Goal: Transaction & Acquisition: Purchase product/service

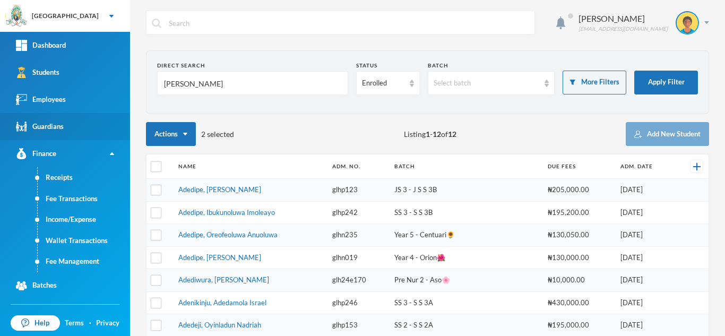
drag, startPoint x: 206, startPoint y: 84, endPoint x: 0, endPoint y: 116, distance: 208.3
click at [0, 116] on div "Greenland Hall Your Bluebic Account Greenland Hall Add a New School Dashboard S…" at bounding box center [362, 168] width 725 height 336
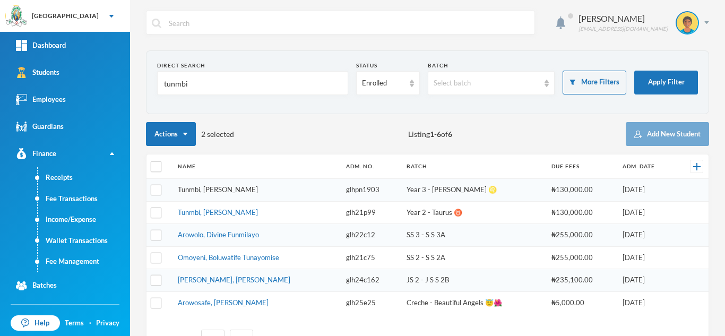
type input "tunmbi"
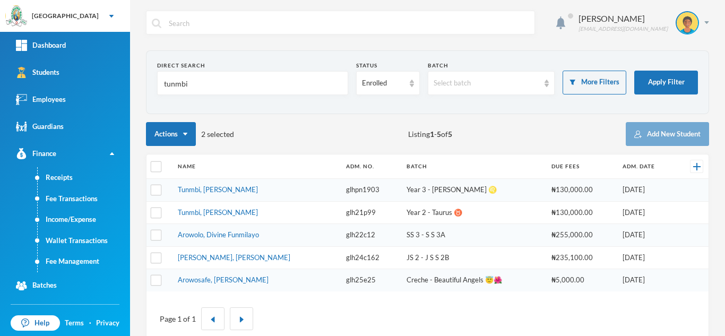
click at [207, 214] on link "Tunmbi, Agbolahan Derrick" at bounding box center [218, 212] width 80 height 8
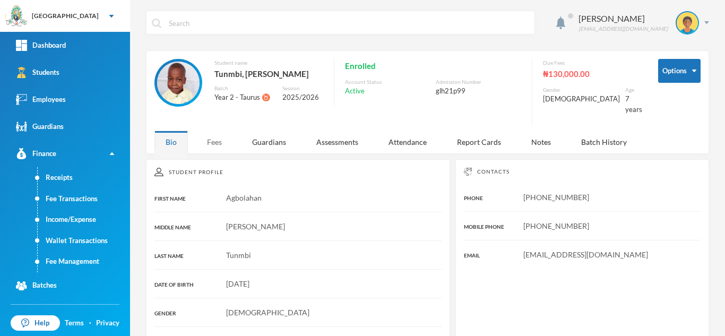
click at [209, 130] on div "Fees" at bounding box center [214, 141] width 37 height 23
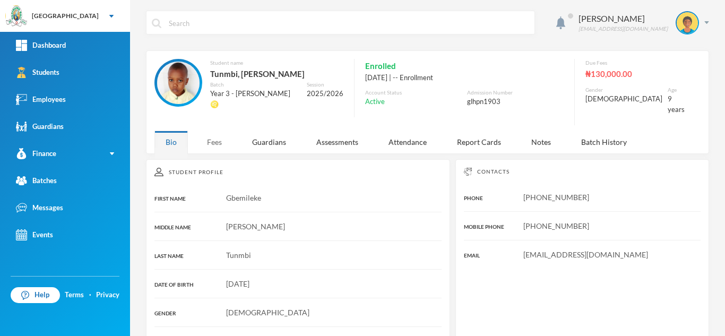
click at [211, 135] on div "Fees" at bounding box center [214, 141] width 37 height 23
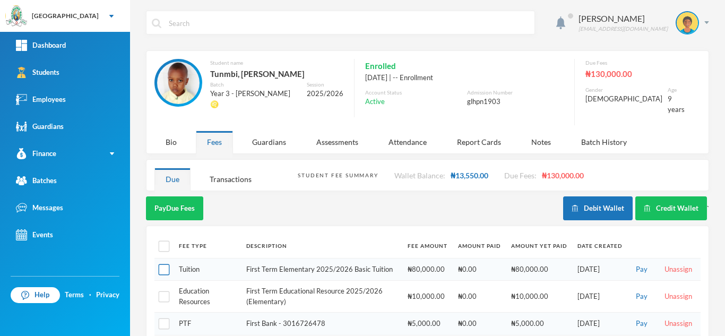
click at [168, 265] on input "checkbox" at bounding box center [164, 269] width 11 height 11
checkbox input "true"
click at [163, 291] on input "checkbox" at bounding box center [164, 296] width 11 height 11
checkbox input "true"
click at [163, 318] on input "checkbox" at bounding box center [164, 323] width 11 height 11
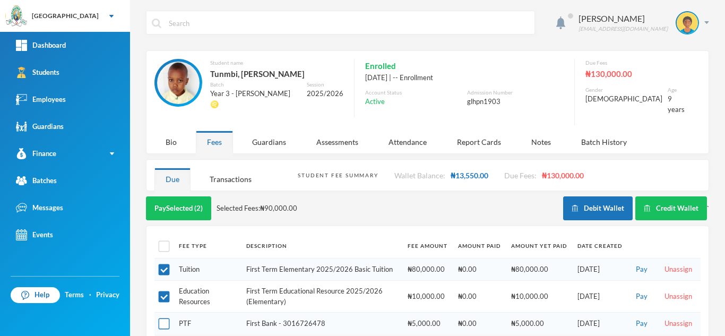
checkbox input "true"
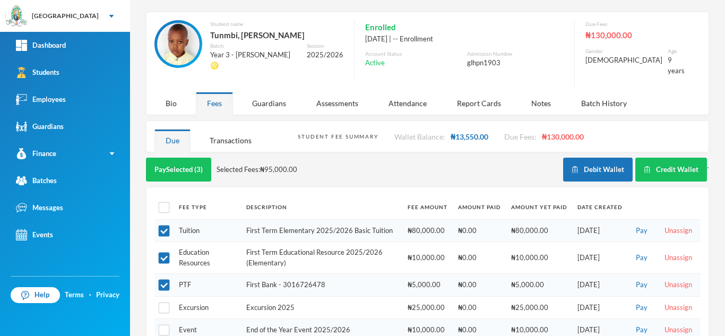
scroll to position [39, 0]
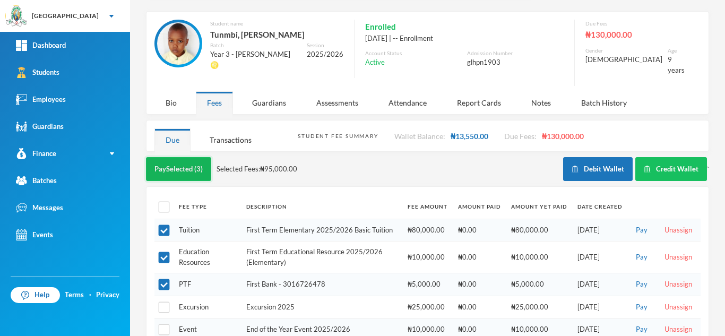
click at [181, 160] on button "Pay Selected (3)" at bounding box center [178, 169] width 65 height 24
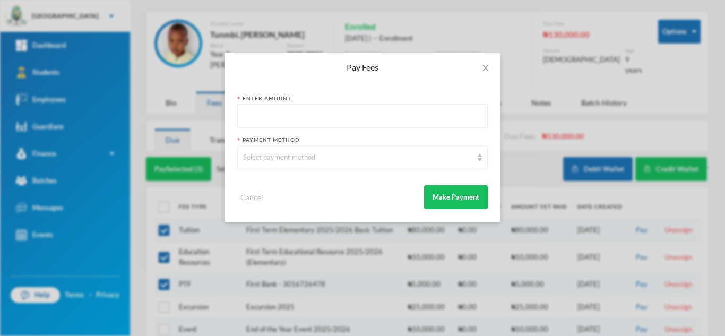
click at [253, 117] on input "text" at bounding box center [362, 116] width 239 height 24
type input "100000"
click at [291, 153] on div "Select payment method" at bounding box center [357, 157] width 229 height 11
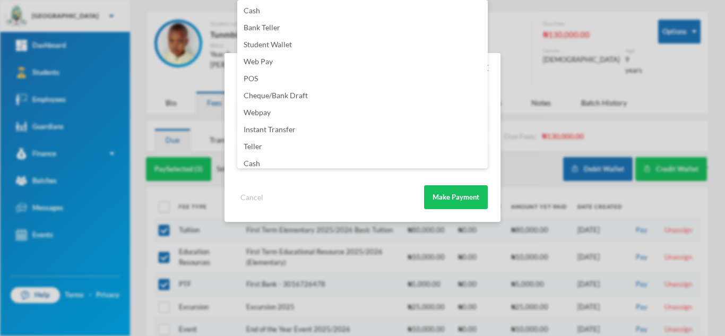
scroll to position [125, 0]
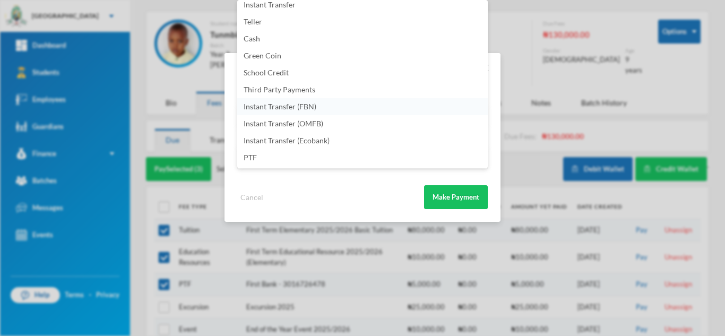
click at [350, 107] on li "Instant Transfer (FBN)" at bounding box center [362, 106] width 250 height 17
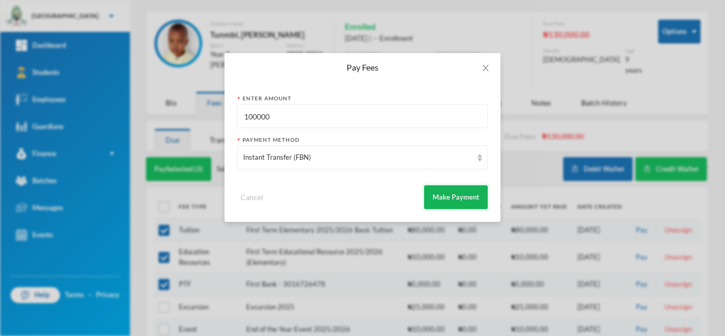
click at [441, 193] on button "Make Payment" at bounding box center [456, 197] width 64 height 24
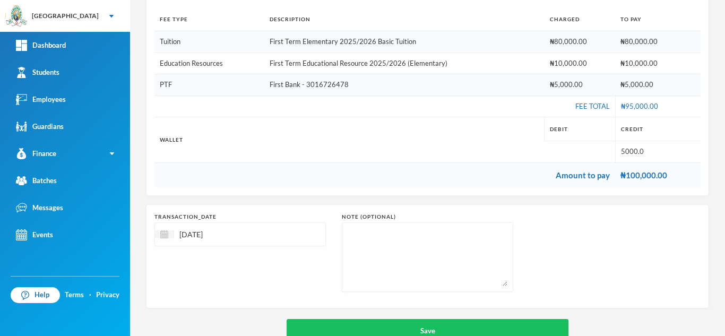
scroll to position [178, 0]
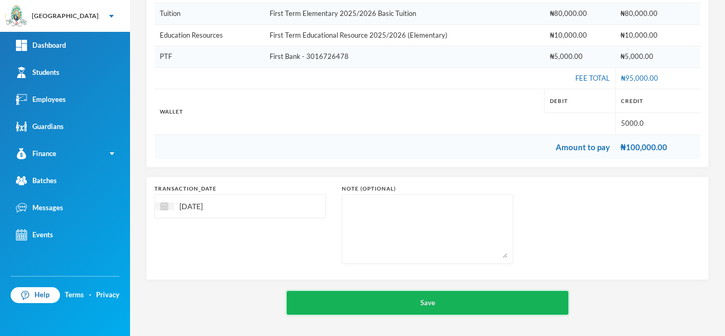
click at [382, 297] on button "Save" at bounding box center [427, 303] width 282 height 24
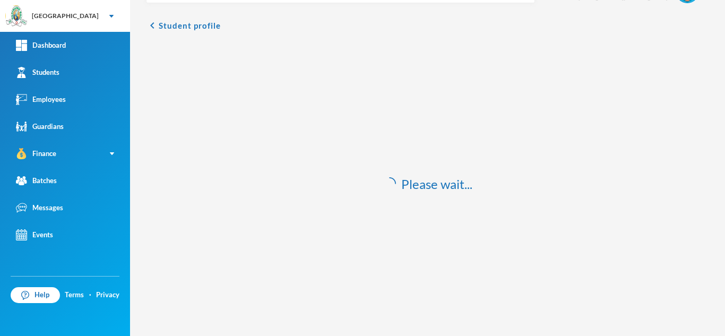
scroll to position [31, 0]
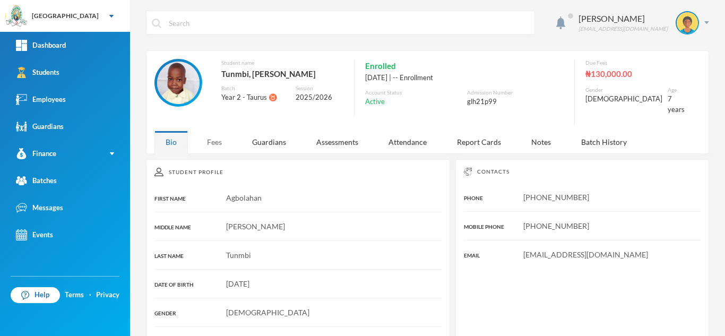
click at [217, 130] on div "Fees" at bounding box center [214, 141] width 37 height 23
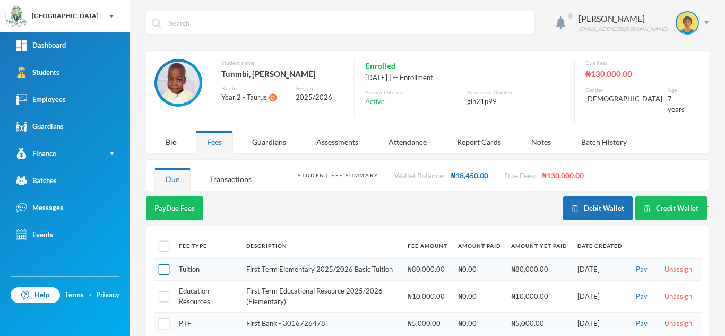
click at [165, 264] on input "checkbox" at bounding box center [164, 269] width 11 height 11
checkbox input "true"
click at [165, 291] on input "checkbox" at bounding box center [164, 296] width 11 height 11
checkbox input "true"
click at [164, 312] on td at bounding box center [163, 323] width 19 height 23
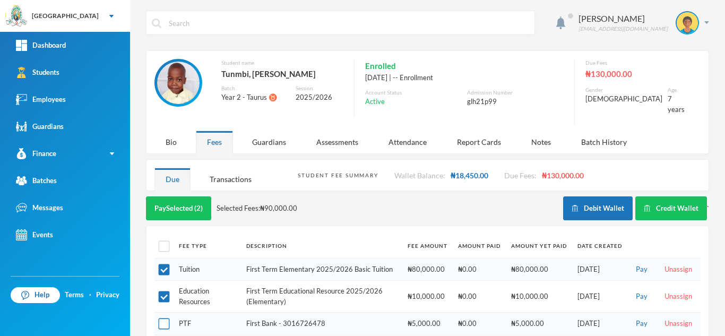
click at [167, 318] on input "checkbox" at bounding box center [164, 323] width 11 height 11
checkbox input "true"
click at [182, 206] on button "Pay Selected (3)" at bounding box center [178, 208] width 65 height 24
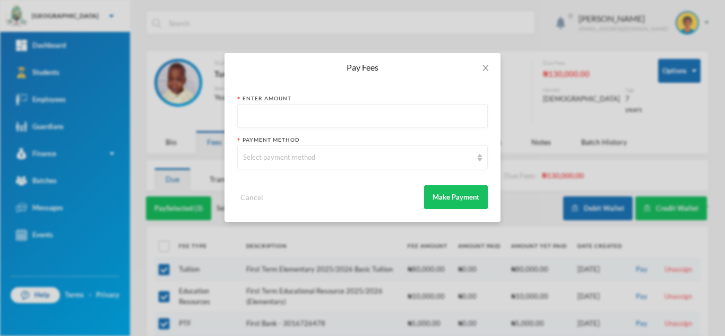
click at [299, 116] on input "text" at bounding box center [362, 116] width 239 height 24
type input "100000"
click at [279, 161] on div "Select payment method" at bounding box center [357, 157] width 229 height 11
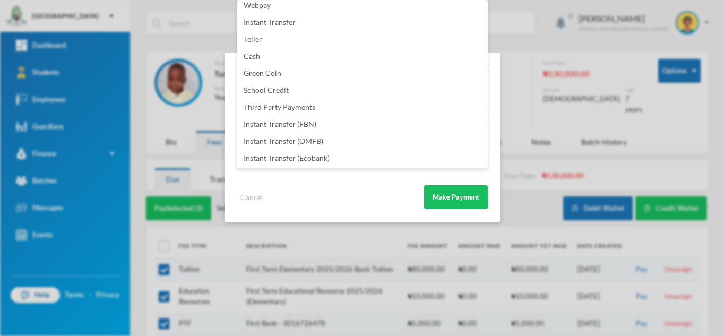
scroll to position [125, 0]
click at [285, 107] on span "Instant Transfer (FBN)" at bounding box center [279, 106] width 73 height 9
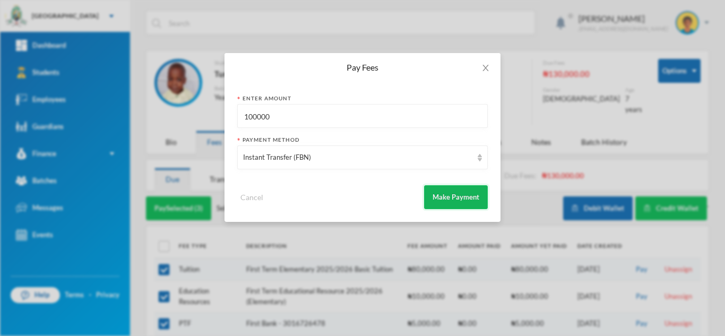
click at [458, 200] on button "Make Payment" at bounding box center [456, 197] width 64 height 24
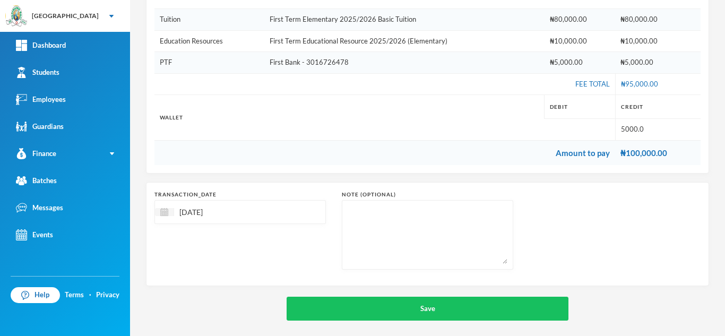
scroll to position [178, 0]
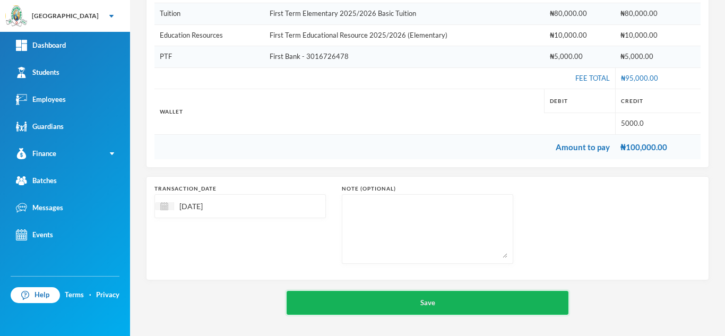
click at [463, 308] on button "Save" at bounding box center [427, 303] width 282 height 24
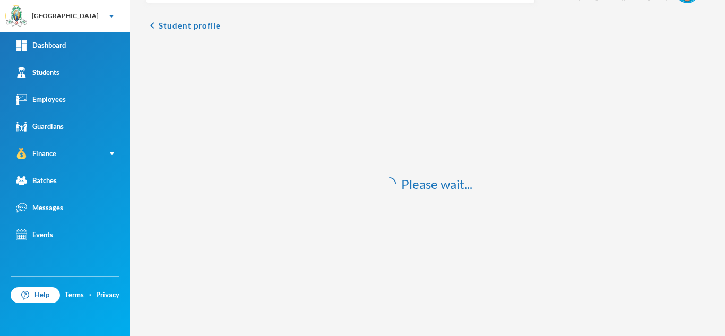
scroll to position [31, 0]
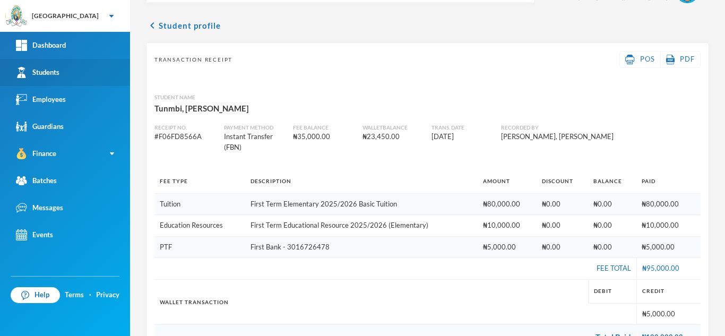
click at [90, 71] on link "Students" at bounding box center [65, 72] width 130 height 27
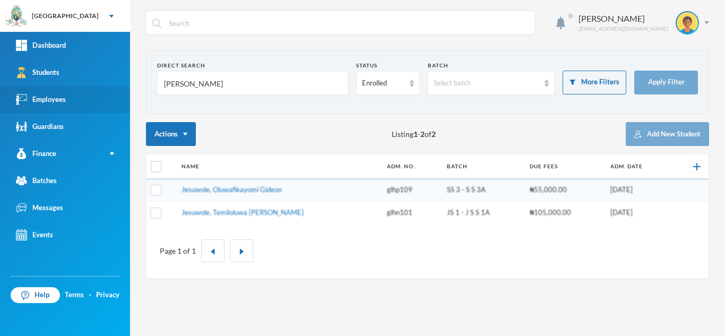
drag, startPoint x: 194, startPoint y: 89, endPoint x: 47, endPoint y: 101, distance: 147.4
click at [47, 101] on div "Greenland Hall Your Bluebic Account Greenland Hall Add a New School Dashboard S…" at bounding box center [362, 168] width 725 height 336
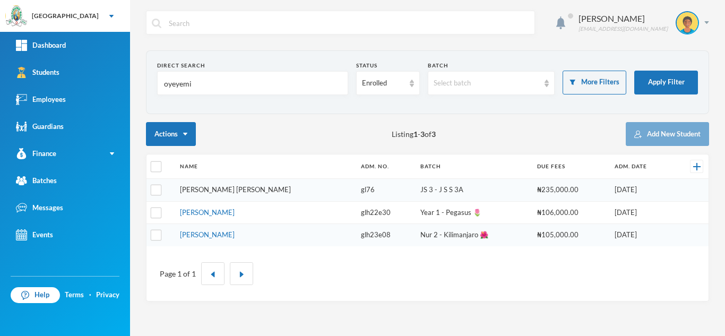
type input "oyeyemi"
click at [214, 190] on link "Oyeyemi, Oluwatimilehin Tokunbo" at bounding box center [235, 189] width 111 height 8
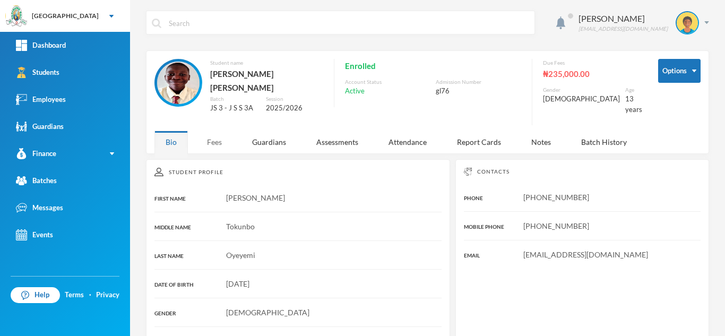
click at [213, 134] on div "Fees" at bounding box center [214, 141] width 37 height 23
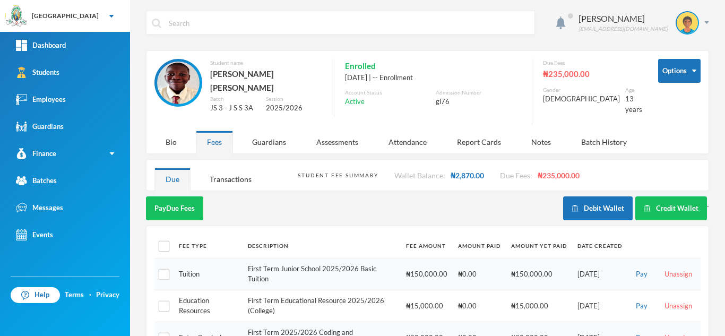
scroll to position [102, 0]
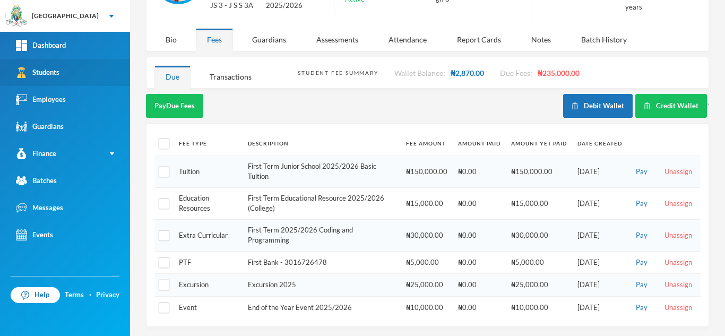
click at [80, 76] on link "Students" at bounding box center [65, 72] width 130 height 27
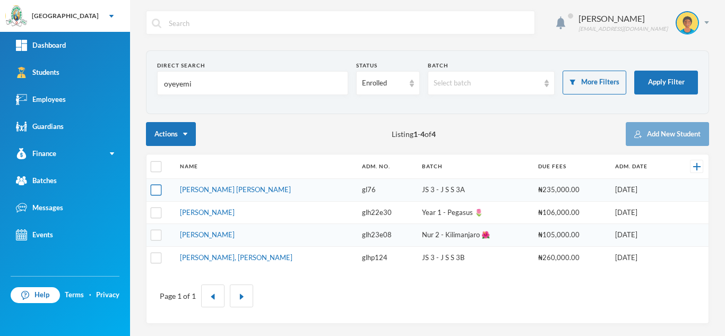
click at [161, 193] on input "checkbox" at bounding box center [156, 190] width 11 height 11
checkbox input "true"
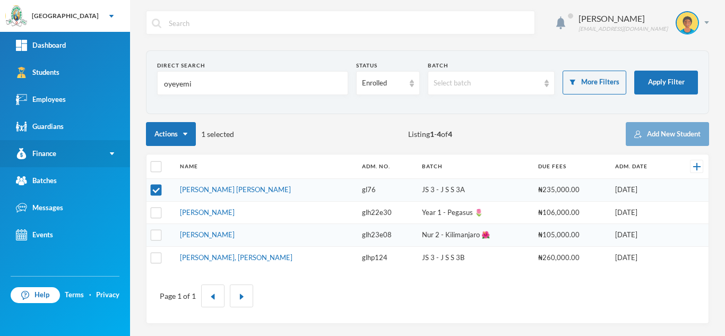
click at [76, 158] on link "Finance" at bounding box center [65, 153] width 130 height 27
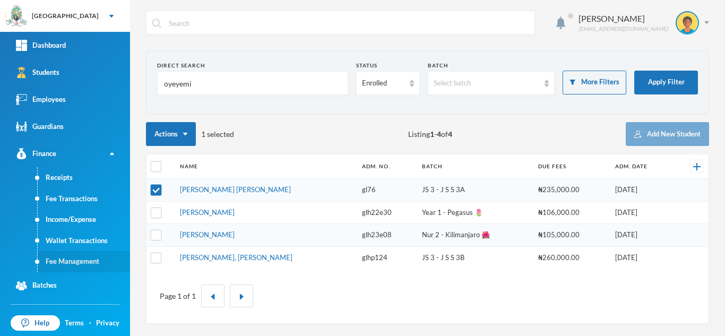
click at [81, 259] on link "Fee Management" at bounding box center [84, 261] width 92 height 21
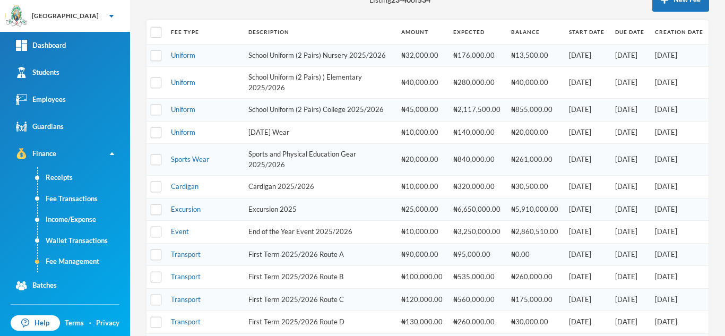
scroll to position [135, 0]
click at [186, 162] on link "Sports Wear" at bounding box center [190, 158] width 38 height 8
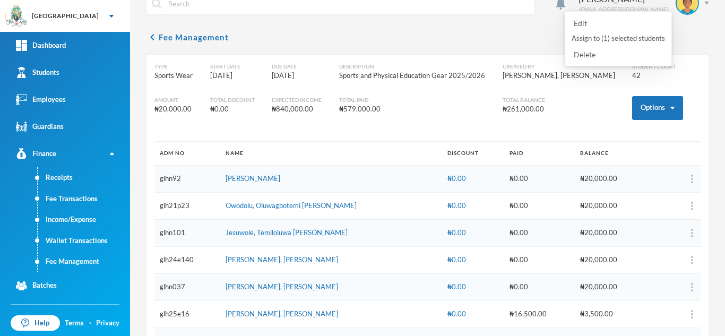
scroll to position [135, 0]
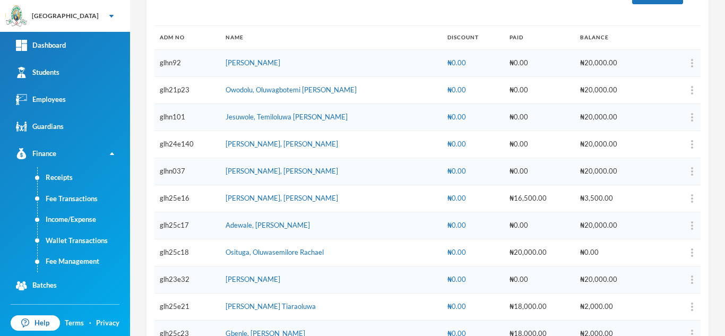
click at [623, 111] on td "₦20,000.00" at bounding box center [609, 117] width 71 height 27
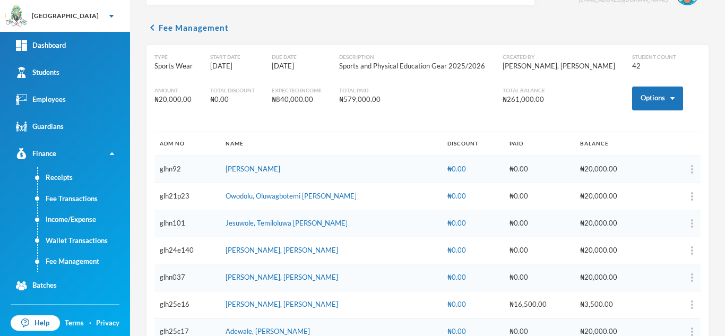
scroll to position [0, 0]
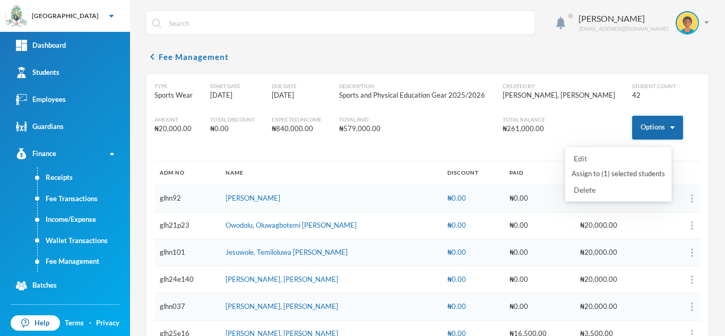
click at [638, 125] on button "Options" at bounding box center [657, 128] width 51 height 24
click at [606, 177] on button "Assign to ( 1 ) selected students" at bounding box center [617, 173] width 95 height 19
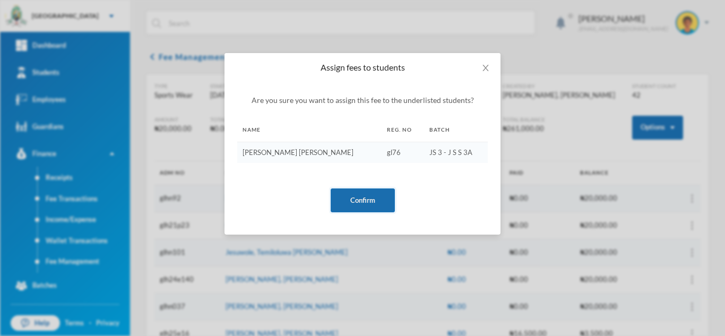
click at [351, 198] on button "Confirm" at bounding box center [362, 200] width 64 height 24
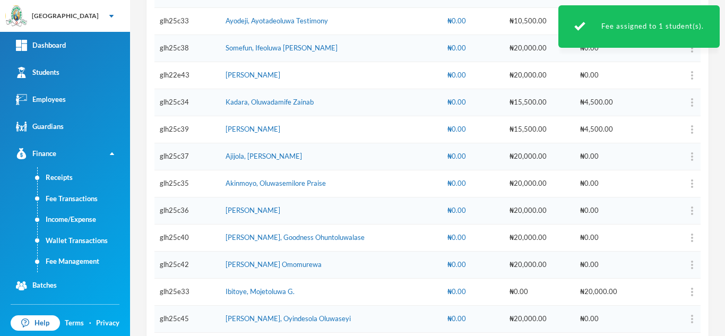
scroll to position [1031, 0]
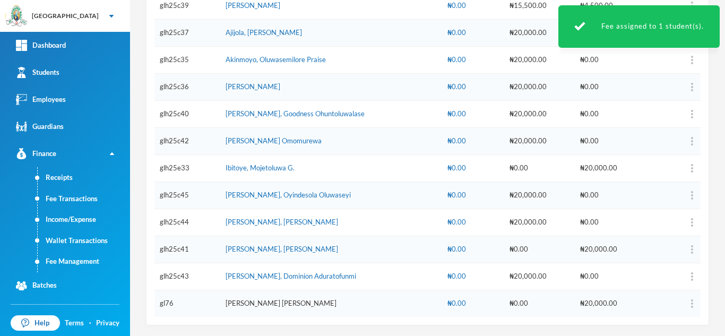
click at [286, 302] on link "Oyeyemi, Oluwatimilehin Tokunbo" at bounding box center [280, 303] width 111 height 8
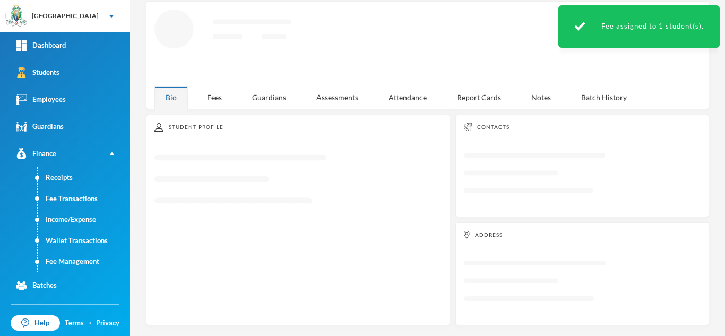
scroll to position [46, 0]
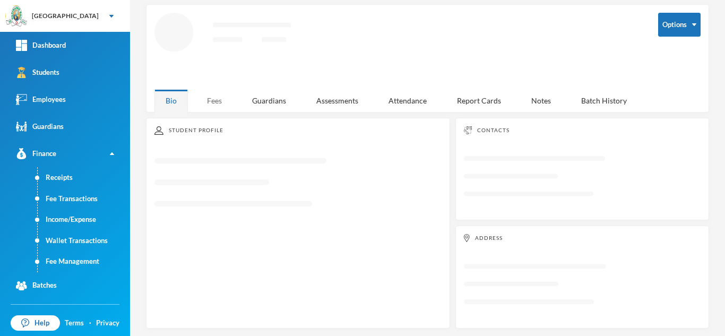
click at [204, 95] on div "Fees" at bounding box center [214, 100] width 37 height 23
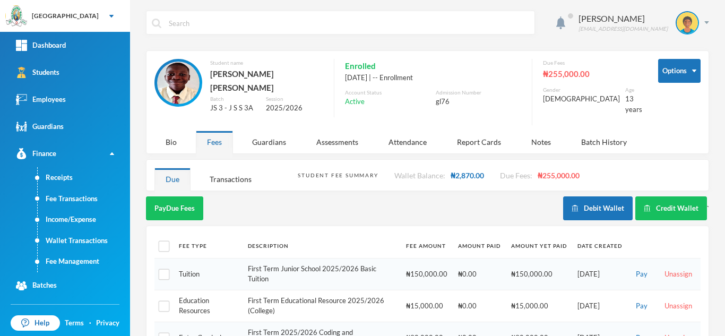
scroll to position [134, 0]
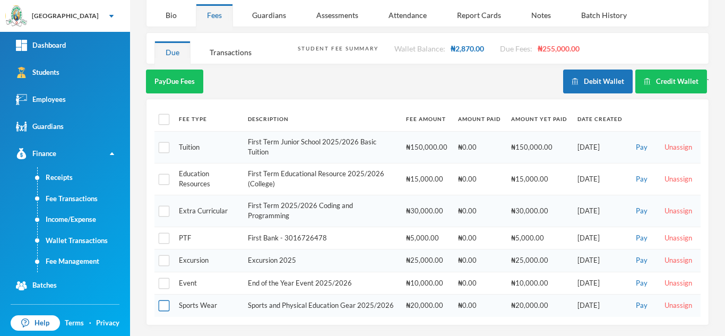
click at [163, 301] on input "checkbox" at bounding box center [164, 305] width 11 height 11
checkbox input "true"
click at [164, 72] on button "Pay Selected (1)" at bounding box center [178, 81] width 65 height 24
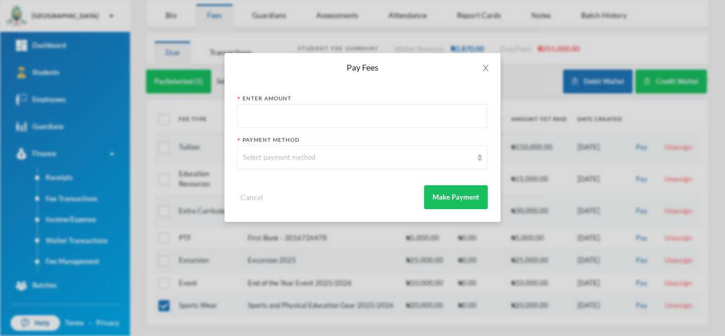
click at [300, 123] on input "text" at bounding box center [362, 116] width 239 height 24
type input "20000"
click at [300, 155] on div "Select payment method" at bounding box center [357, 157] width 229 height 11
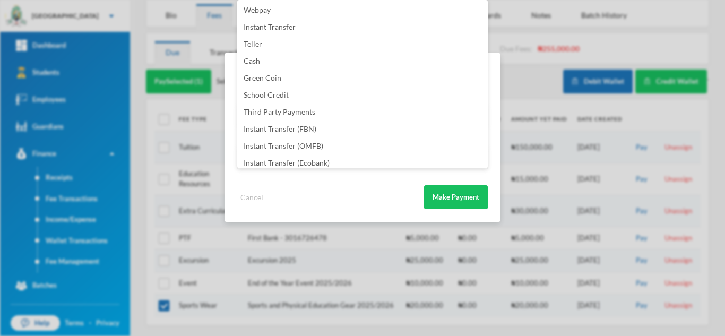
scroll to position [125, 0]
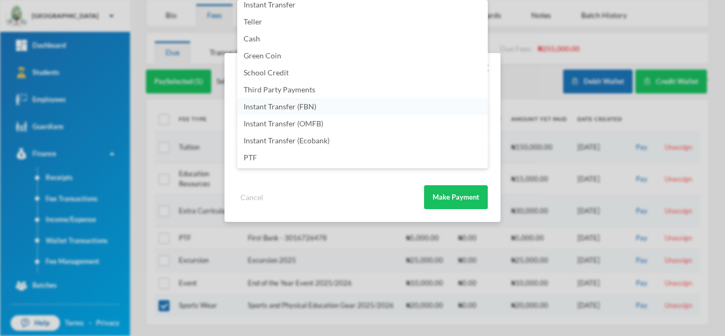
click at [320, 106] on li "Instant Transfer (FBN)" at bounding box center [362, 106] width 250 height 17
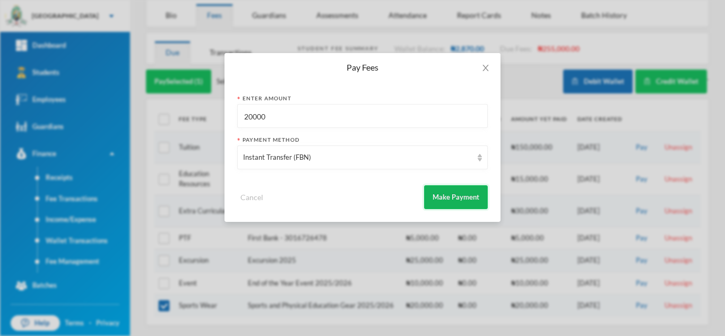
click at [459, 202] on button "Make Payment" at bounding box center [456, 197] width 64 height 24
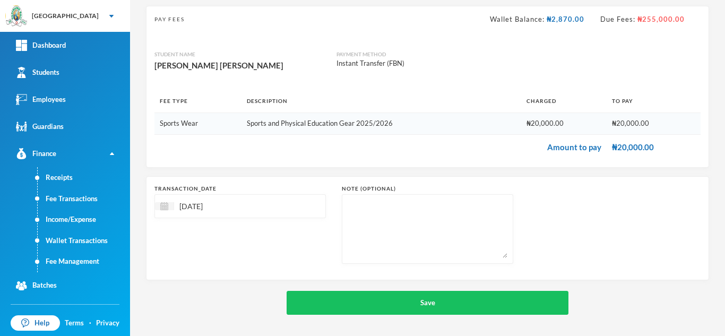
scroll to position [68, 0]
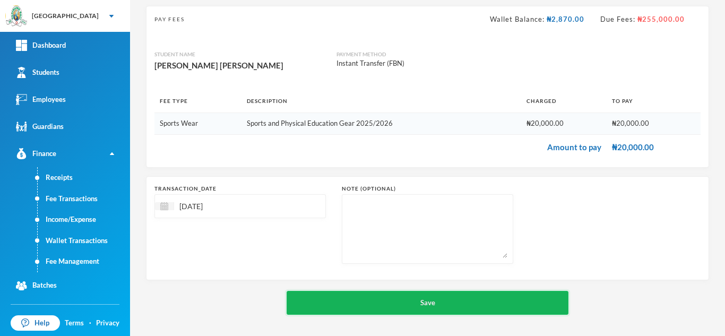
click at [400, 301] on button "Save" at bounding box center [427, 303] width 282 height 24
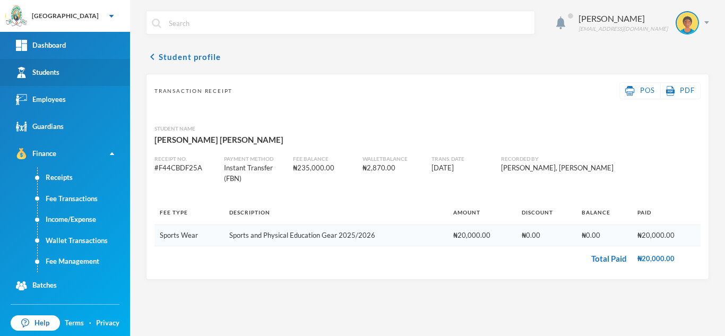
click at [55, 74] on div "Students" at bounding box center [37, 72] width 43 height 11
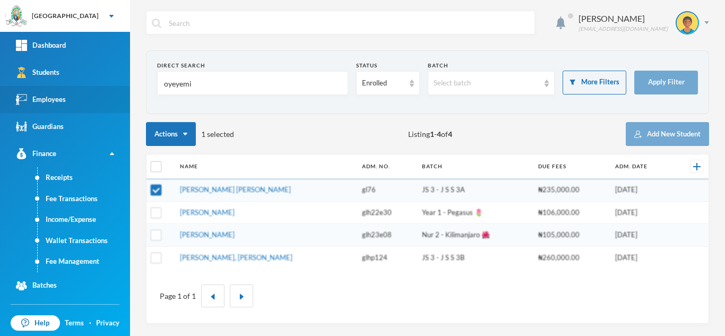
drag, startPoint x: 207, startPoint y: 87, endPoint x: 25, endPoint y: 106, distance: 182.4
click at [25, 106] on div "Greenland Hall Your Bluebic Account Greenland Hall Add a New School Dashboard S…" at bounding box center [362, 168] width 725 height 336
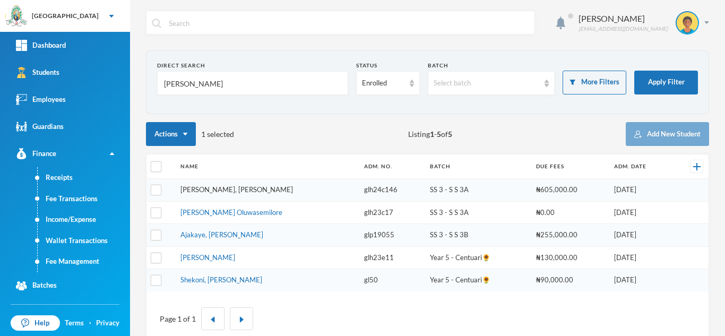
type input "ajala"
click at [201, 188] on link "Ajala, Ifeoluwa Isreal" at bounding box center [236, 189] width 112 height 8
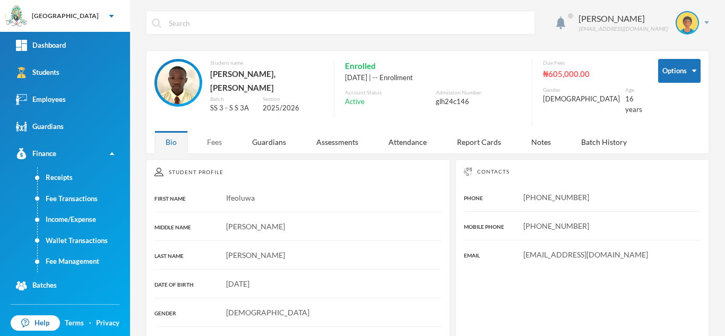
click at [218, 130] on div "Fees" at bounding box center [214, 141] width 37 height 23
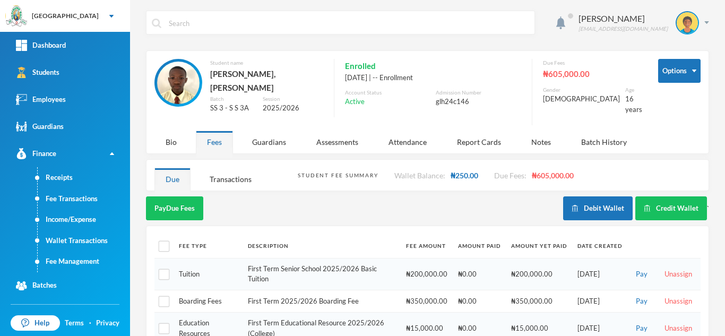
scroll to position [87, 0]
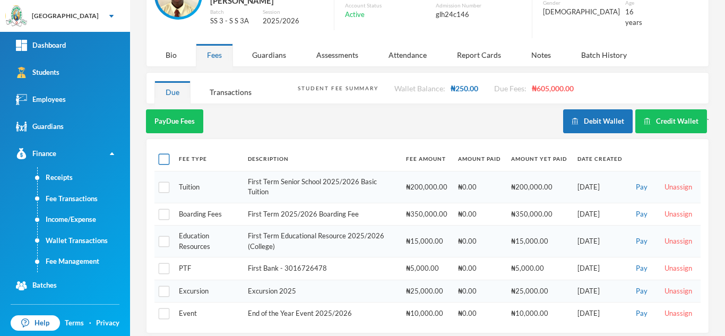
click at [161, 154] on input "checkbox" at bounding box center [164, 159] width 11 height 11
checkbox input "true"
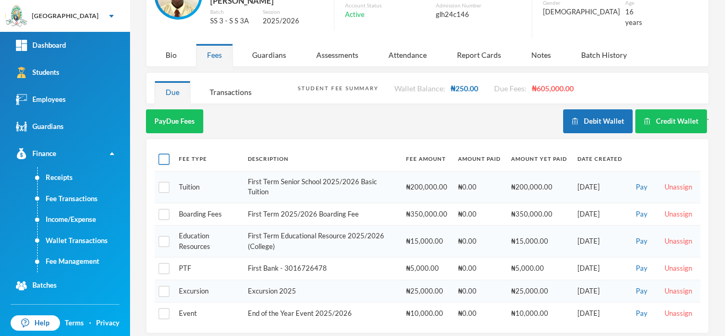
checkbox input "true"
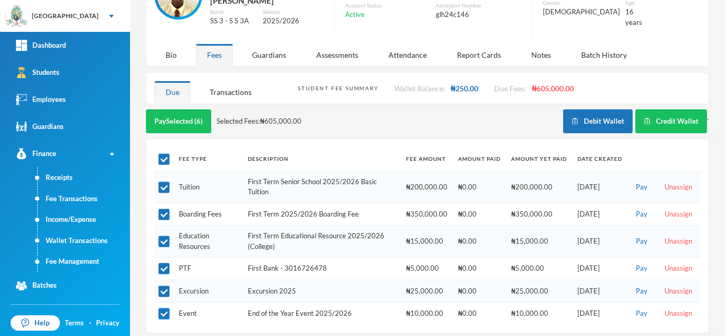
click at [161, 308] on input "checkbox" at bounding box center [164, 313] width 11 height 11
checkbox input "false"
click at [162, 286] on input "checkbox" at bounding box center [164, 291] width 11 height 11
checkbox input "false"
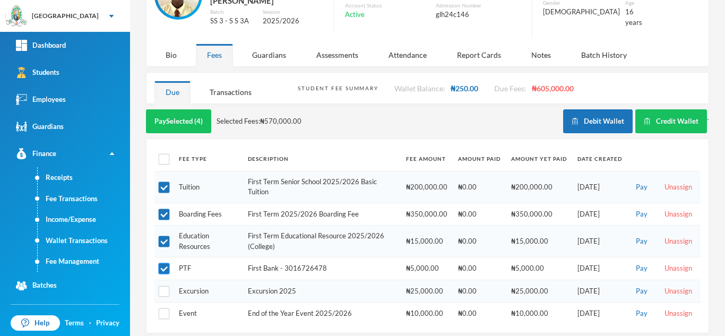
click at [165, 263] on input "checkbox" at bounding box center [164, 268] width 11 height 11
checkbox input "true"
click at [184, 111] on button "Pay Selected (4)" at bounding box center [178, 121] width 65 height 24
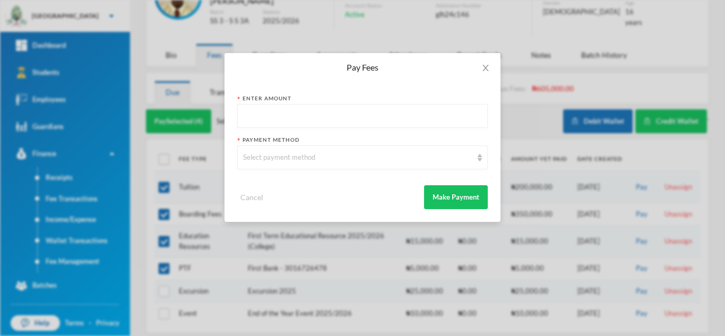
click at [294, 115] on input "text" at bounding box center [362, 116] width 239 height 24
type input "570000"
click at [284, 161] on div "Select payment method" at bounding box center [357, 157] width 229 height 11
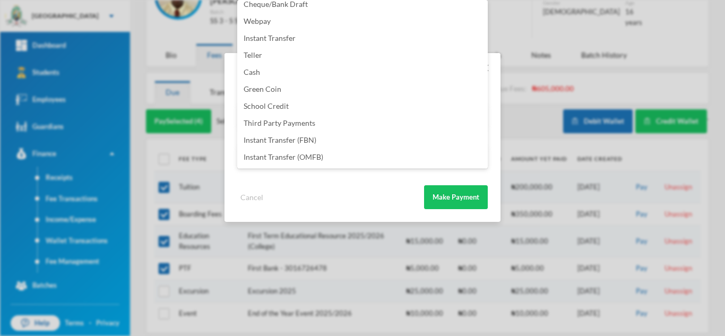
scroll to position [125, 0]
click at [331, 104] on li "Instant Transfer (FBN)" at bounding box center [362, 106] width 250 height 17
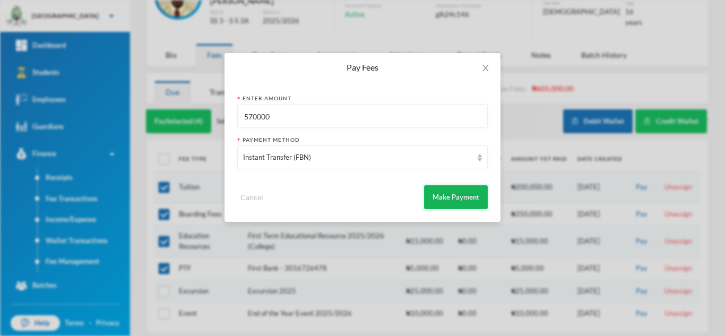
click at [437, 199] on button "Make Payment" at bounding box center [456, 197] width 64 height 24
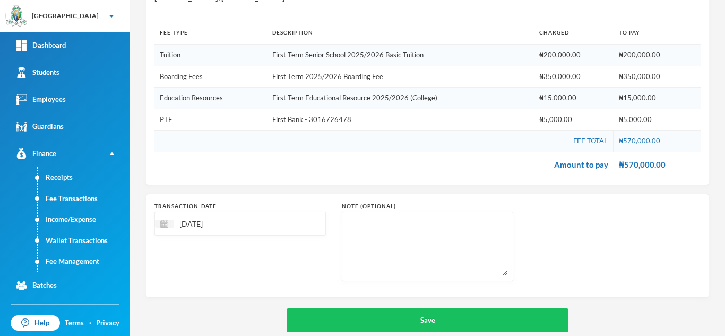
scroll to position [154, 0]
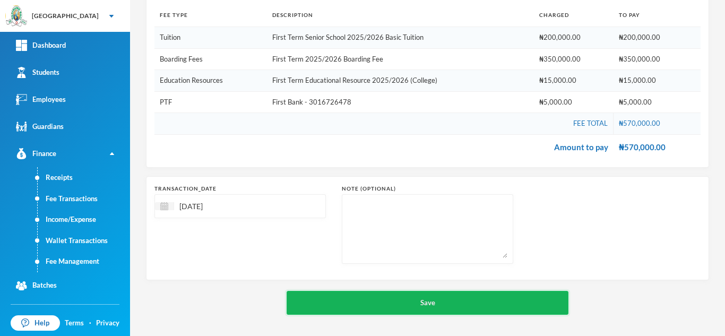
click at [403, 298] on button "Save" at bounding box center [427, 303] width 282 height 24
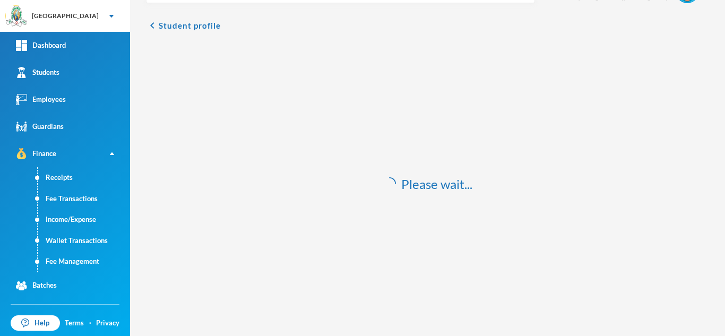
scroll to position [31, 0]
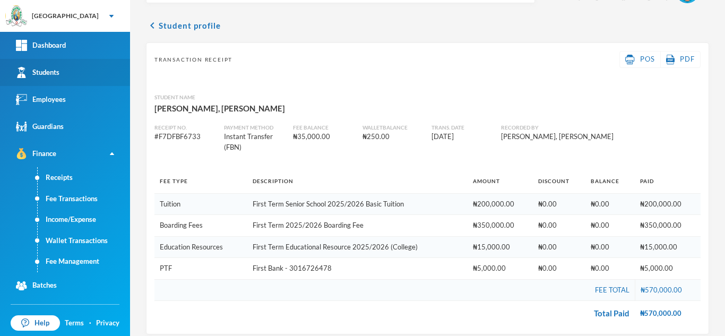
click at [101, 62] on link "Students" at bounding box center [65, 72] width 130 height 27
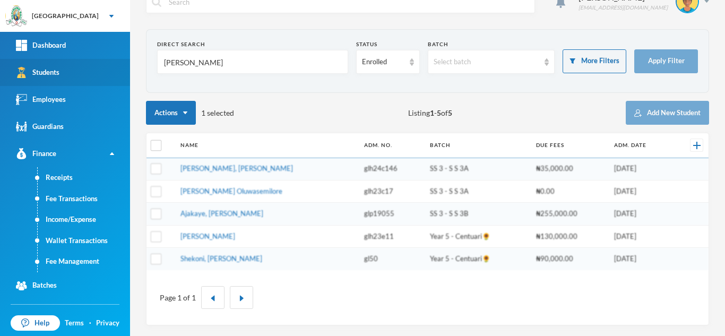
scroll to position [21, 0]
drag, startPoint x: 202, startPoint y: 56, endPoint x: 81, endPoint y: 69, distance: 121.7
click at [81, 69] on div "Greenland Hall Your Bluebic Account Greenland Hall Add a New School Dashboard S…" at bounding box center [362, 168] width 725 height 336
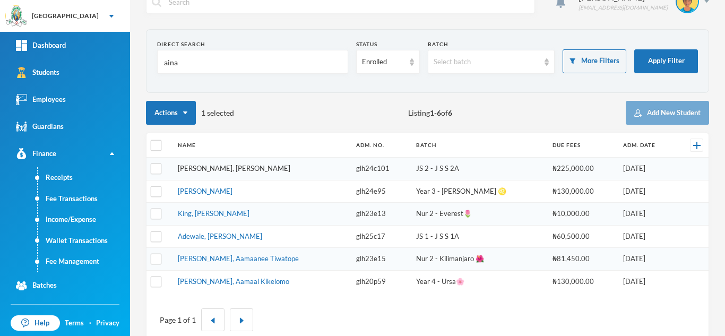
type input "aina"
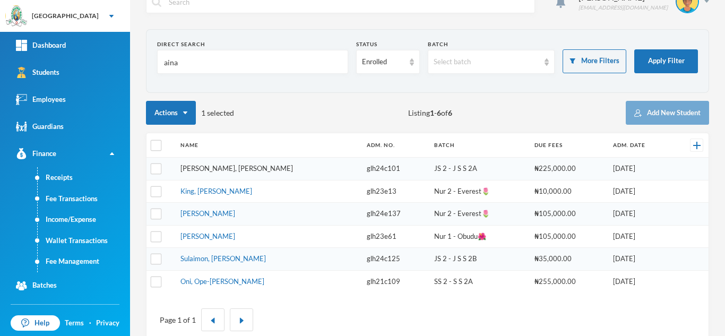
click at [193, 168] on link "Aina, Oluwanifemi Emmanuella" at bounding box center [236, 168] width 112 height 8
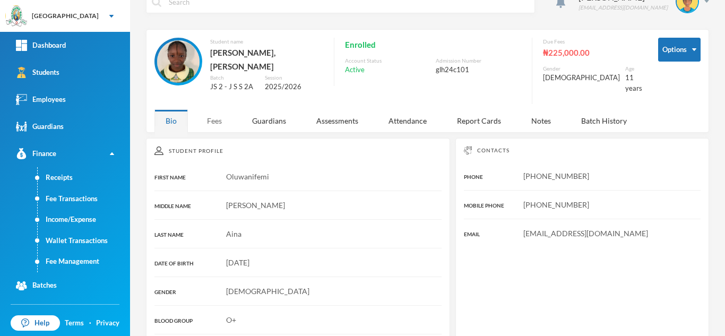
click at [219, 109] on div "Fees" at bounding box center [214, 120] width 37 height 23
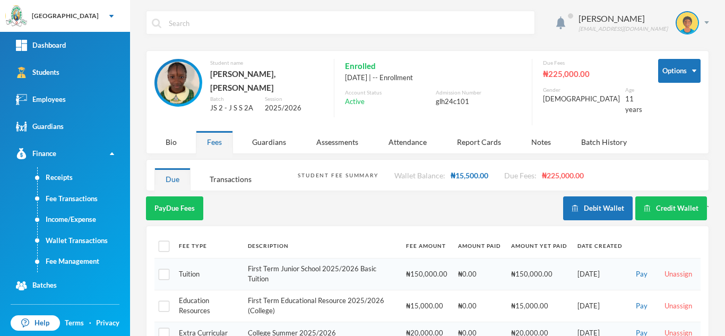
scroll to position [87, 0]
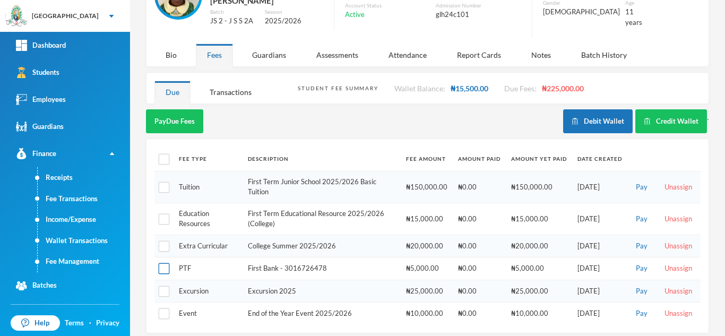
click at [159, 263] on input "checkbox" at bounding box center [164, 268] width 11 height 11
checkbox input "true"
click at [172, 112] on button "Pay Selected (1)" at bounding box center [178, 121] width 65 height 24
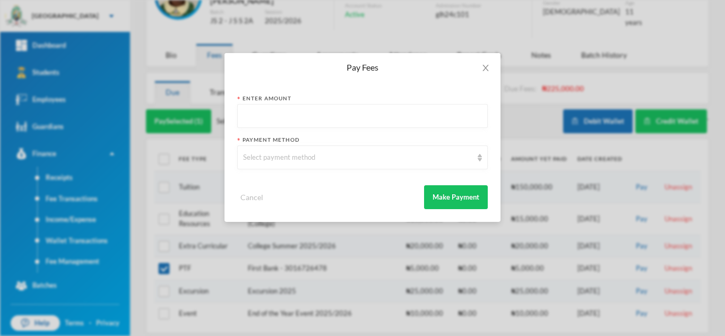
click at [277, 115] on input "text" at bounding box center [362, 116] width 239 height 24
type input "5000"
click at [284, 159] on div "Select payment method" at bounding box center [357, 157] width 229 height 11
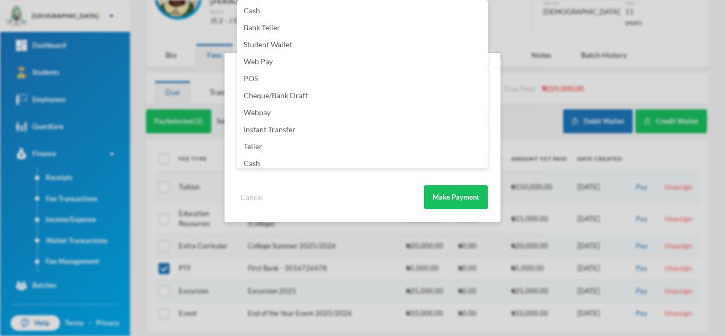
scroll to position [125, 0]
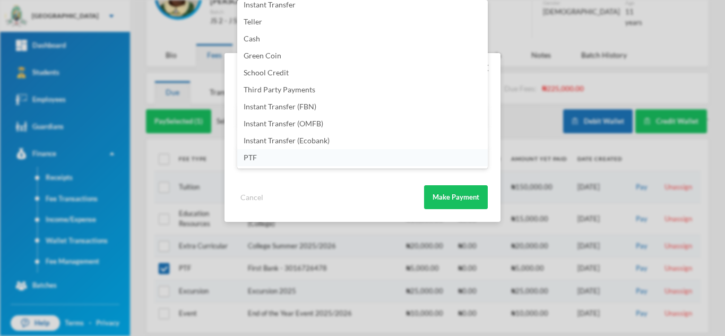
click at [358, 156] on li "PTF" at bounding box center [362, 157] width 250 height 17
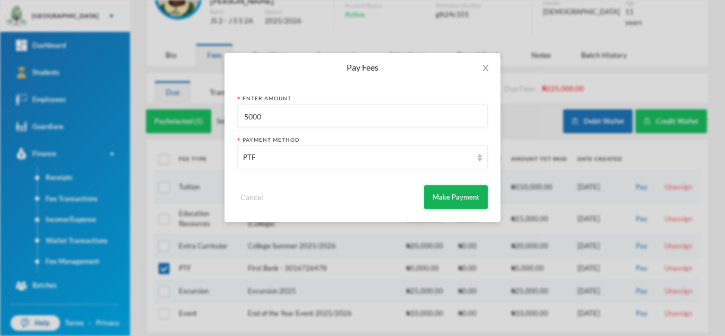
click at [464, 200] on button "Make Payment" at bounding box center [456, 197] width 64 height 24
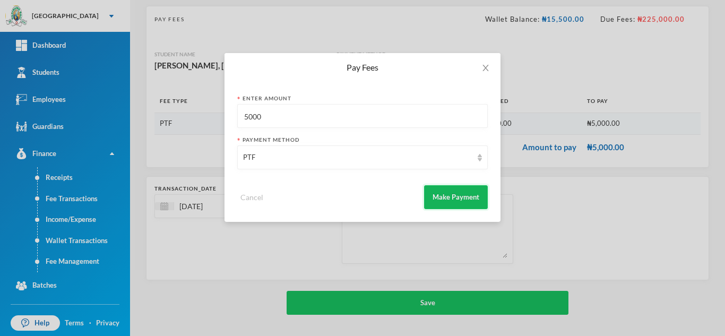
scroll to position [68, 0]
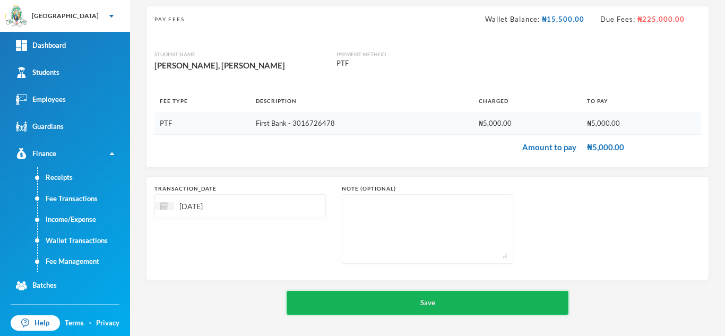
click at [369, 310] on button "Save" at bounding box center [427, 303] width 282 height 24
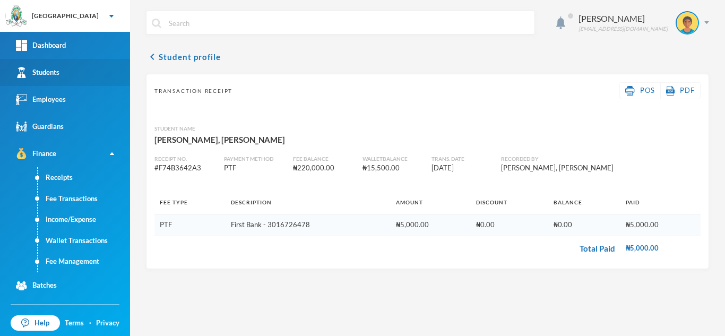
click at [50, 68] on div "Students" at bounding box center [37, 72] width 43 height 11
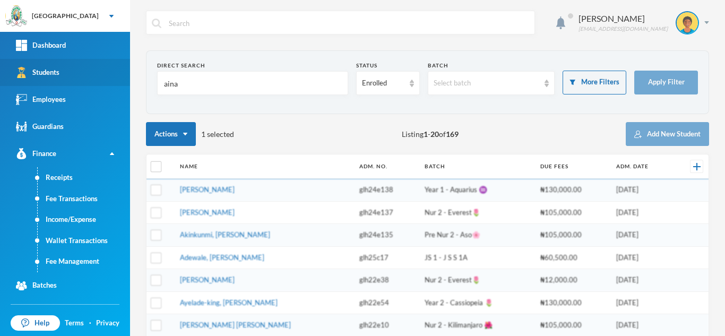
drag, startPoint x: 202, startPoint y: 90, endPoint x: 80, endPoint y: 81, distance: 122.8
click at [80, 81] on div "Greenland Hall Your Bluebic Account Greenland Hall Add a New School Dashboard S…" at bounding box center [362, 168] width 725 height 336
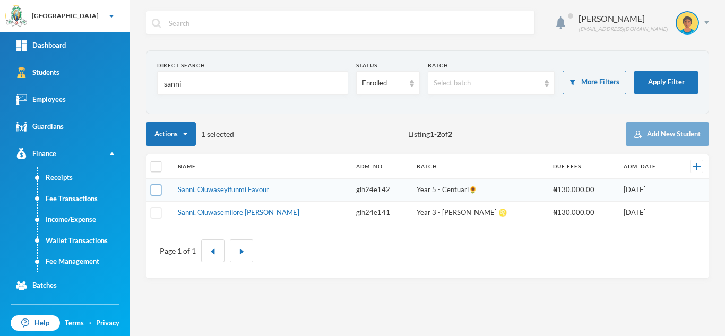
type input "sanni"
click at [154, 189] on tbody "Sanni, Oluwaseyifunmi Favour glh24e142 Year 5 - Centuari🌻 ₦130,000.00 10/09/202…" at bounding box center [427, 201] width 562 height 45
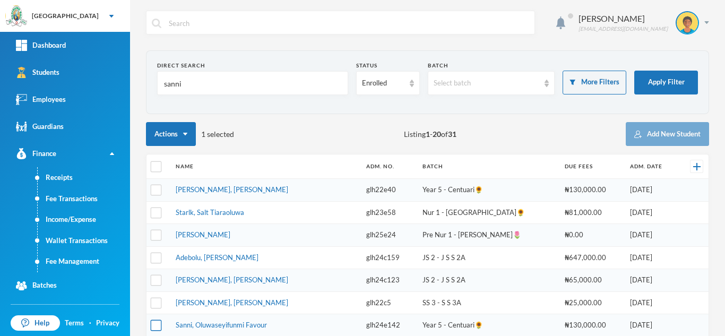
click at [158, 325] on input "checkbox" at bounding box center [156, 325] width 11 height 11
checkbox input "true"
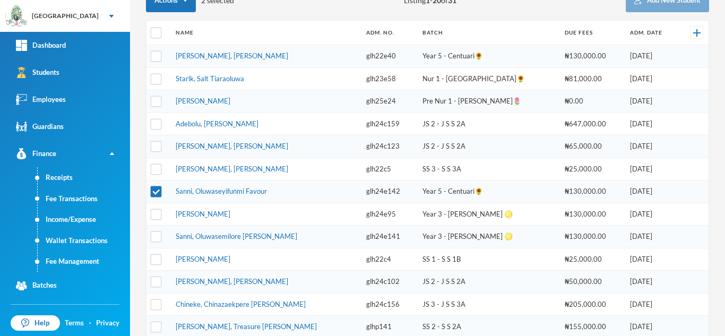
scroll to position [133, 0]
click at [153, 241] on input "checkbox" at bounding box center [156, 237] width 11 height 11
checkbox input "true"
click at [158, 31] on input "checkbox" at bounding box center [156, 34] width 11 height 11
checkbox input "true"
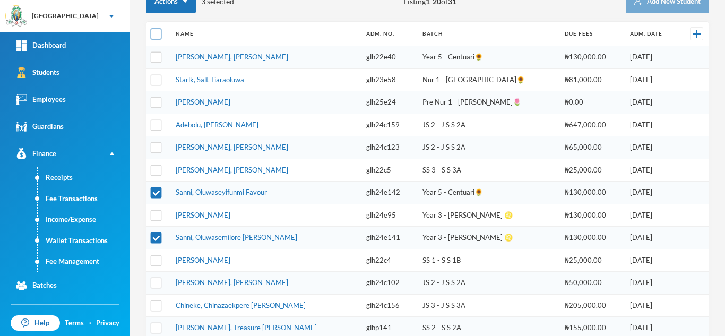
checkbox input "true"
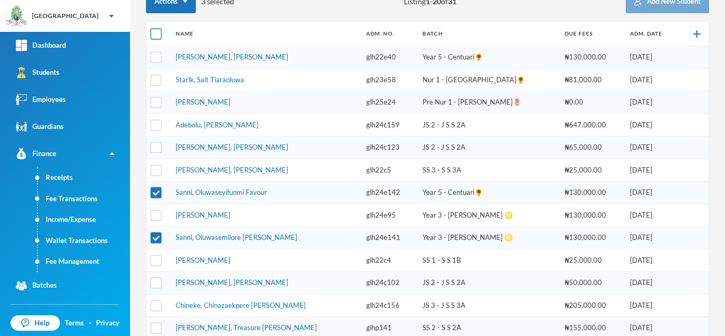
checkbox input "true"
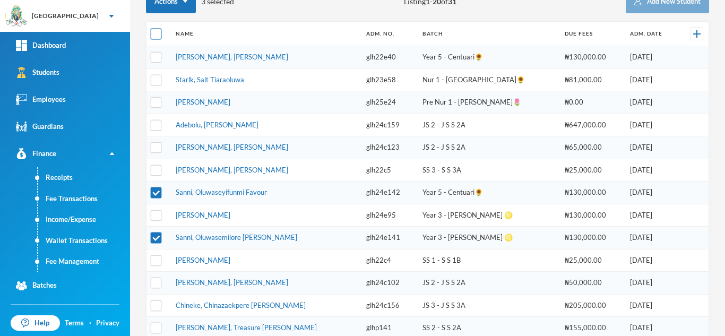
checkbox input "true"
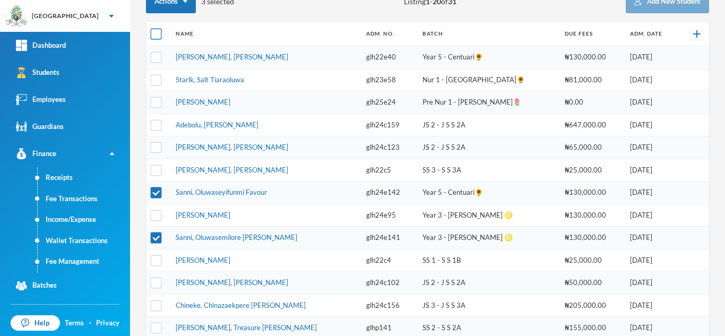
checkbox input "true"
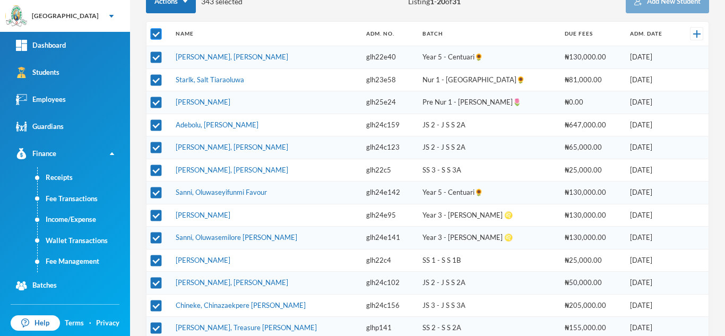
click at [158, 31] on input "checkbox" at bounding box center [156, 34] width 11 height 11
checkbox input "false"
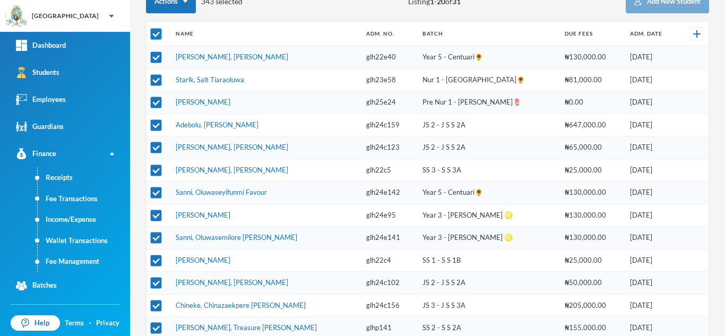
checkbox input "false"
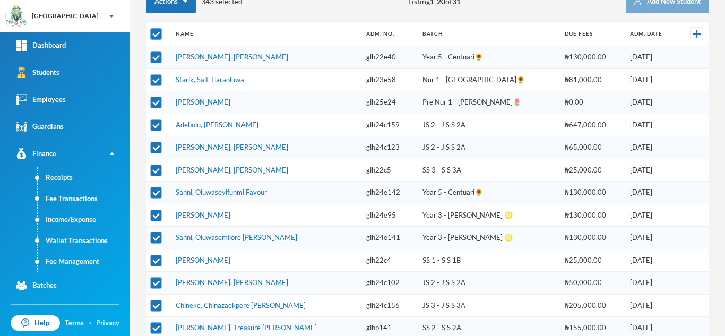
checkbox input "false"
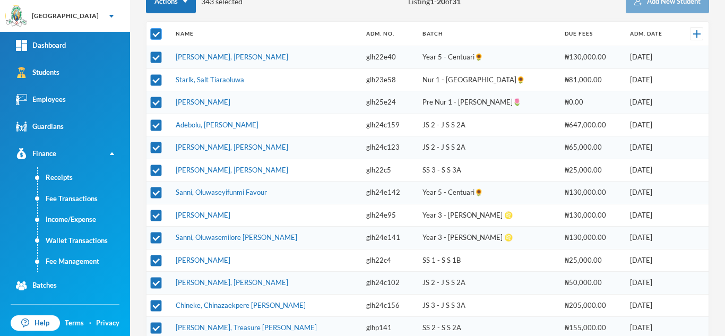
checkbox input "false"
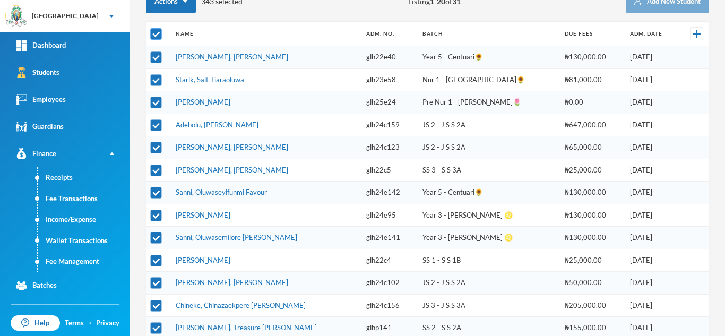
checkbox input "false"
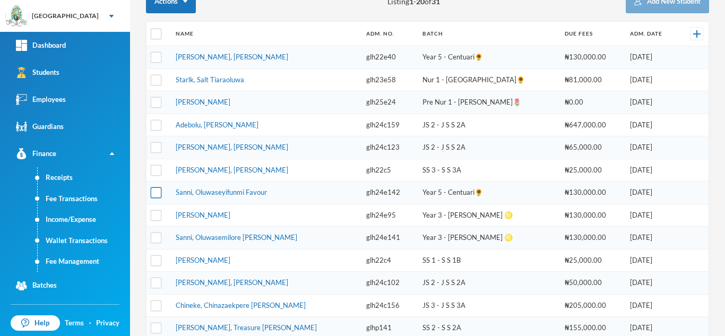
click at [156, 191] on input "checkbox" at bounding box center [156, 192] width 11 height 11
checkbox input "true"
click at [157, 238] on input "checkbox" at bounding box center [156, 237] width 11 height 11
checkbox input "true"
click at [72, 264] on link "Fee Management" at bounding box center [84, 261] width 92 height 21
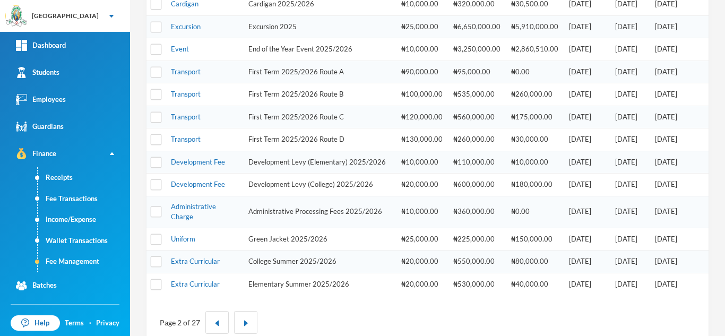
scroll to position [360, 0]
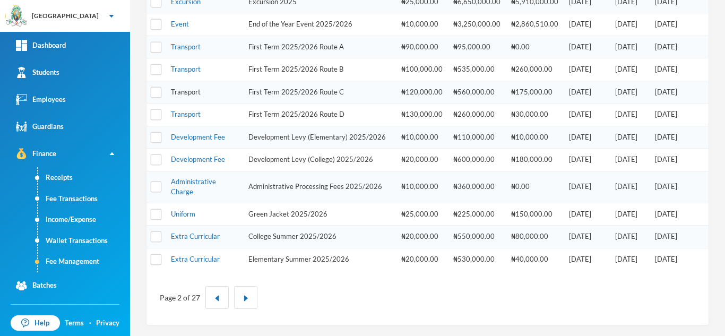
click at [193, 91] on link "Transport" at bounding box center [186, 92] width 30 height 8
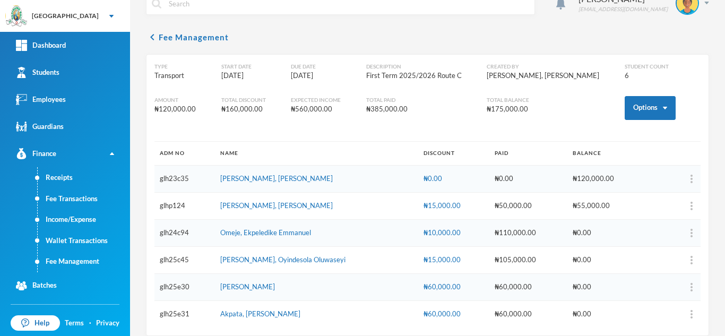
scroll to position [30, 0]
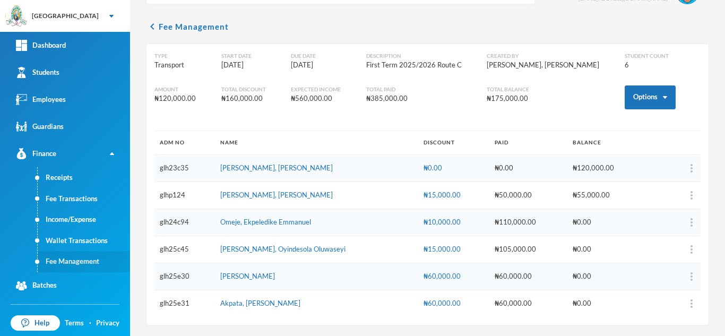
click at [69, 256] on link "Fee Management" at bounding box center [84, 261] width 92 height 21
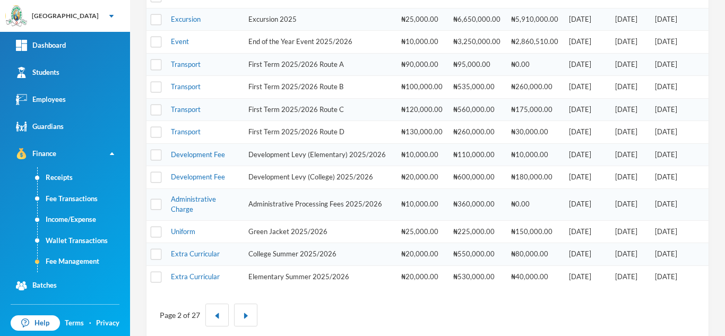
scroll to position [321, 0]
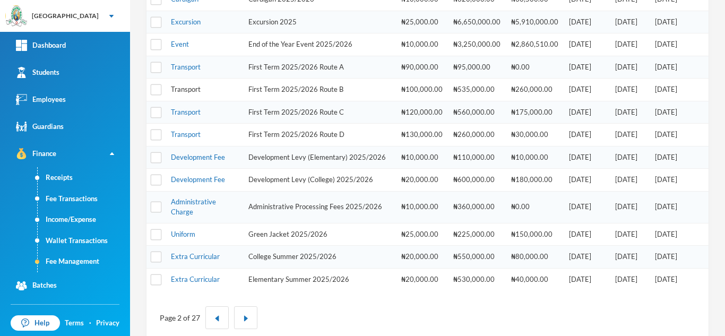
click at [193, 93] on link "Transport" at bounding box center [186, 89] width 30 height 8
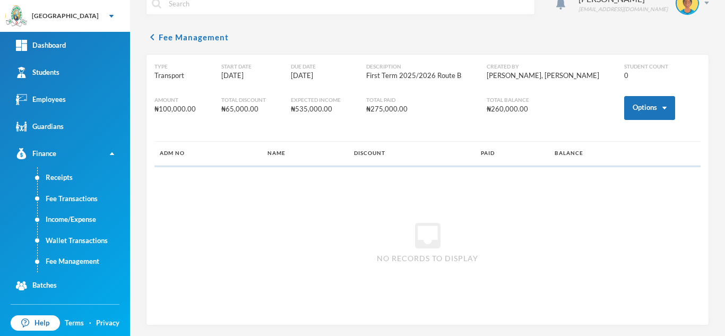
scroll to position [20, 0]
click at [82, 259] on link "Fee Management" at bounding box center [84, 261] width 92 height 21
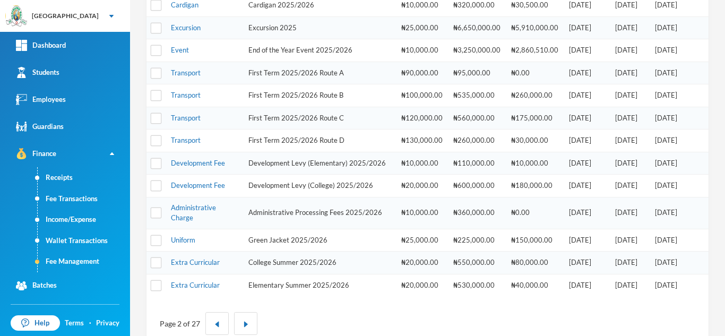
scroll to position [326, 0]
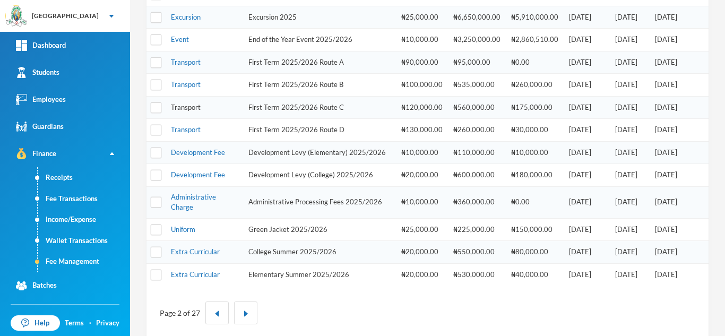
click at [180, 111] on link "Transport" at bounding box center [186, 107] width 30 height 8
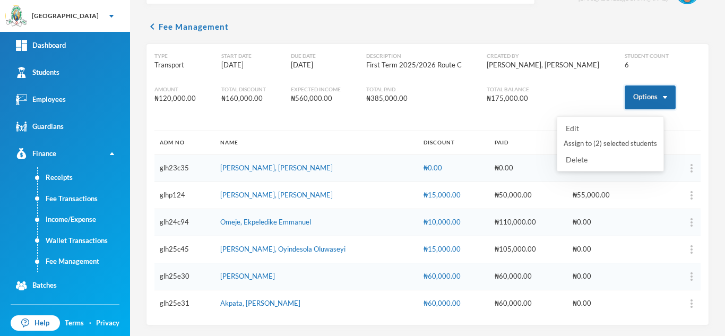
click at [624, 97] on button "Options" at bounding box center [649, 97] width 51 height 24
click at [600, 142] on button "Assign to ( 2 ) selected students" at bounding box center [609, 143] width 95 height 19
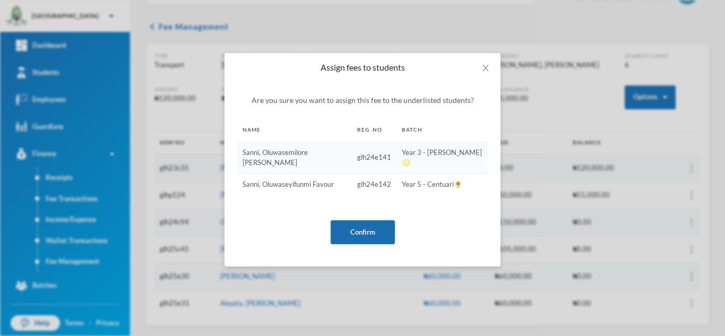
click at [364, 223] on button "Confirm" at bounding box center [362, 232] width 64 height 24
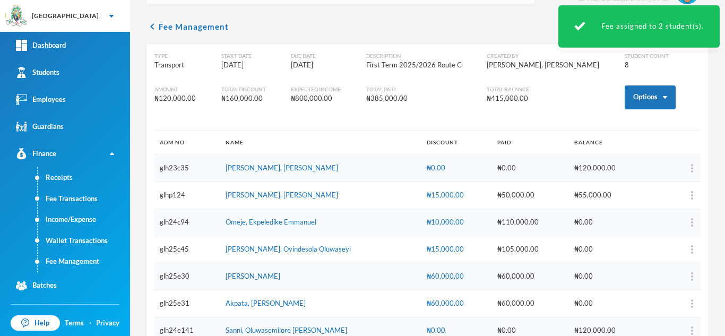
scroll to position [84, 0]
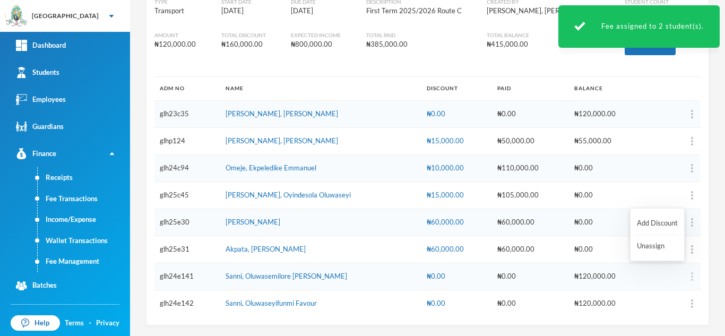
click at [691, 274] on img "button" at bounding box center [692, 276] width 2 height 8
click at [665, 219] on button "Add Discount" at bounding box center [656, 223] width 43 height 19
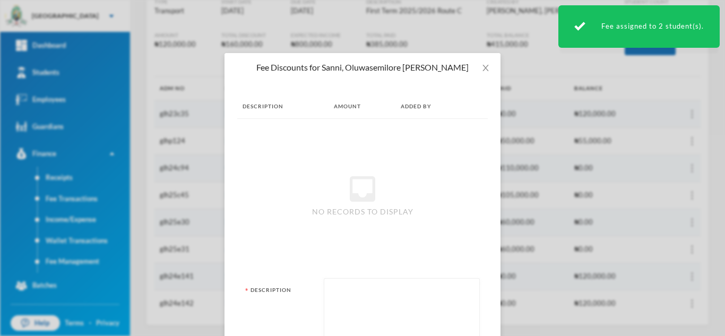
click at [426, 306] on textarea at bounding box center [401, 313] width 144 height 58
type textarea "4"
click at [426, 306] on textarea "4" at bounding box center [401, 313] width 144 height 58
type textarea "r"
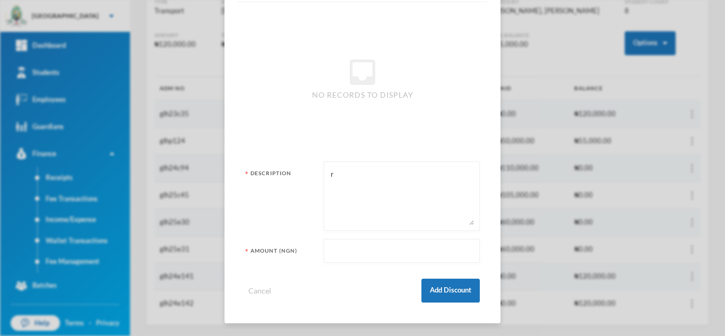
click at [385, 246] on input "text" at bounding box center [401, 251] width 144 height 24
type input "10000"
click at [437, 283] on button "Add Discount" at bounding box center [450, 290] width 58 height 24
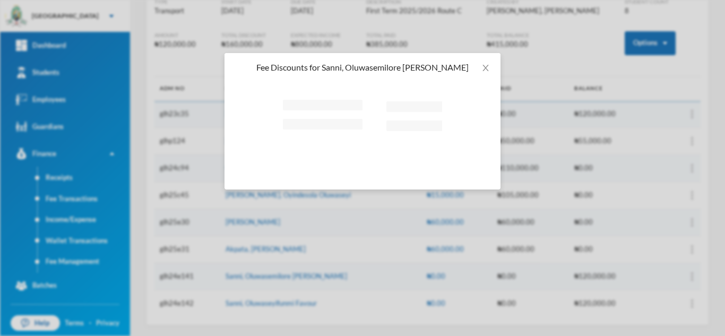
scroll to position [0, 0]
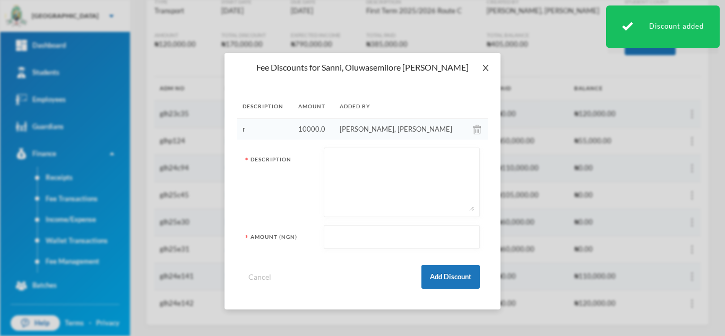
click at [486, 72] on span "Close" at bounding box center [485, 68] width 30 height 30
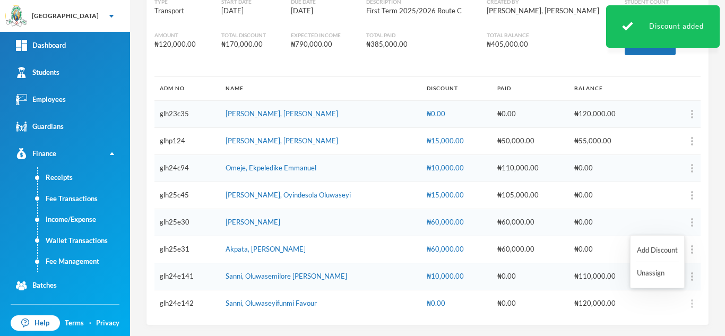
click at [691, 301] on img "button" at bounding box center [692, 303] width 2 height 8
click at [658, 255] on button "Add Discount" at bounding box center [656, 252] width 43 height 19
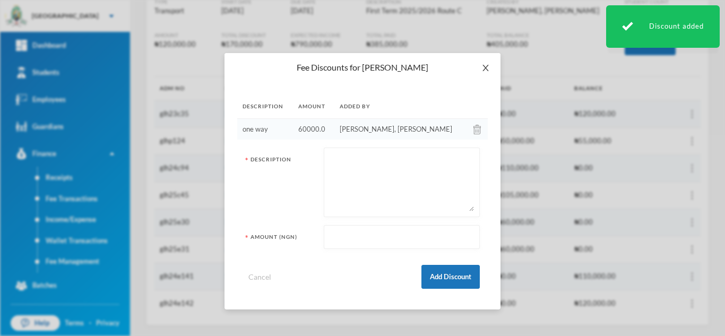
click at [484, 67] on icon "icon: close" at bounding box center [485, 68] width 6 height 6
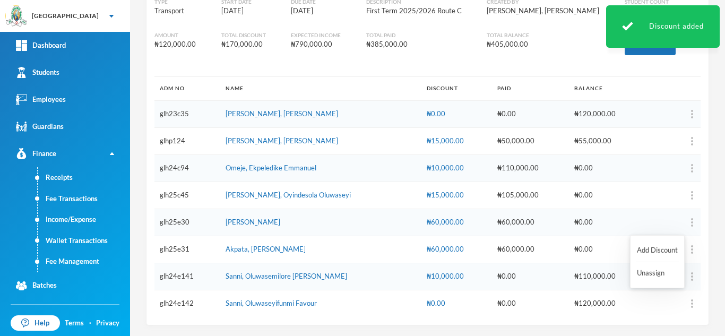
click at [682, 305] on button "button" at bounding box center [671, 303] width 42 height 16
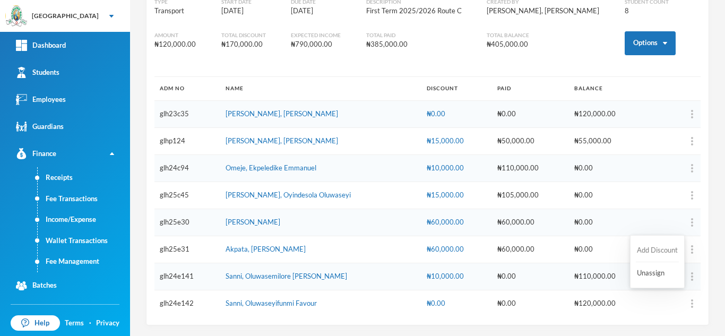
click at [650, 248] on button "Add Discount" at bounding box center [656, 250] width 43 height 19
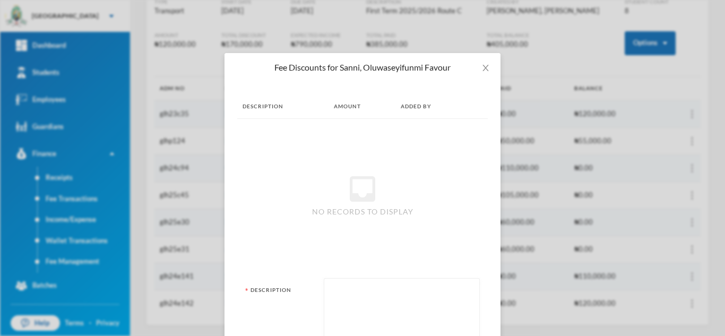
click at [405, 308] on textarea at bounding box center [401, 313] width 144 height 58
type textarea "r"
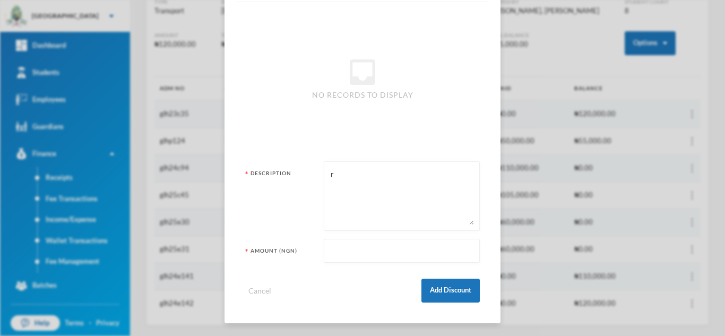
click at [381, 250] on input "text" at bounding box center [401, 251] width 144 height 24
type input "10000"
click at [438, 297] on button "Add Discount" at bounding box center [450, 290] width 58 height 24
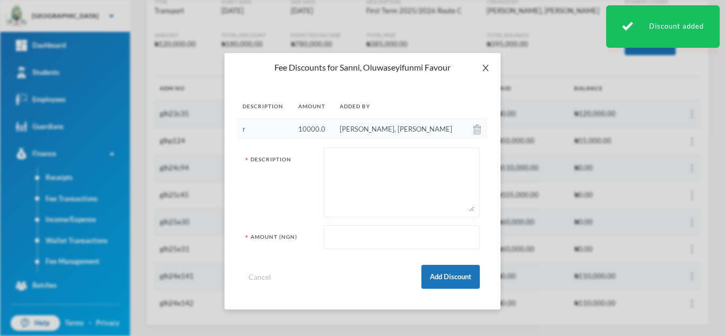
click at [480, 68] on span "Close" at bounding box center [485, 68] width 30 height 30
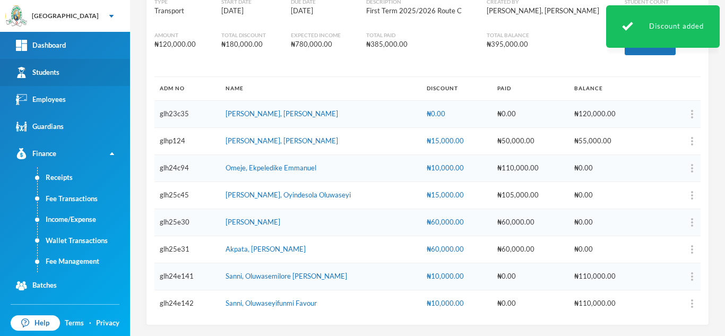
click at [48, 73] on div "Students" at bounding box center [37, 72] width 43 height 11
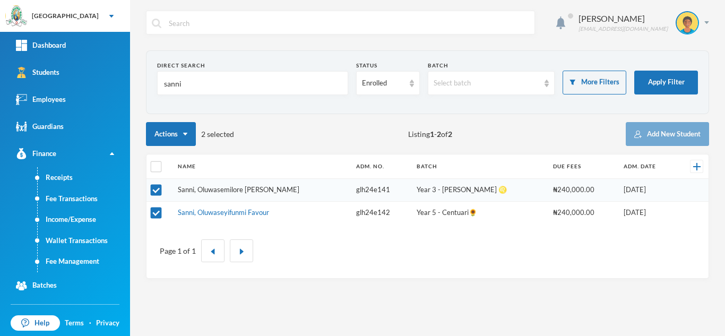
drag, startPoint x: 201, startPoint y: 240, endPoint x: 194, endPoint y: 189, distance: 51.4
click at [224, 213] on link "Sanni, Oluwaseyifunmi Favour" at bounding box center [223, 212] width 91 height 8
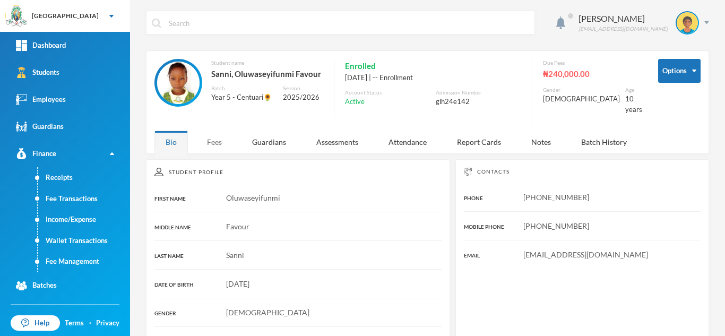
click at [217, 134] on div "Fees" at bounding box center [214, 141] width 37 height 23
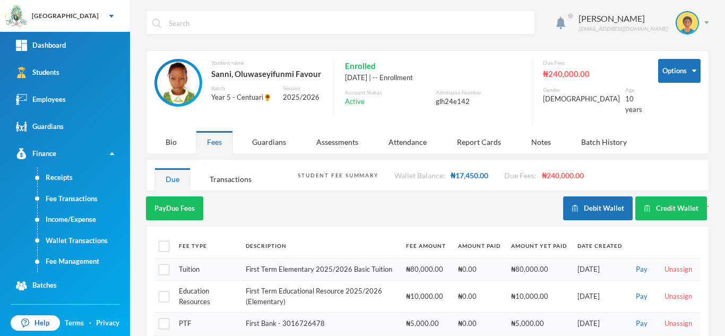
scroll to position [77, 0]
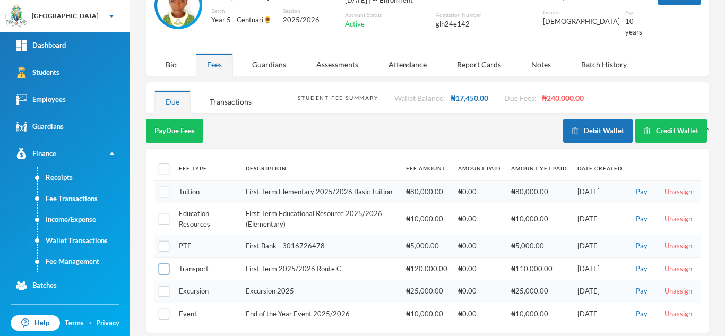
click at [160, 264] on input "checkbox" at bounding box center [164, 269] width 11 height 11
checkbox input "true"
click at [202, 121] on button "Pay Selected (1)" at bounding box center [178, 131] width 65 height 24
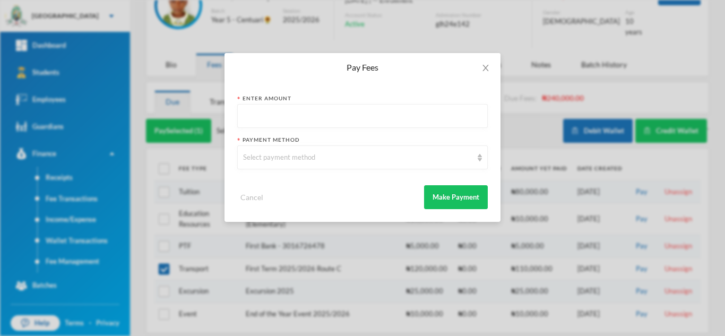
click at [292, 126] on input "text" at bounding box center [362, 116] width 239 height 24
type input "100000"
click at [301, 160] on div "Select payment method" at bounding box center [357, 157] width 229 height 11
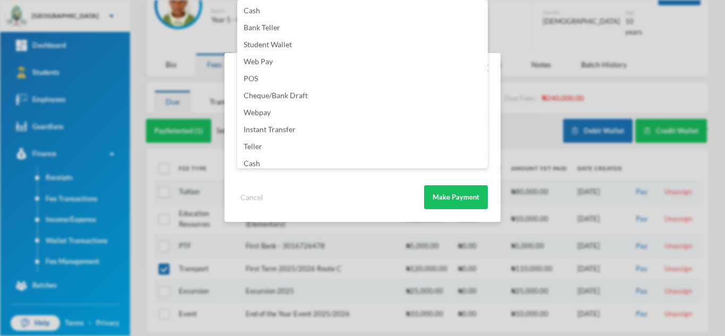
scroll to position [125, 0]
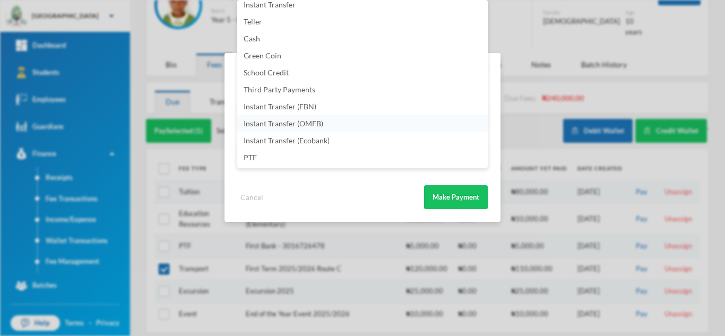
click at [317, 121] on span "Instant Transfer (OMFB)" at bounding box center [283, 123] width 80 height 9
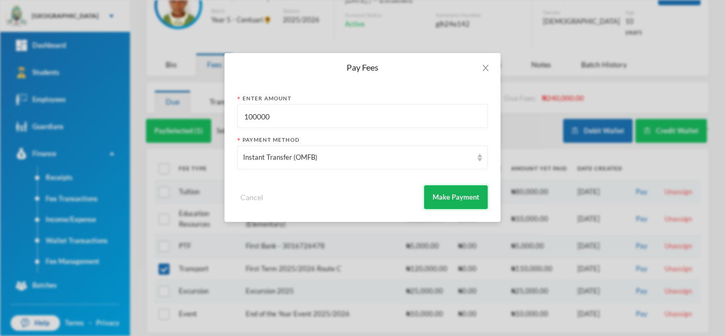
click at [450, 193] on button "Make Payment" at bounding box center [456, 197] width 64 height 24
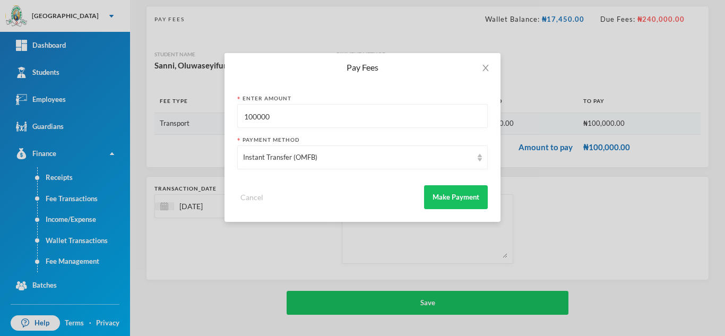
scroll to position [68, 0]
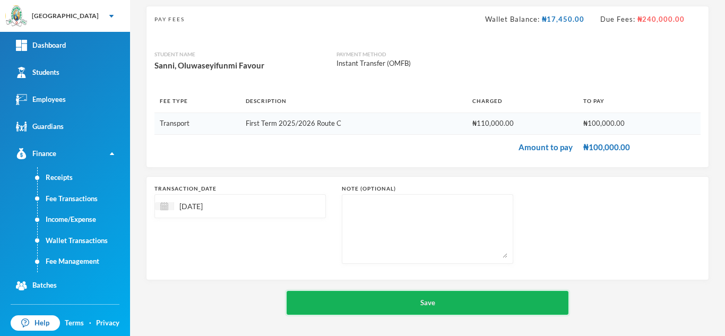
click at [404, 294] on button "Save" at bounding box center [427, 303] width 282 height 24
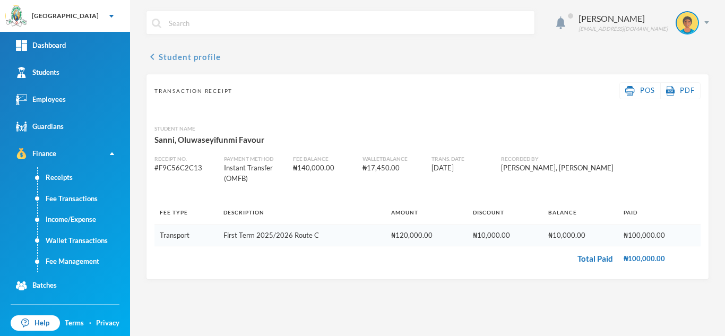
click at [176, 52] on button "chevron_left Student profile" at bounding box center [183, 56] width 75 height 13
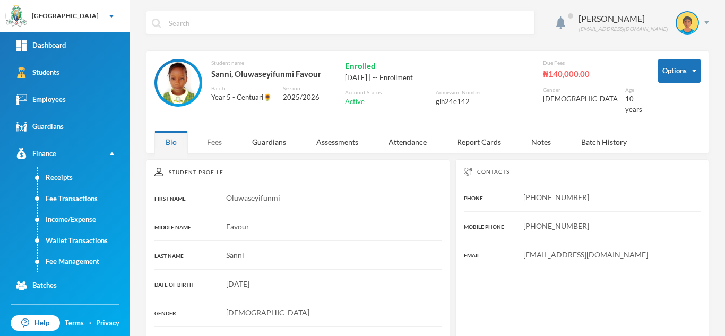
click at [199, 136] on div "Fees" at bounding box center [214, 141] width 37 height 23
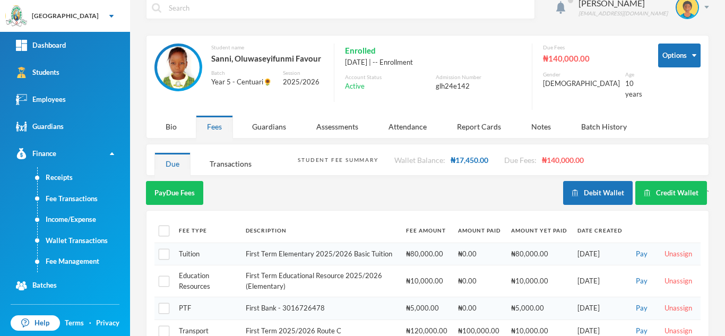
scroll to position [12, 0]
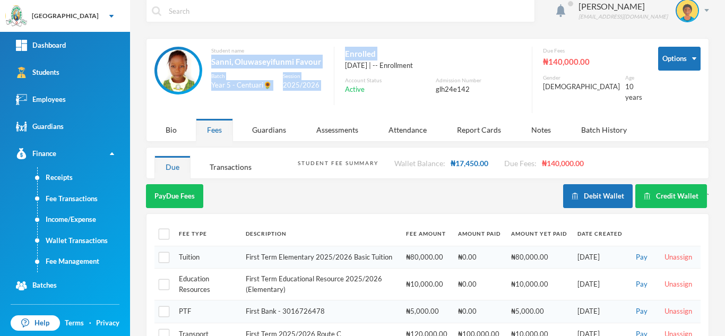
drag, startPoint x: 333, startPoint y: 64, endPoint x: 212, endPoint y: 64, distance: 120.4
click at [212, 64] on div "Student name Sanni, Oluwaseyifunmi Favour Batch Year 5 - Centuari🌻 Session 2025…" at bounding box center [397, 80] width 487 height 66
click at [342, 130] on div "Assessments" at bounding box center [337, 129] width 64 height 23
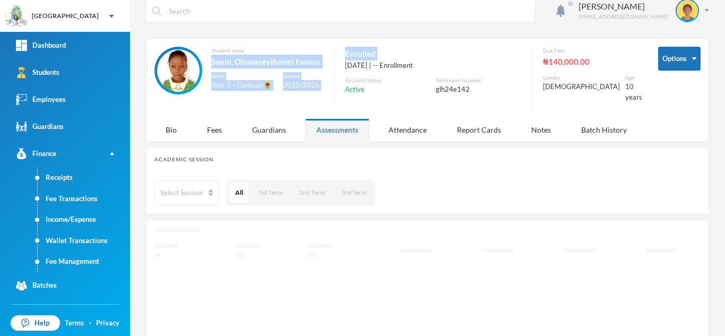
click at [330, 56] on div "Student name Sanni, Oluwaseyifunmi Favour Batch Year 5 - Centuari🌻 Session 2025…" at bounding box center [397, 80] width 487 height 66
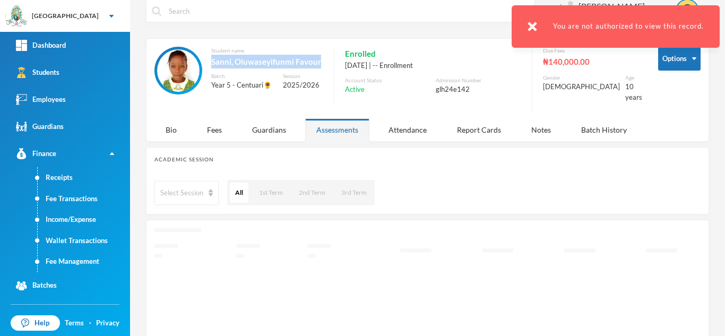
drag, startPoint x: 325, startPoint y: 58, endPoint x: 214, endPoint y: 62, distance: 110.9
click at [214, 62] on div "Sanni, Oluwaseyifunmi Favour" at bounding box center [267, 62] width 112 height 14
copy div "Sanni, Oluwaseyifunmi Favour"
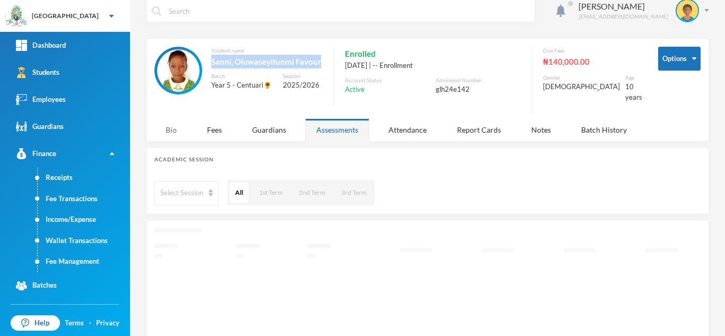
click at [175, 125] on div "Bio" at bounding box center [170, 129] width 33 height 23
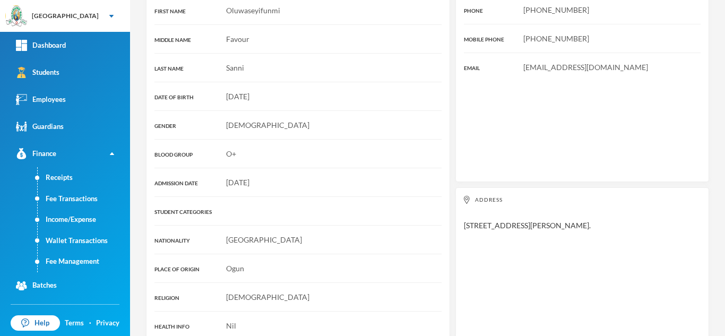
scroll to position [186, 0]
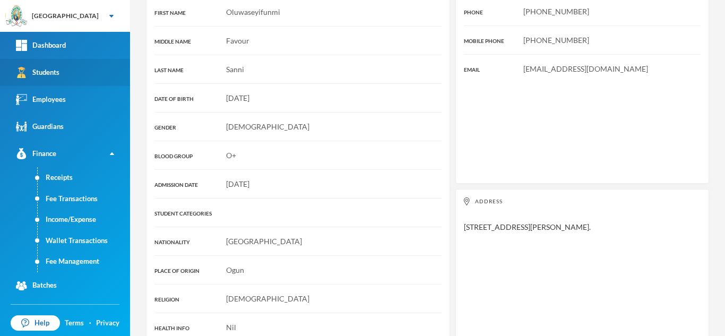
click at [50, 76] on div "Students" at bounding box center [37, 72] width 43 height 11
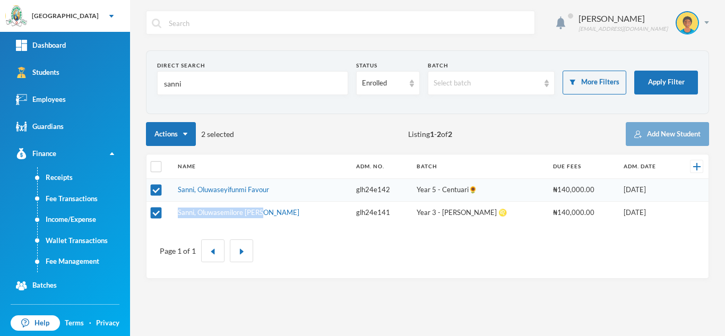
drag, startPoint x: 271, startPoint y: 211, endPoint x: 180, endPoint y: 208, distance: 90.7
click at [180, 208] on td "Sanni, Oluwasemilore [PERSON_NAME]" at bounding box center [261, 212] width 179 height 22
copy link "Sanni, Oluwasemilore [PERSON_NAME]"
click at [214, 189] on link "Sanni, Oluwaseyifunmi Favour" at bounding box center [223, 189] width 91 height 8
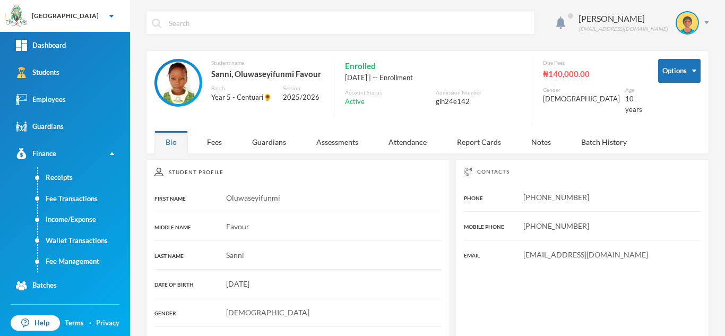
drag, startPoint x: 602, startPoint y: 217, endPoint x: 518, endPoint y: 220, distance: 83.9
click at [518, 220] on div "+234 803 191 9953" at bounding box center [582, 225] width 237 height 11
copy span "+234 803 191 9953"
click at [112, 71] on link "Students" at bounding box center [65, 72] width 130 height 27
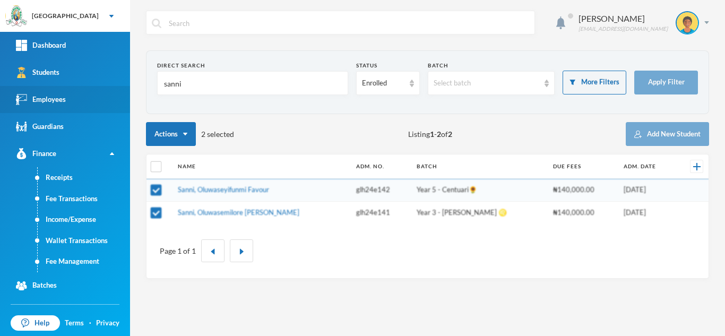
drag, startPoint x: 240, startPoint y: 92, endPoint x: 106, endPoint y: 100, distance: 134.4
click at [106, 100] on div "Greenland Hall Your Bluebic Account Greenland Hall Add a New School Dashboard S…" at bounding box center [362, 168] width 725 height 336
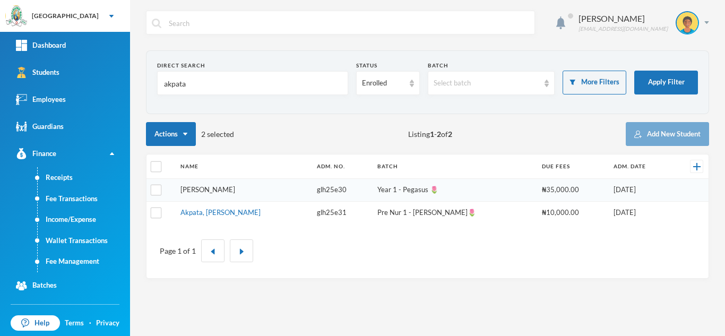
type input "akpata"
click at [214, 189] on tbody "Akpata, David Akpevweohene glh25e30 Year 1 - Pegasus 🌷 ₦35,000.00 06/09/2025 Ak…" at bounding box center [427, 201] width 562 height 45
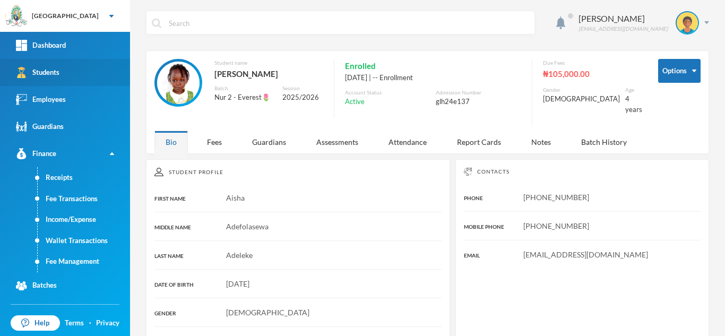
click at [77, 63] on link "Students" at bounding box center [65, 72] width 130 height 27
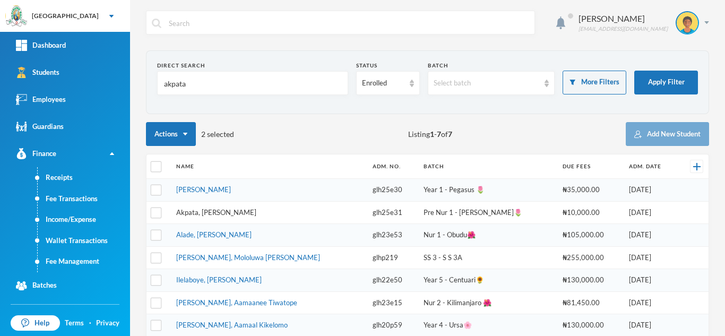
click at [219, 212] on link "Akpata, [PERSON_NAME]" at bounding box center [216, 212] width 80 height 8
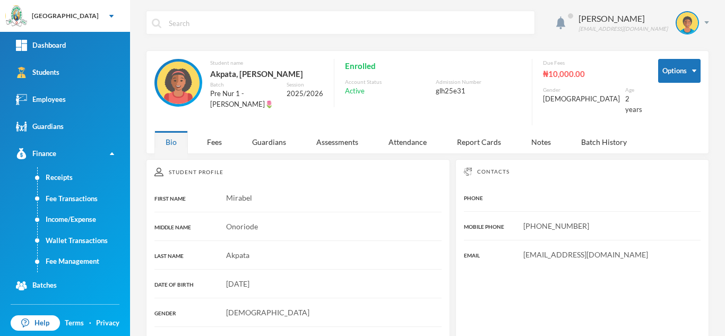
drag, startPoint x: 589, startPoint y: 217, endPoint x: 536, endPoint y: 212, distance: 52.8
click at [536, 220] on div "+234 816 432 3193" at bounding box center [582, 225] width 237 height 11
copy span "816 432 3193"
click at [46, 68] on div "Students" at bounding box center [37, 72] width 43 height 11
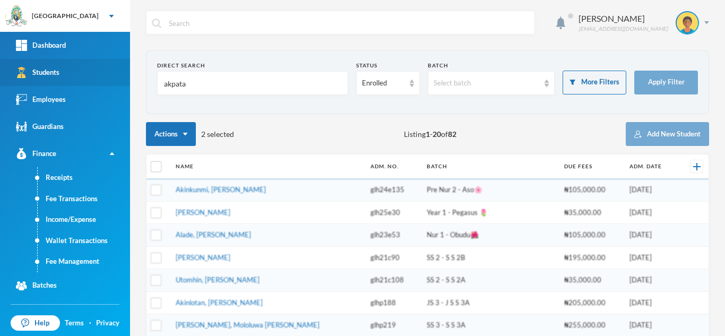
drag, startPoint x: 187, startPoint y: 82, endPoint x: 62, endPoint y: 83, distance: 125.2
click at [62, 83] on div "Greenland Hall Your Bluebic Account Greenland Hall Add a New School Dashboard S…" at bounding box center [362, 168] width 725 height 336
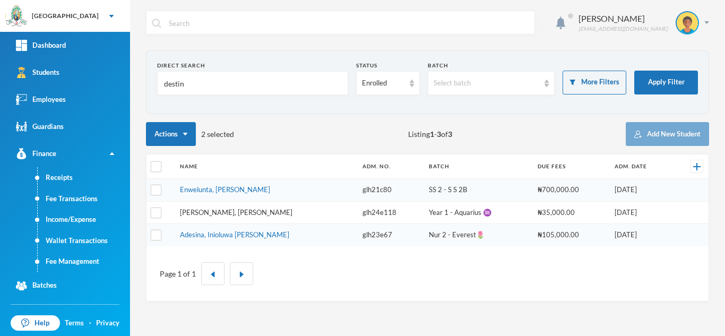
type input "destin"
click at [221, 214] on link "Emmanuel, Destiny Yosolaoluwa" at bounding box center [236, 212] width 112 height 8
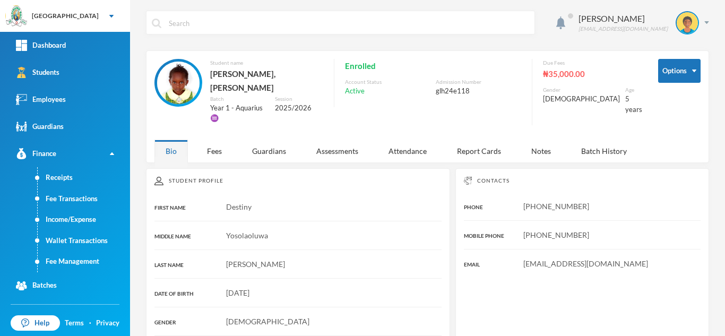
scroll to position [194, 0]
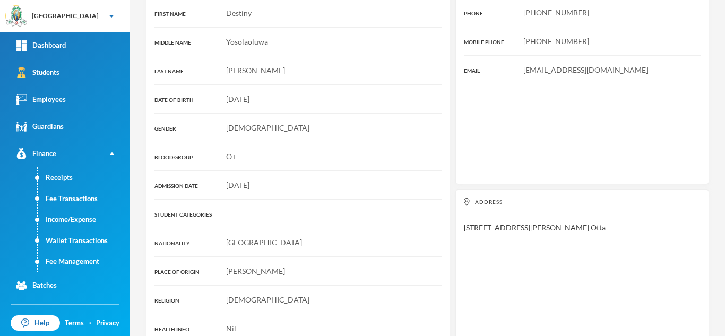
drag, startPoint x: 583, startPoint y: 28, endPoint x: 538, endPoint y: 17, distance: 46.4
click at [538, 17] on div "Contacts PHONE +234 701 191 9152 MOBILE PHONE +234 701 191 9152 EMAIL Adekoyate…" at bounding box center [582, 80] width 254 height 210
copy span "701 191 9152"
click at [57, 85] on link "Students" at bounding box center [65, 72] width 130 height 27
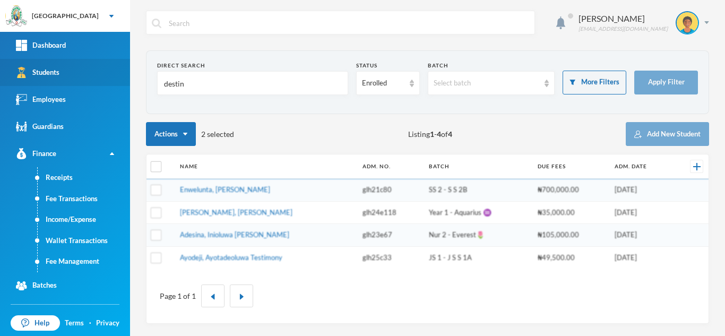
drag, startPoint x: 201, startPoint y: 91, endPoint x: 103, endPoint y: 74, distance: 99.7
click at [103, 74] on div "Greenland Hall Your Bluebic Account Greenland Hall Add a New School Dashboard S…" at bounding box center [362, 168] width 725 height 336
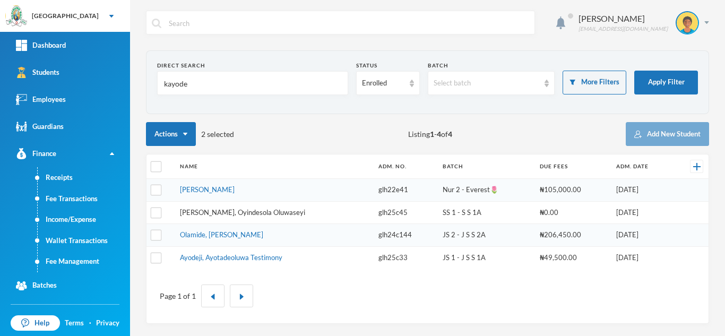
type input "kayode"
click at [233, 210] on link "[PERSON_NAME], Oyindesola Oluwaseyi" at bounding box center [242, 212] width 125 height 8
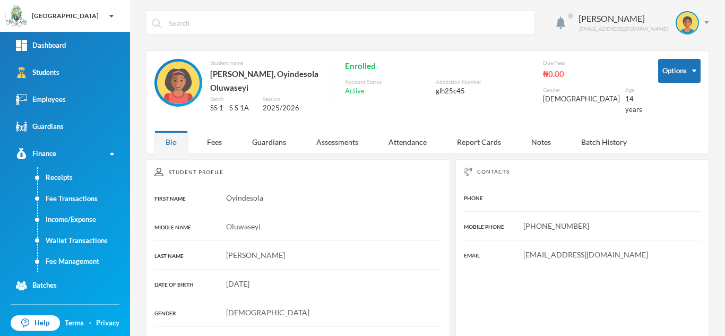
drag, startPoint x: 586, startPoint y: 226, endPoint x: 536, endPoint y: 227, distance: 50.4
click at [536, 227] on div "+234 816 897 5144" at bounding box center [582, 225] width 237 height 11
copy span "816 897 5144"
click at [74, 65] on link "Students" at bounding box center [65, 72] width 130 height 27
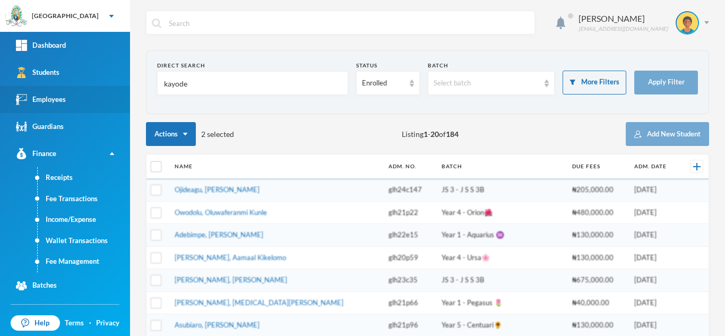
drag, startPoint x: 197, startPoint y: 88, endPoint x: 111, endPoint y: 89, distance: 85.4
click at [111, 89] on div "Greenland Hall Your Bluebic Account Greenland Hall Add a New School Dashboard S…" at bounding box center [362, 168] width 725 height 336
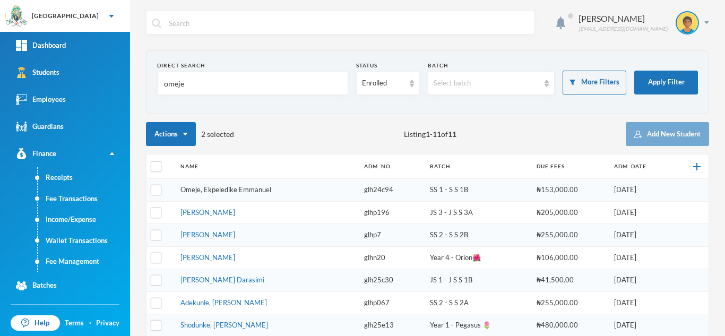
type input "omeje"
click at [243, 192] on link "Omeje, Ekpeledike Emmanuel" at bounding box center [225, 189] width 91 height 8
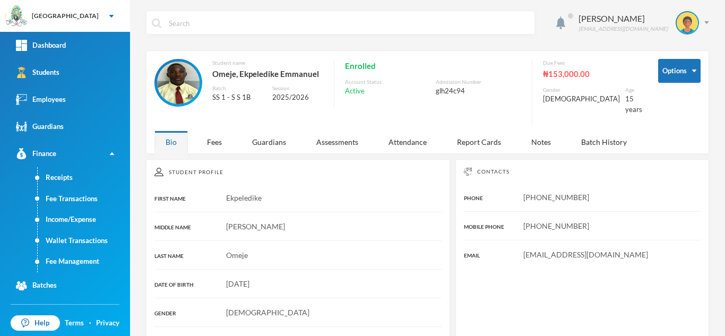
drag, startPoint x: 598, startPoint y: 217, endPoint x: 535, endPoint y: 214, distance: 63.2
click at [535, 220] on div "+234 803 406 0904" at bounding box center [582, 225] width 237 height 11
copy span "803 406 0904"
click at [70, 81] on link "Students" at bounding box center [65, 72] width 130 height 27
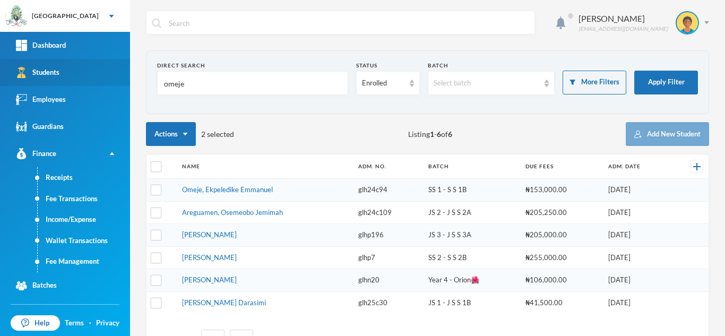
drag, startPoint x: 185, startPoint y: 87, endPoint x: 97, endPoint y: 81, distance: 88.8
click at [97, 81] on div "Greenland Hall Your Bluebic Account Greenland Hall Add a New School Dashboard S…" at bounding box center [362, 168] width 725 height 336
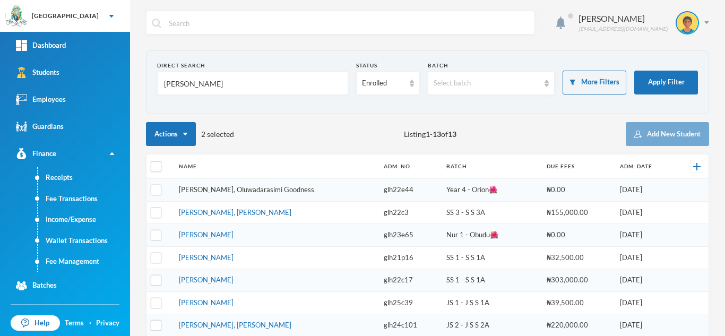
type input "victor"
click at [251, 190] on link "Victor-idowu, Oluwadarasimi Goodness" at bounding box center [246, 189] width 135 height 8
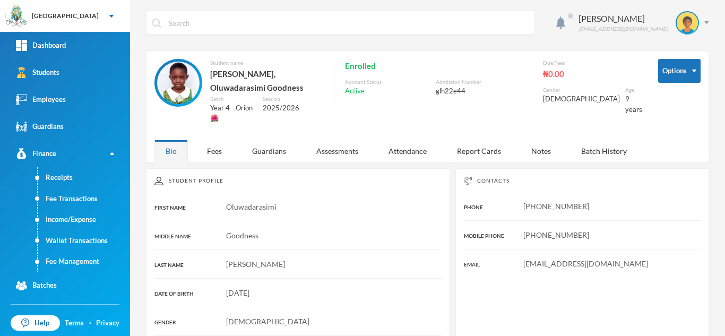
drag, startPoint x: 590, startPoint y: 233, endPoint x: 538, endPoint y: 234, distance: 52.0
click at [538, 234] on div "+234 803 843 9374" at bounding box center [582, 234] width 237 height 11
copy span "803 843 9374"
click at [84, 64] on link "Students" at bounding box center [65, 72] width 130 height 27
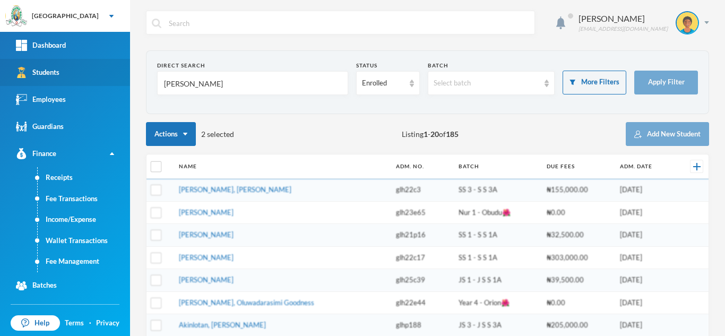
drag, startPoint x: 191, startPoint y: 90, endPoint x: 117, endPoint y: 85, distance: 74.9
click at [117, 85] on div "Greenland Hall Your Bluebic Account Greenland Hall Add a New School Dashboard S…" at bounding box center [362, 168] width 725 height 336
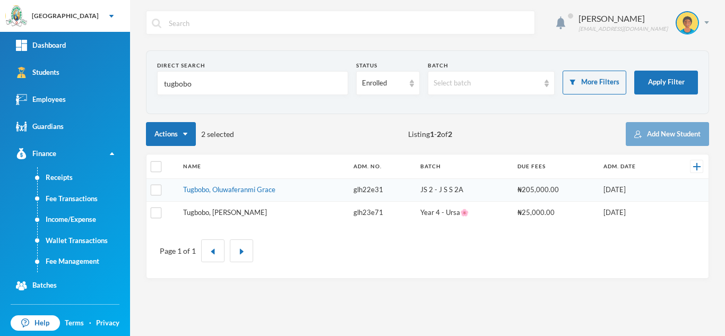
type input "tugbobo"
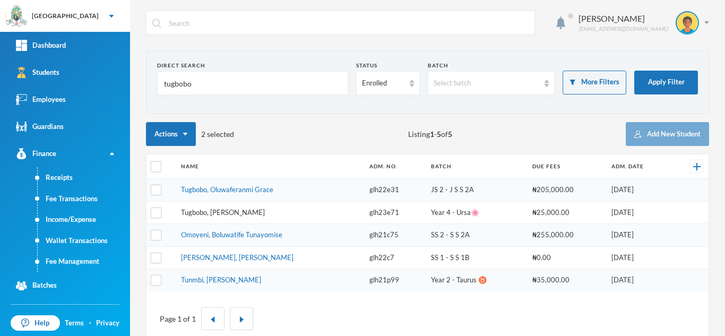
click at [212, 213] on link "Tugbobo, Olamide Joel" at bounding box center [223, 212] width 84 height 8
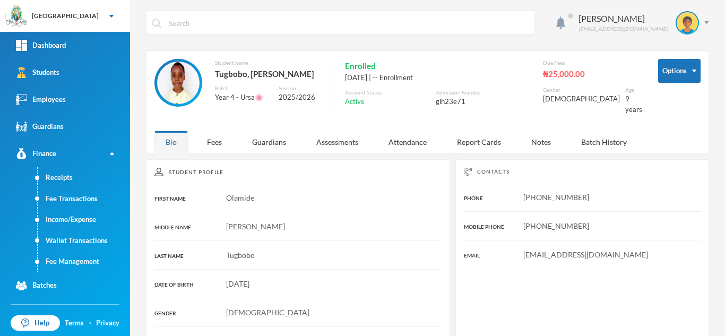
drag, startPoint x: 588, startPoint y: 217, endPoint x: 535, endPoint y: 216, distance: 53.1
click at [535, 220] on div "+234 803 840 0710" at bounding box center [582, 225] width 237 height 11
copy span "803 840 0710"
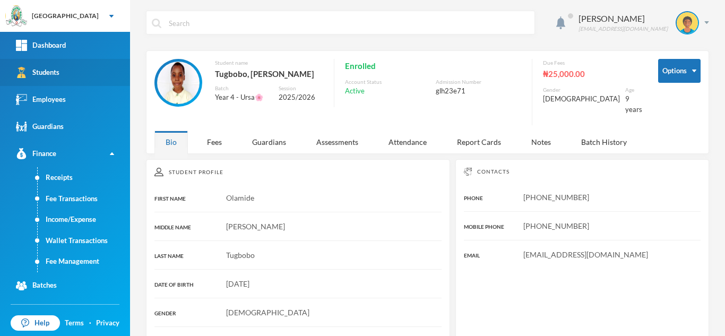
click at [94, 71] on link "Students" at bounding box center [65, 72] width 130 height 27
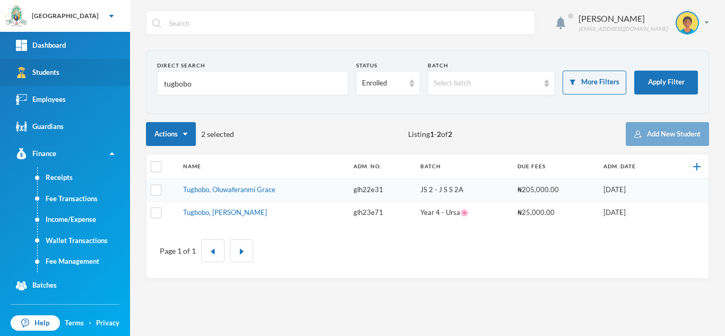
drag, startPoint x: 195, startPoint y: 82, endPoint x: 32, endPoint y: 77, distance: 162.9
click at [32, 77] on div "Greenland Hall Your Bluebic Account Greenland Hall Add a New School Dashboard S…" at bounding box center [362, 168] width 725 height 336
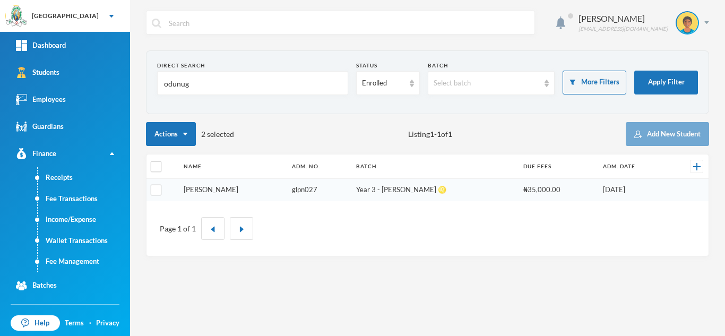
type input "odunug"
click at [205, 190] on link "Odunuga, Cassandra Mariam" at bounding box center [211, 189] width 55 height 8
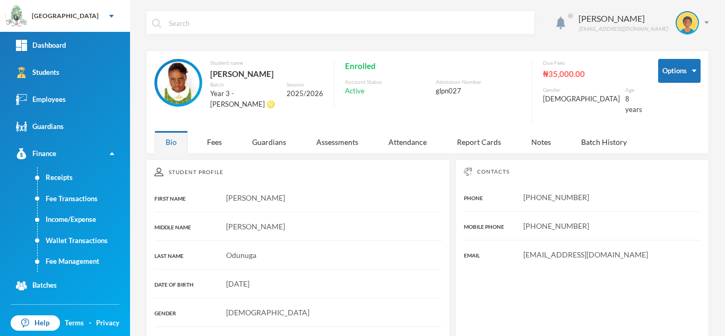
drag, startPoint x: 591, startPoint y: 217, endPoint x: 537, endPoint y: 217, distance: 53.6
click at [537, 220] on div "+234 907 322 6066" at bounding box center [582, 225] width 237 height 11
copy span "907 322 6066"
click at [71, 80] on link "Students" at bounding box center [65, 72] width 130 height 27
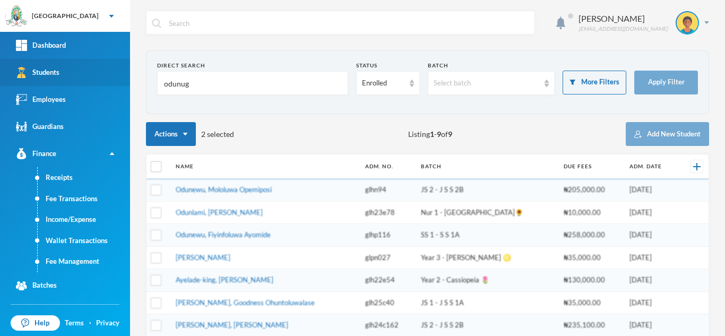
drag, startPoint x: 208, startPoint y: 92, endPoint x: 80, endPoint y: 79, distance: 129.0
click at [80, 79] on div "Greenland Hall Your Bluebic Account Greenland Hall Add a New School Dashboard S…" at bounding box center [362, 168] width 725 height 336
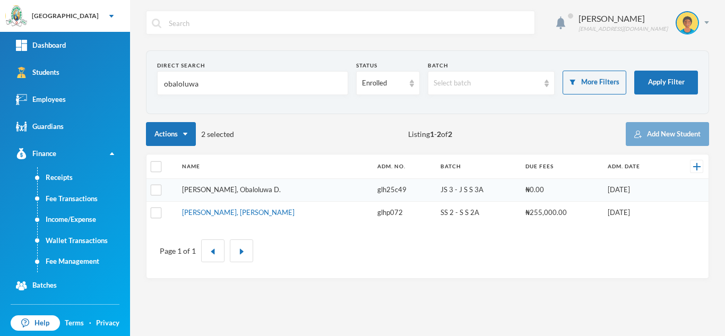
type input "obaloluwa"
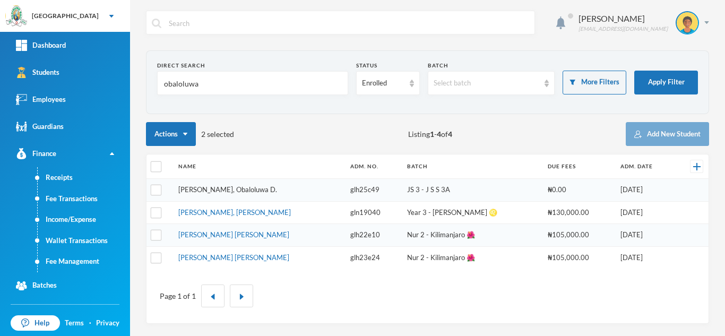
click at [222, 187] on link "Olalere, Obaloluwa D." at bounding box center [227, 189] width 99 height 8
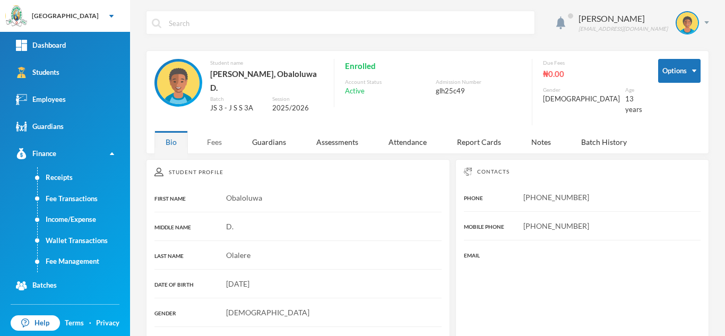
click at [219, 132] on div "Fees" at bounding box center [214, 141] width 37 height 23
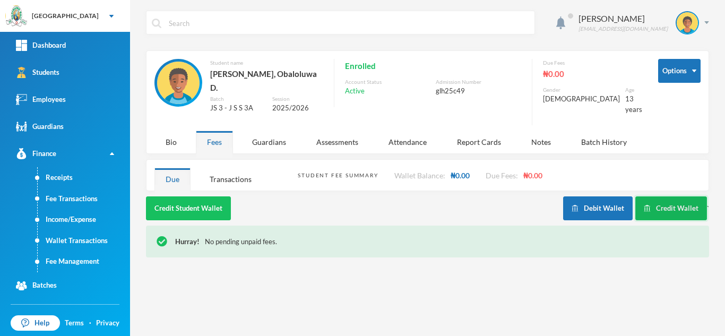
click at [650, 205] on img "button" at bounding box center [646, 208] width 7 height 7
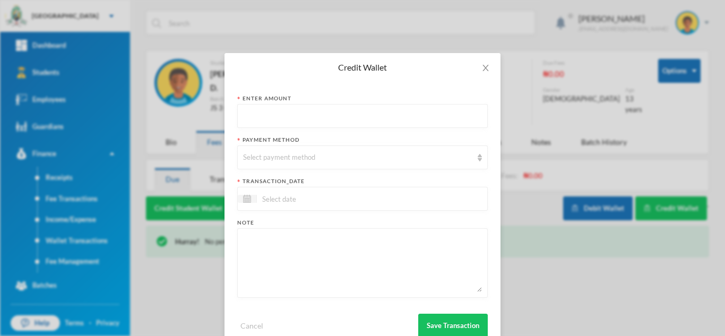
click at [317, 123] on input "text" at bounding box center [362, 116] width 239 height 24
type input "5000"
click at [283, 157] on div "Select payment method" at bounding box center [357, 157] width 229 height 11
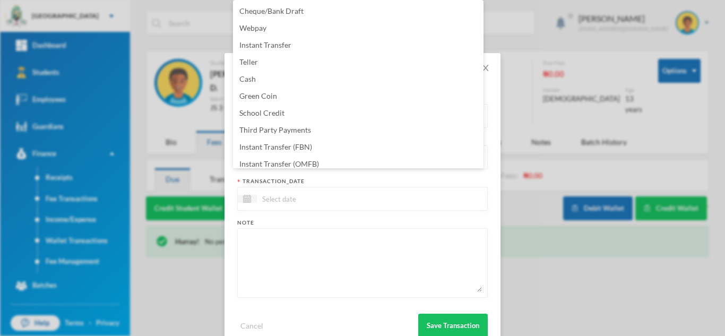
scroll to position [108, 0]
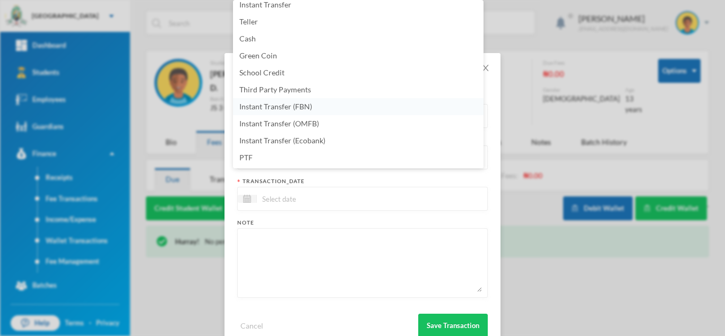
click at [350, 111] on li "Instant Transfer (FBN)" at bounding box center [358, 106] width 250 height 17
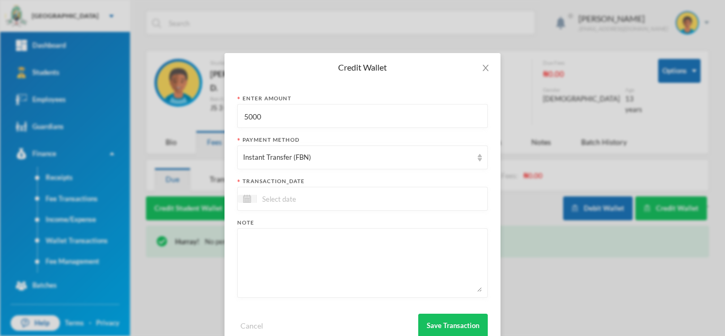
click at [306, 197] on input at bounding box center [301, 199] width 89 height 12
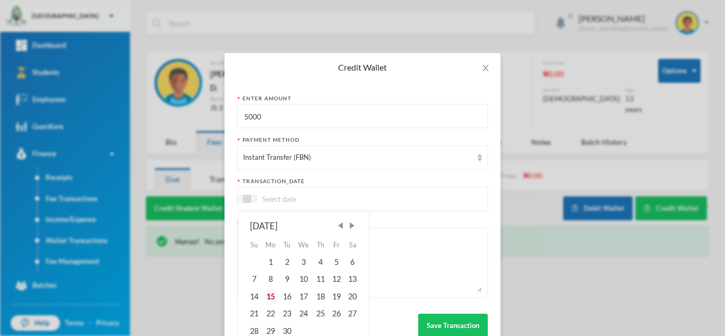
click at [269, 295] on div "15" at bounding box center [270, 296] width 17 height 17
type input "[DATE]"
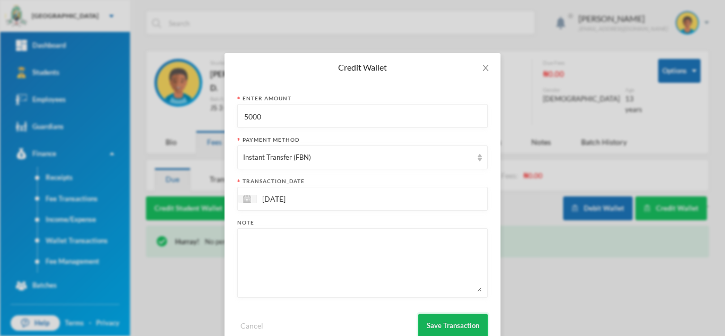
click at [431, 323] on button "Save Transaction" at bounding box center [452, 325] width 69 height 24
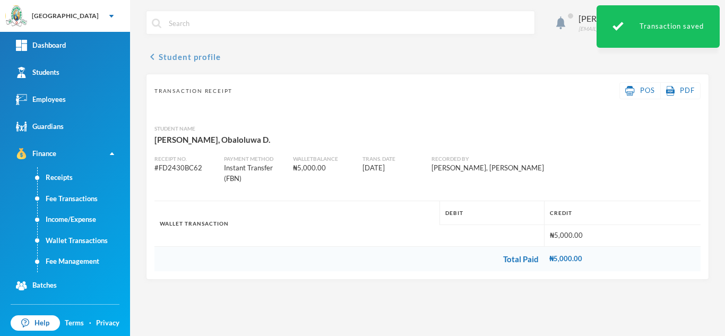
click at [176, 60] on button "chevron_left Student profile" at bounding box center [183, 56] width 75 height 13
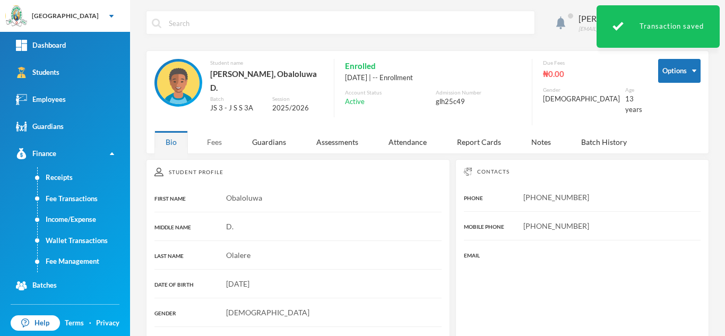
click at [212, 141] on div "Fees" at bounding box center [214, 141] width 37 height 23
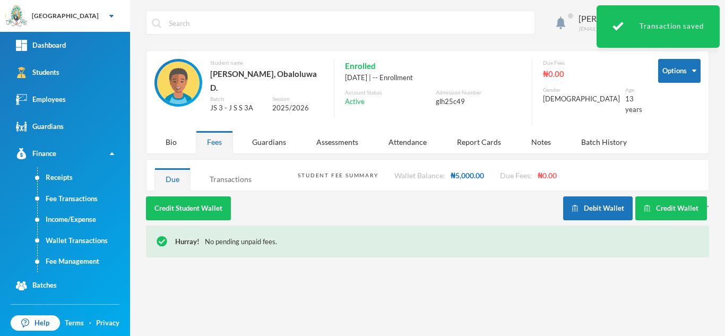
click at [229, 173] on div "Transactions" at bounding box center [230, 179] width 64 height 23
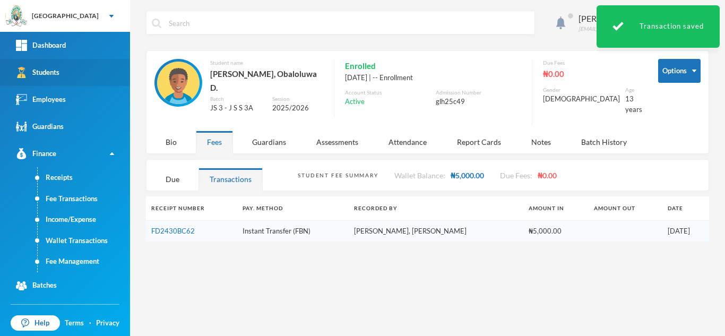
click at [91, 69] on link "Students" at bounding box center [65, 72] width 130 height 27
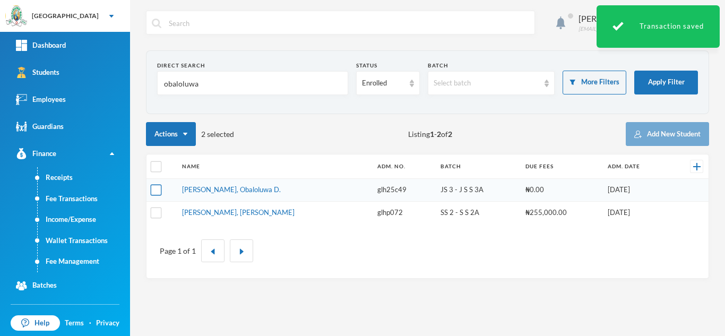
click at [158, 186] on input "checkbox" at bounding box center [156, 190] width 11 height 11
checkbox input "true"
click at [88, 255] on link "Fee Management" at bounding box center [84, 261] width 92 height 21
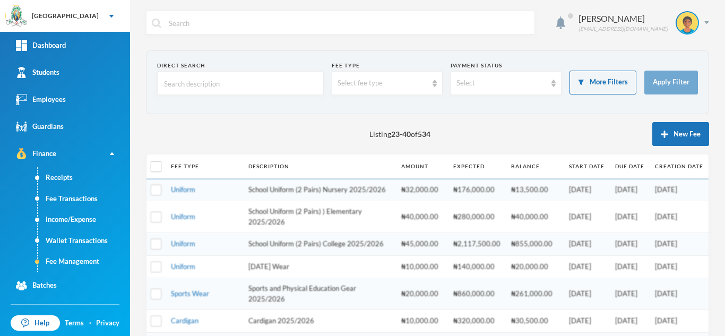
scroll to position [360, 0]
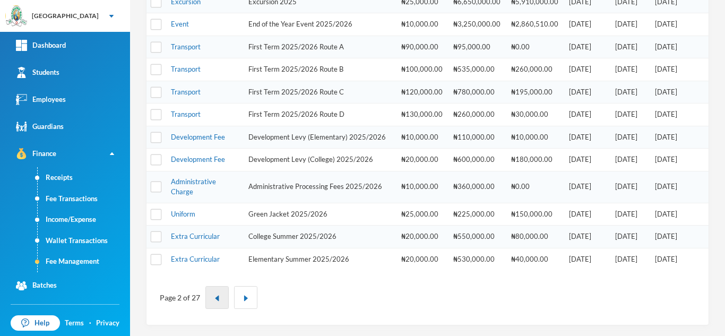
click at [216, 301] on img "button" at bounding box center [217, 298] width 6 height 6
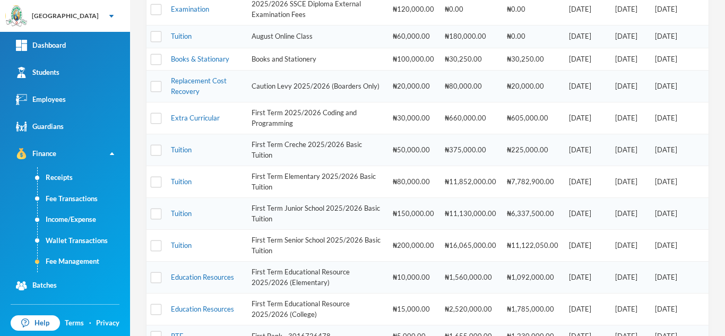
scroll to position [206, 0]
click at [187, 217] on link "Tuition" at bounding box center [181, 214] width 21 height 8
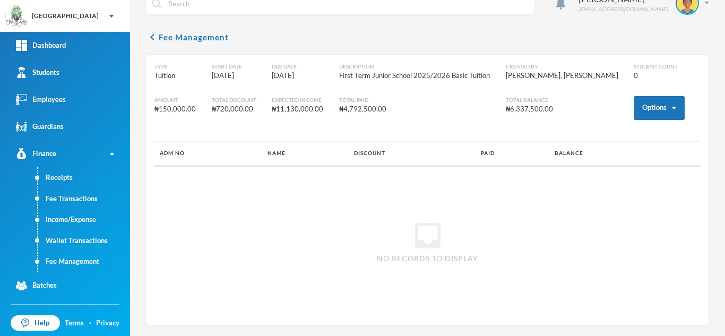
scroll to position [20, 0]
click at [647, 111] on button "Options" at bounding box center [658, 108] width 51 height 24
click at [608, 156] on button "Assign to ( 3 ) selected students" at bounding box center [619, 154] width 95 height 19
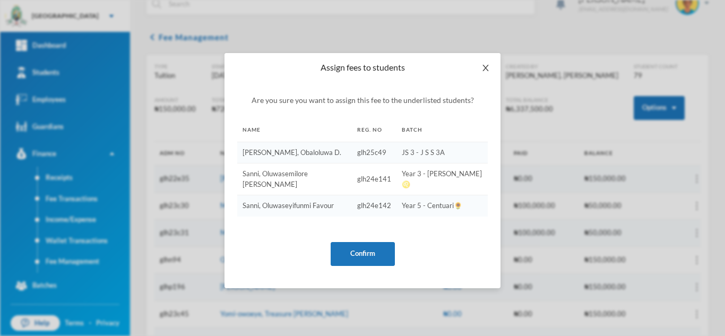
click at [489, 68] on icon "icon: close" at bounding box center [485, 68] width 8 height 8
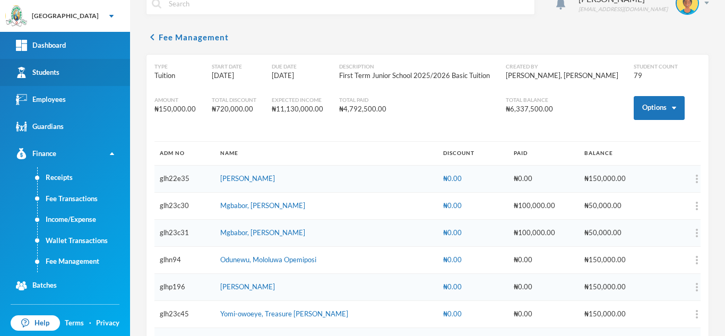
click at [46, 84] on link "Students" at bounding box center [65, 72] width 130 height 27
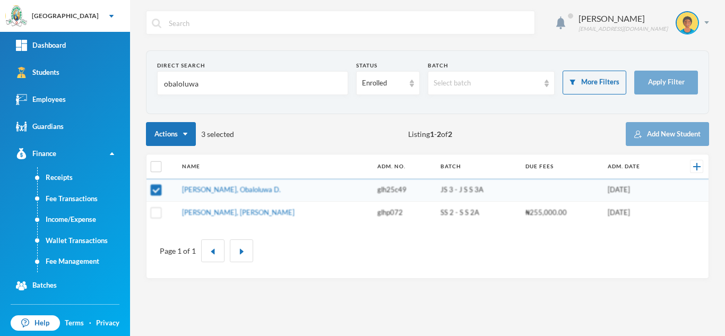
click at [154, 173] on th at bounding box center [161, 166] width 30 height 24
click at [156, 168] on input "checkbox" at bounding box center [156, 166] width 11 height 11
checkbox input "true"
click at [156, 168] on input "checkbox" at bounding box center [156, 166] width 11 height 11
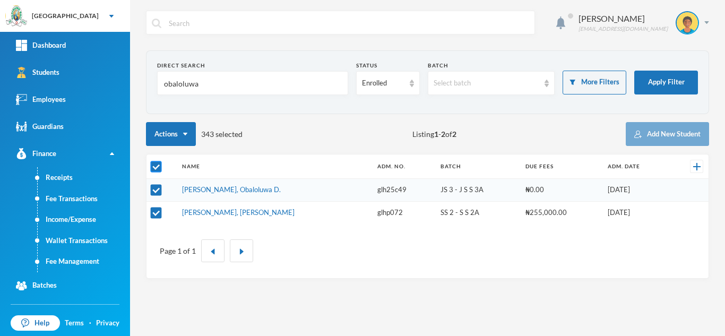
checkbox input "false"
click at [158, 188] on input "checkbox" at bounding box center [156, 190] width 11 height 11
checkbox input "true"
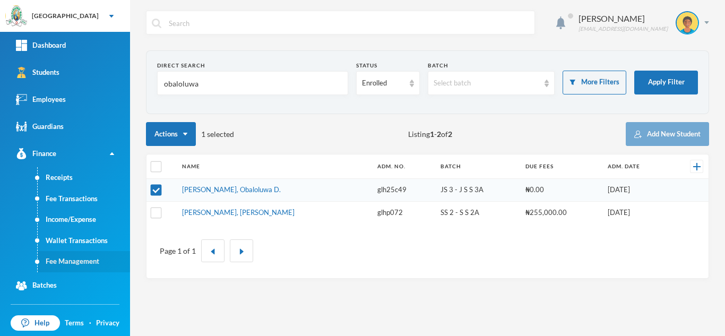
click at [86, 262] on link "Fee Management" at bounding box center [84, 261] width 92 height 21
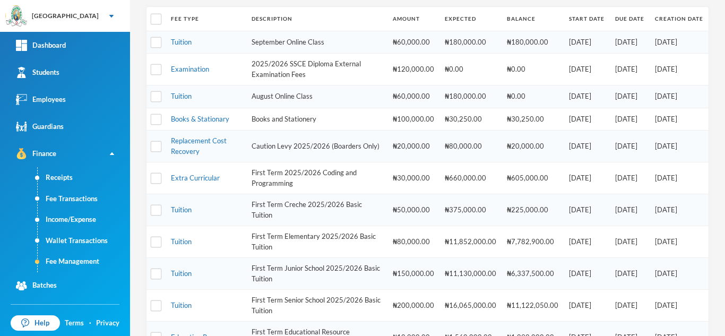
scroll to position [149, 0]
click at [186, 272] on link "Tuition" at bounding box center [181, 272] width 21 height 8
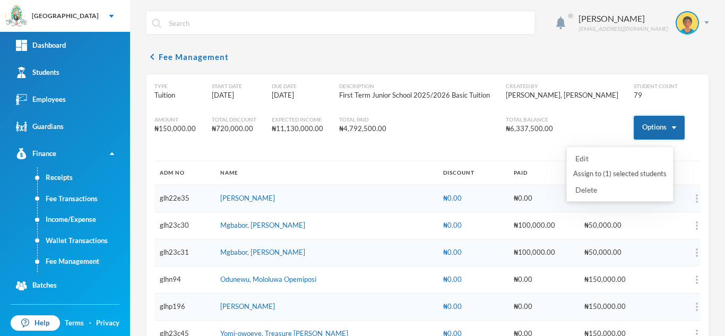
click at [650, 120] on button "Options" at bounding box center [658, 128] width 51 height 24
click at [613, 176] on button "Assign to ( 1 ) selected students" at bounding box center [619, 173] width 95 height 19
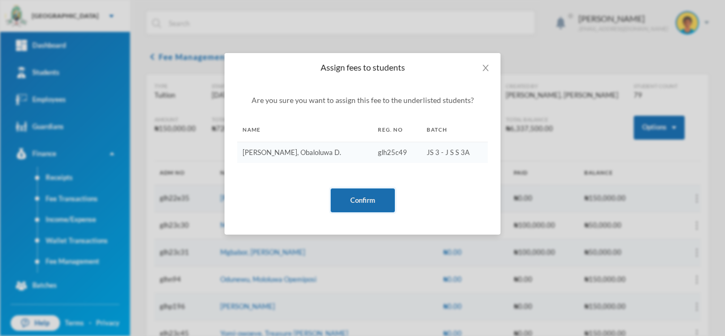
click at [360, 195] on button "Confirm" at bounding box center [362, 200] width 64 height 24
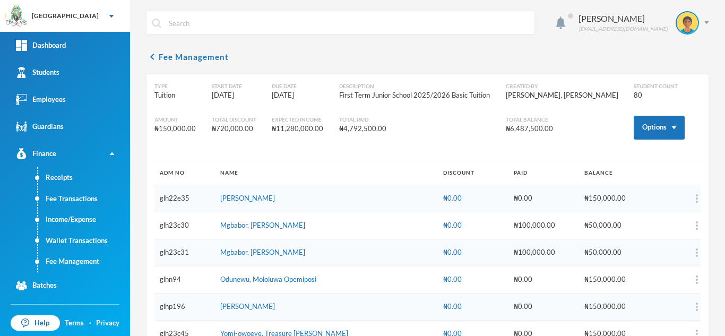
click at [87, 264] on div "Assign fees to students Are you sure you want to assign this fee to the underli…" at bounding box center [362, 168] width 725 height 336
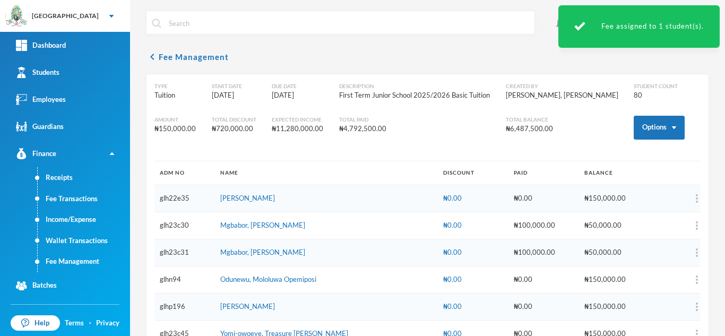
click at [87, 264] on link "Fee Management" at bounding box center [84, 261] width 92 height 21
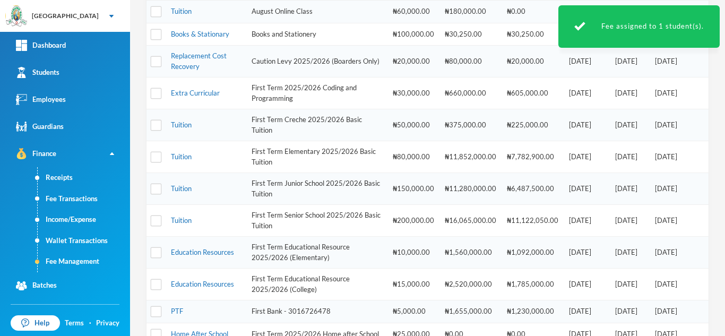
scroll to position [273, 0]
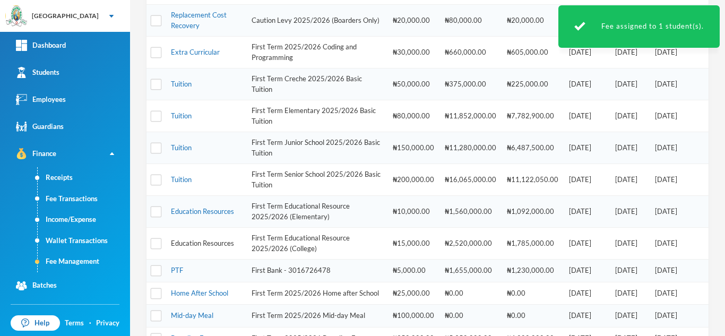
click at [182, 244] on link "Education Resources" at bounding box center [202, 243] width 63 height 8
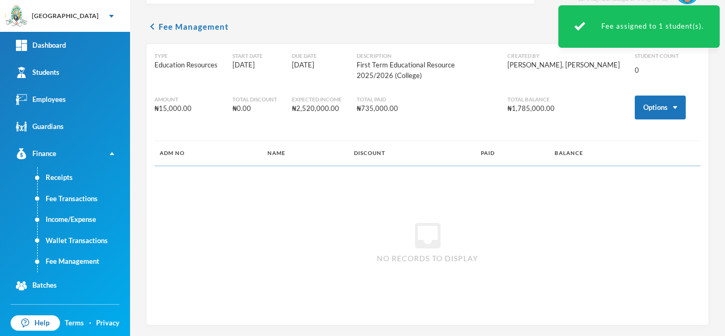
scroll to position [20, 0]
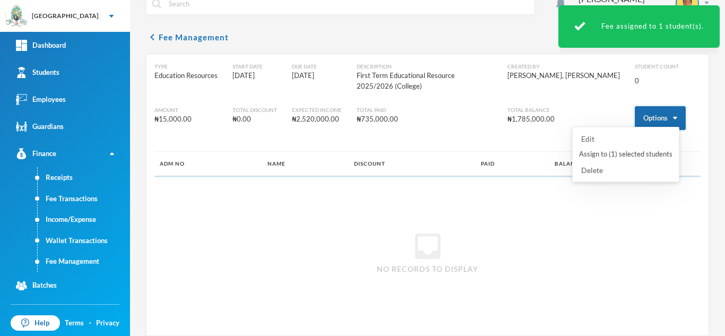
click at [638, 106] on button "Options" at bounding box center [659, 118] width 51 height 24
click at [623, 153] on button "Assign to ( 1 ) selected students" at bounding box center [625, 154] width 95 height 19
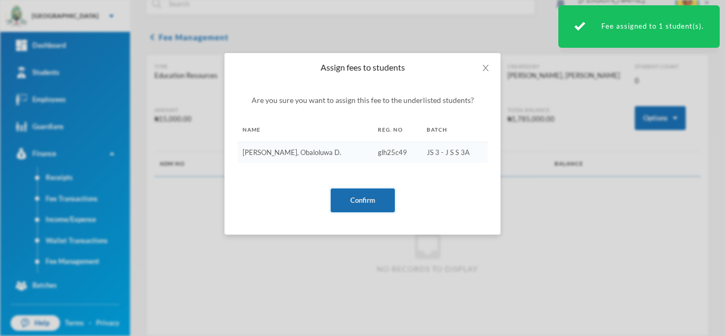
click at [358, 202] on button "Confirm" at bounding box center [362, 200] width 64 height 24
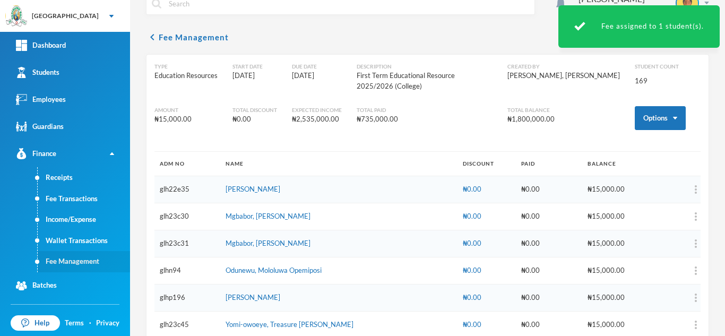
click at [83, 261] on link "Fee Management" at bounding box center [84, 261] width 92 height 21
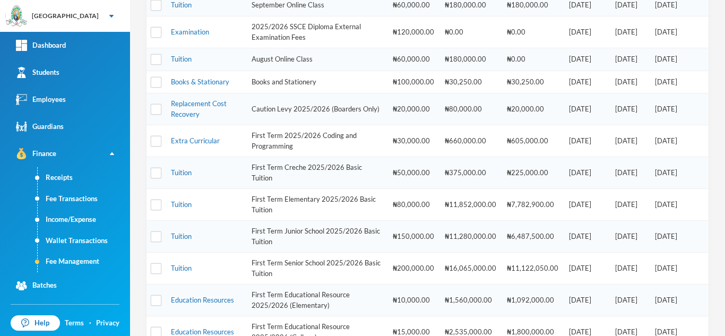
scroll to position [386, 0]
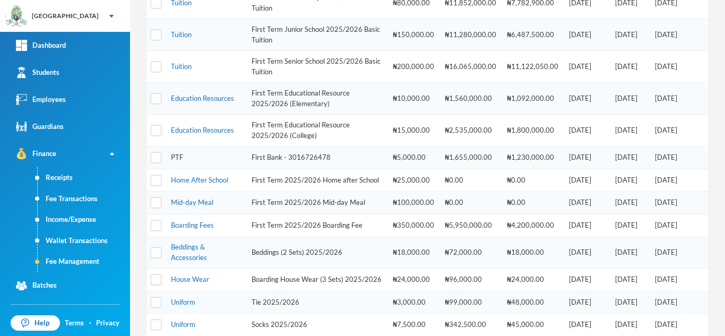
click at [173, 154] on link "PTF" at bounding box center [177, 157] width 12 height 8
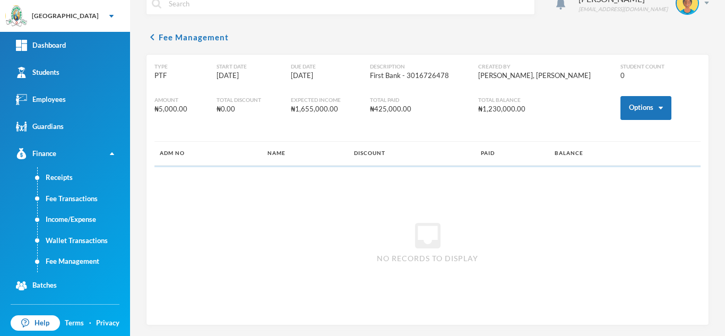
scroll to position [20, 0]
click at [624, 107] on button "Options" at bounding box center [645, 108] width 51 height 24
click at [604, 151] on button "Assign to ( 1 ) selected students" at bounding box center [606, 154] width 95 height 19
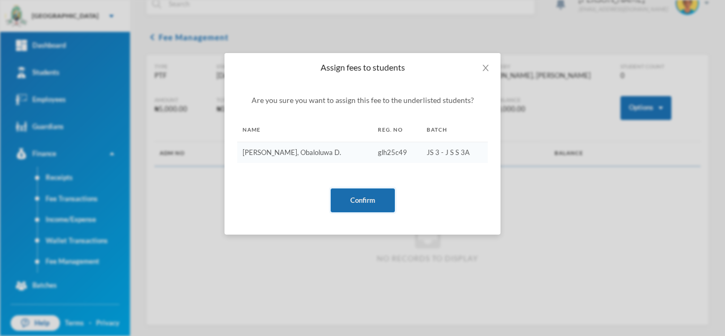
click at [356, 197] on button "Confirm" at bounding box center [362, 200] width 64 height 24
click at [77, 263] on div "Assign fees to students Are you sure you want to assign this fee to the underli…" at bounding box center [362, 168] width 725 height 336
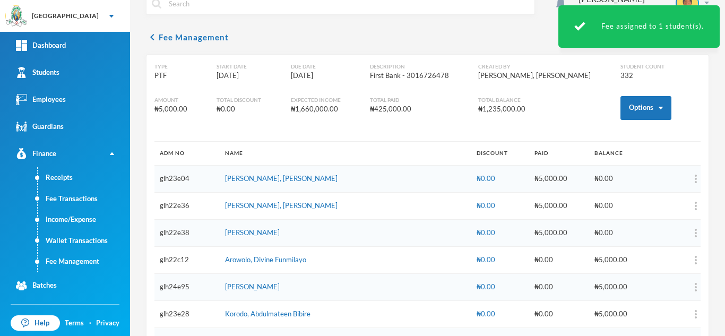
click at [77, 263] on link "Fee Management" at bounding box center [84, 261] width 92 height 21
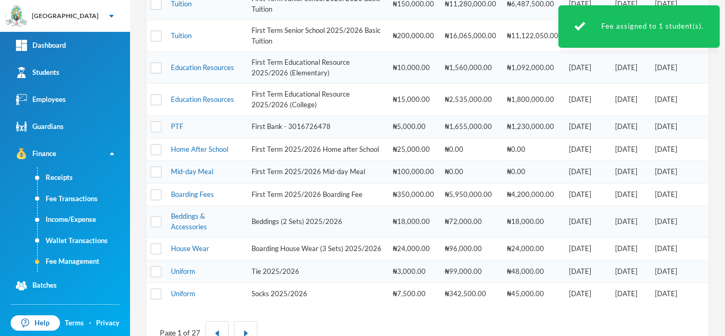
scroll to position [436, 0]
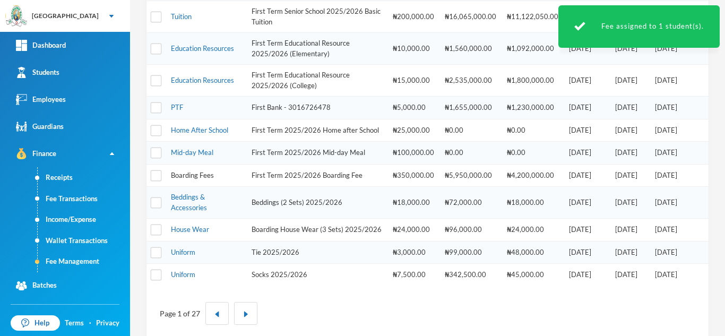
click at [188, 179] on link "Boarding Fees" at bounding box center [192, 175] width 43 height 8
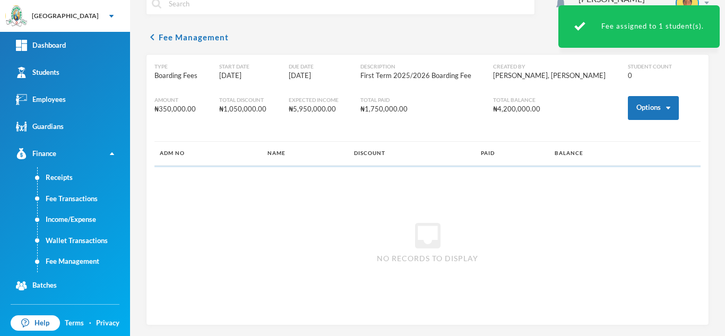
scroll to position [20, 0]
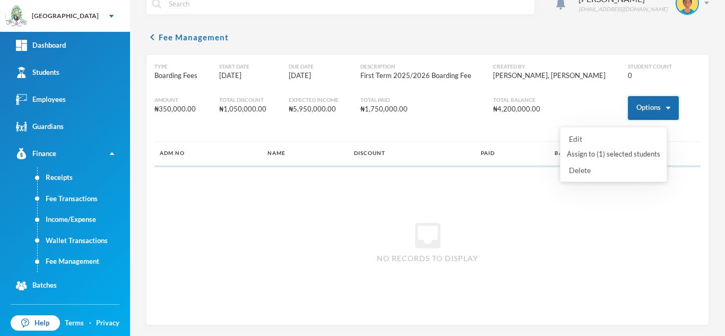
click at [633, 109] on button "Options" at bounding box center [653, 108] width 51 height 24
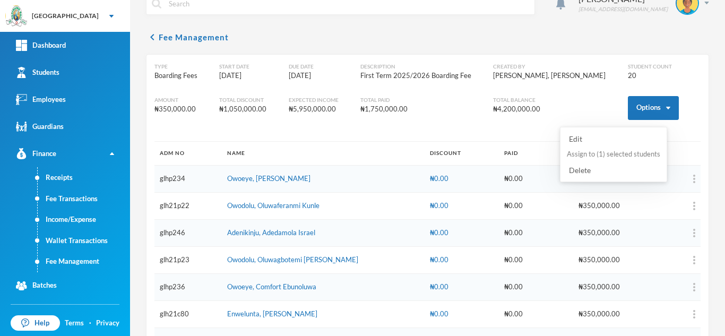
click at [598, 158] on button "Assign to ( 1 ) selected students" at bounding box center [612, 154] width 95 height 19
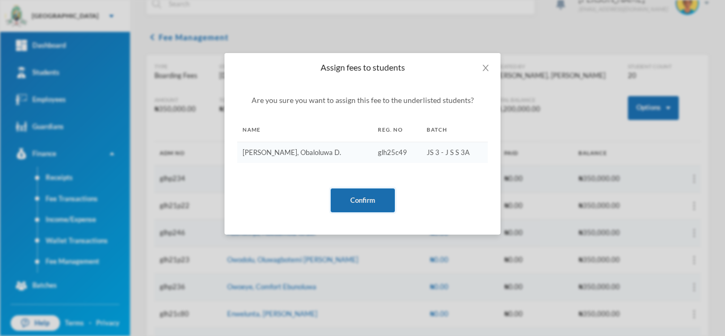
click at [353, 204] on button "Confirm" at bounding box center [362, 200] width 64 height 24
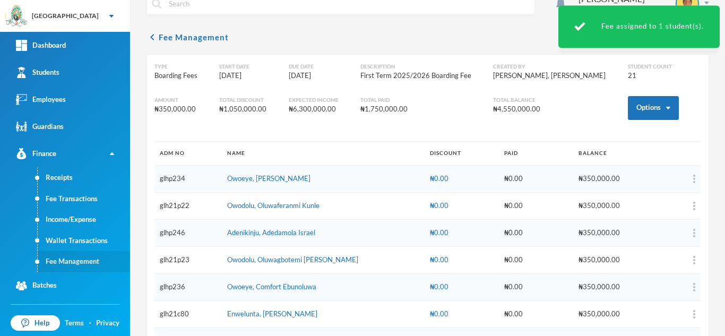
click at [83, 259] on link "Fee Management" at bounding box center [84, 261] width 92 height 21
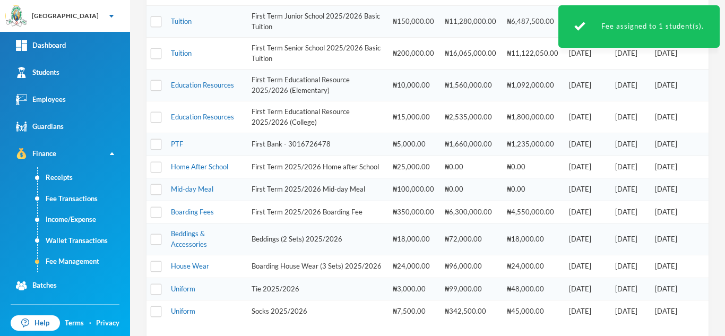
scroll to position [452, 0]
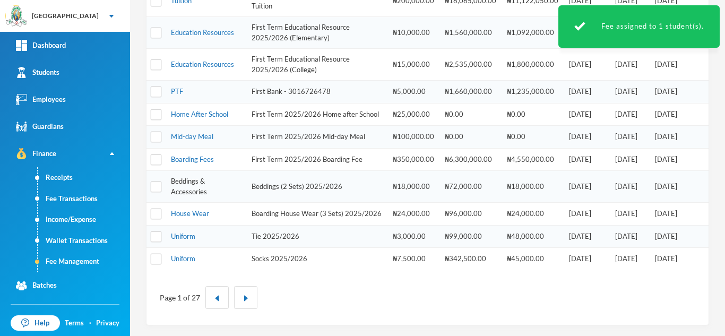
click at [194, 196] on link "Beddings & Accessories" at bounding box center [189, 186] width 36 height 19
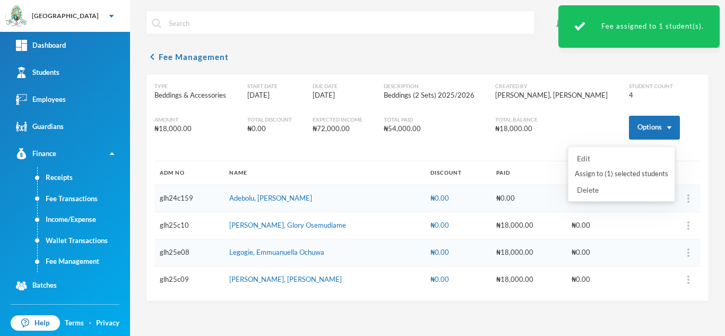
click at [630, 103] on div "Type Beddings & Accessories Start Date 11/07/2025 Due Date 11/07/2025 Descripti…" at bounding box center [427, 121] width 546 height 79
click at [637, 124] on button "Options" at bounding box center [654, 128] width 51 height 24
click at [621, 175] on button "Assign to ( 1 ) selected students" at bounding box center [620, 173] width 95 height 19
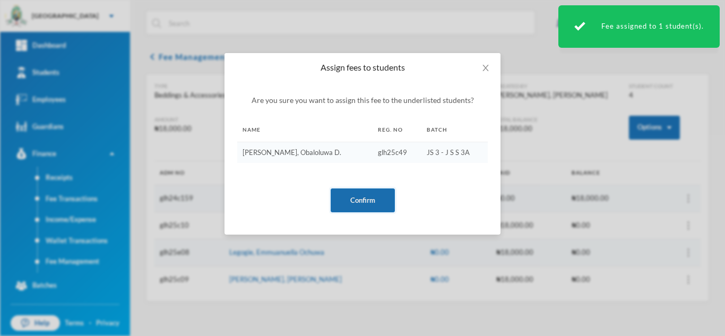
click at [349, 196] on button "Confirm" at bounding box center [362, 200] width 64 height 24
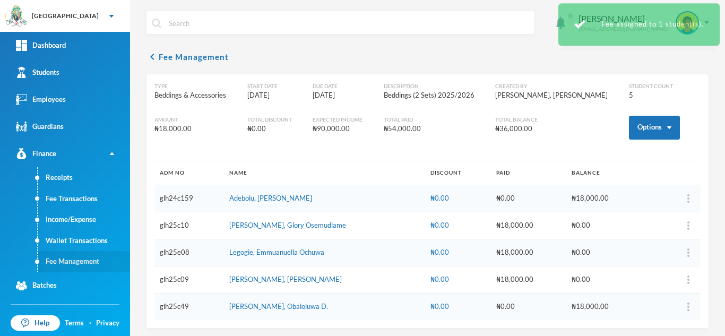
click at [81, 262] on link "Fee Management" at bounding box center [84, 261] width 92 height 21
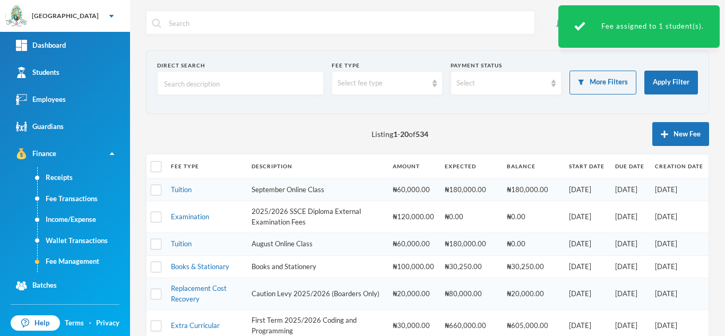
scroll to position [470, 0]
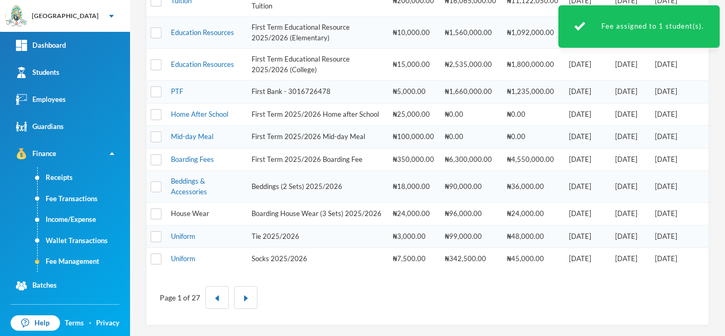
click at [199, 209] on link "House Wear" at bounding box center [190, 213] width 38 height 8
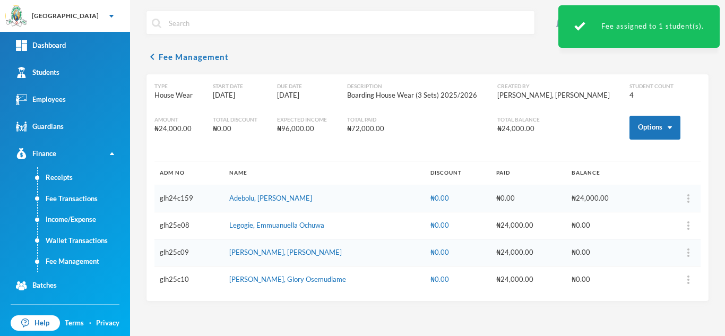
click at [629, 106] on div "Type House Wear Start Date 11/07/2025 Due Date 11/07/2025 Description Boarding …" at bounding box center [427, 121] width 546 height 79
click at [633, 123] on button "Options" at bounding box center [654, 128] width 51 height 24
click at [632, 171] on button "Assign to ( 1 ) selected students" at bounding box center [621, 173] width 95 height 19
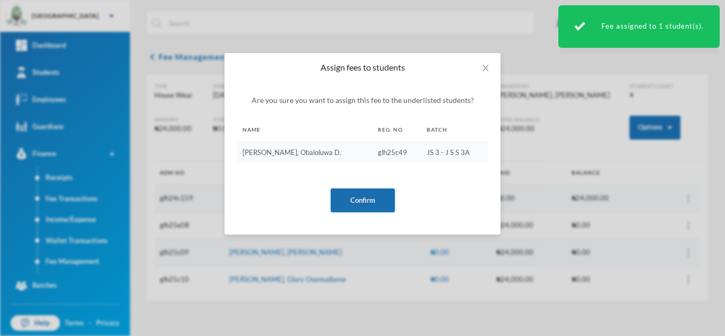
click at [376, 197] on button "Confirm" at bounding box center [362, 200] width 64 height 24
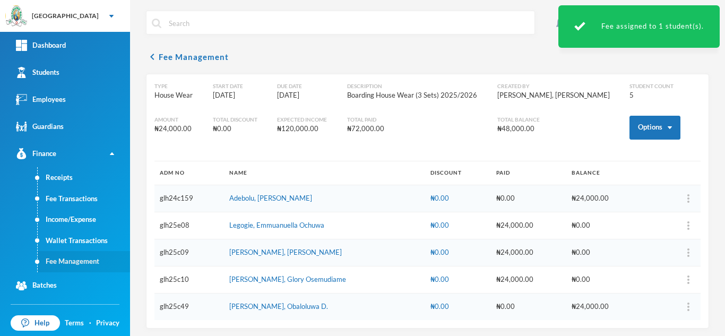
click at [86, 264] on link "Fee Management" at bounding box center [84, 261] width 92 height 21
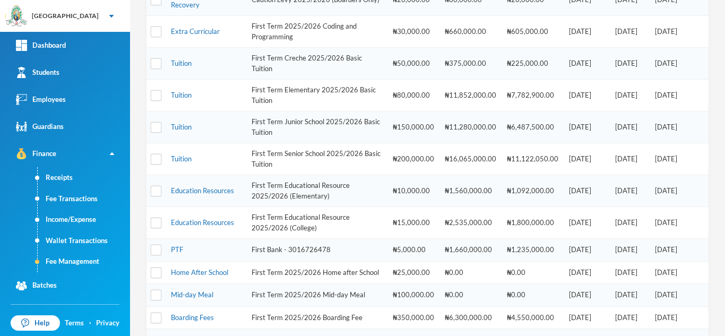
scroll to position [470, 0]
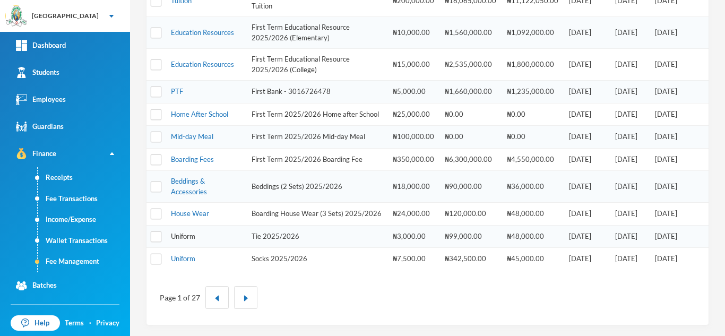
click at [184, 237] on link "Uniform" at bounding box center [183, 236] width 24 height 8
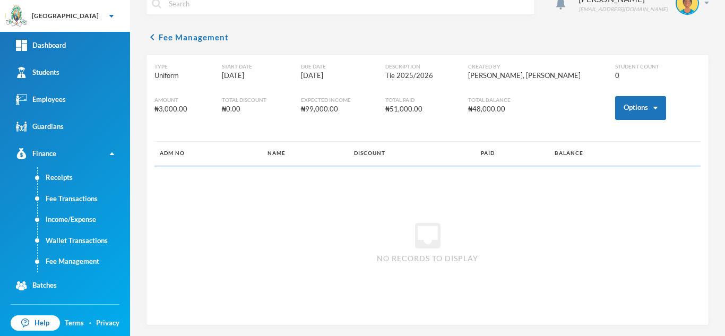
scroll to position [20, 0]
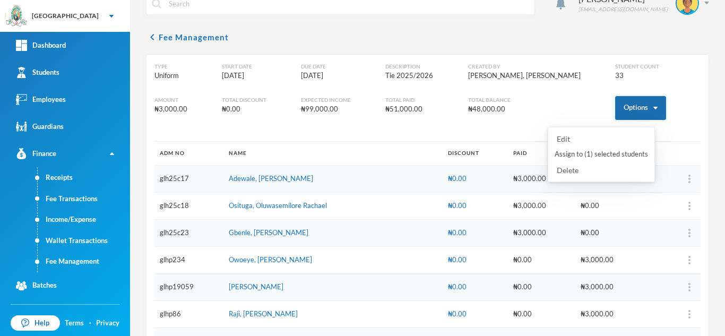
click at [625, 104] on button "Options" at bounding box center [640, 108] width 51 height 24
click at [595, 155] on button "Assign to ( 1 ) selected students" at bounding box center [600, 154] width 95 height 19
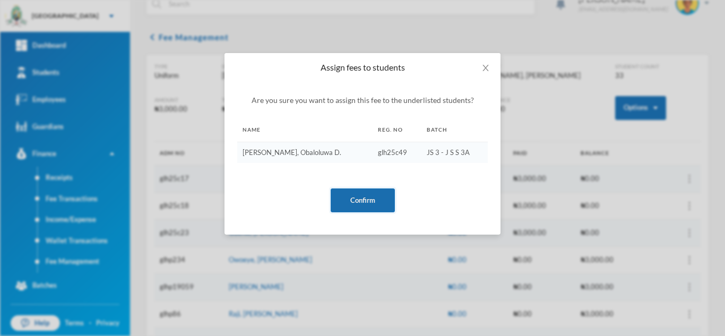
click at [345, 207] on button "Confirm" at bounding box center [362, 200] width 64 height 24
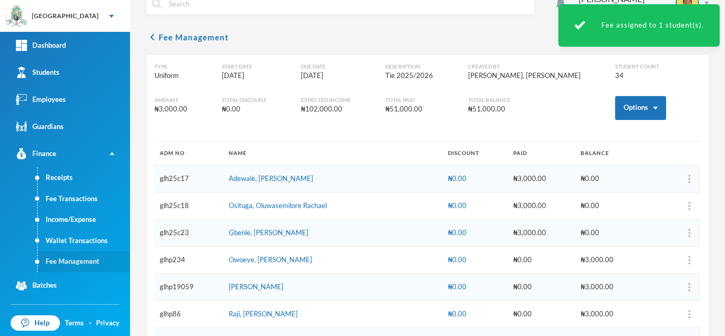
click at [75, 262] on link "Fee Management" at bounding box center [84, 261] width 92 height 21
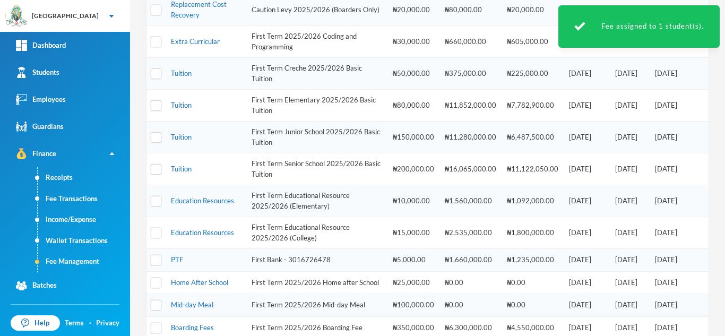
scroll to position [470, 0]
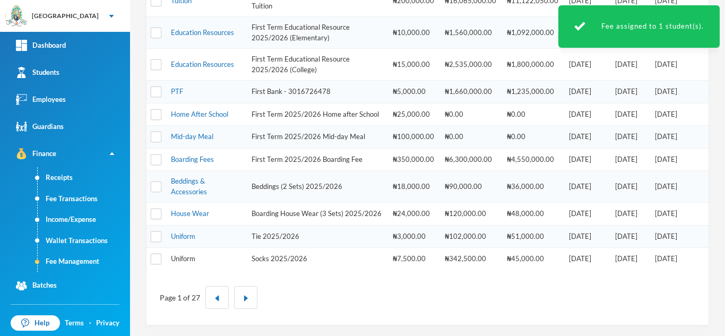
click at [178, 256] on link "Uniform" at bounding box center [183, 258] width 24 height 8
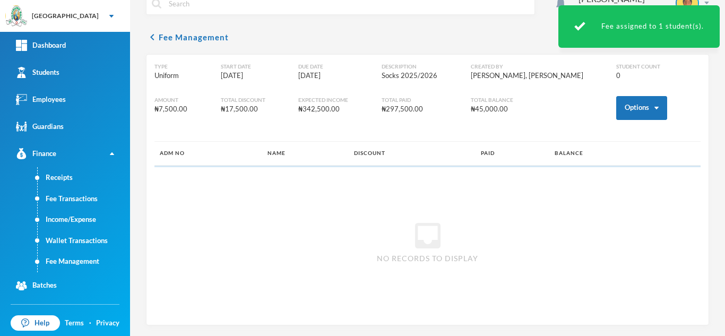
scroll to position [20, 0]
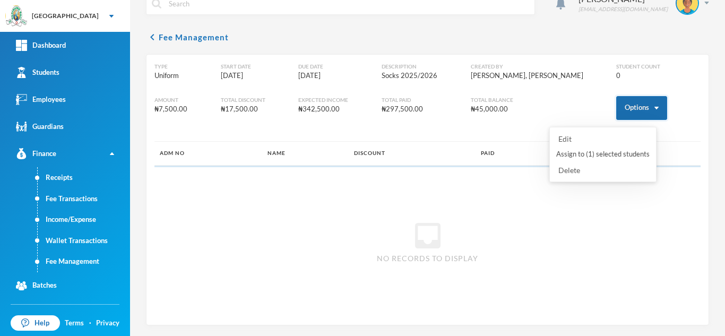
click at [624, 108] on button "Options" at bounding box center [641, 108] width 51 height 24
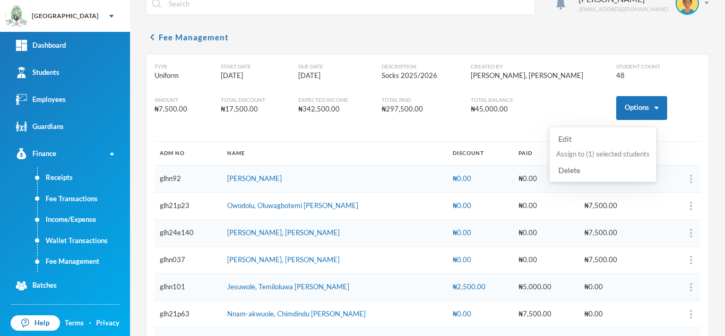
click at [595, 152] on button "Assign to ( 1 ) selected students" at bounding box center [602, 154] width 95 height 19
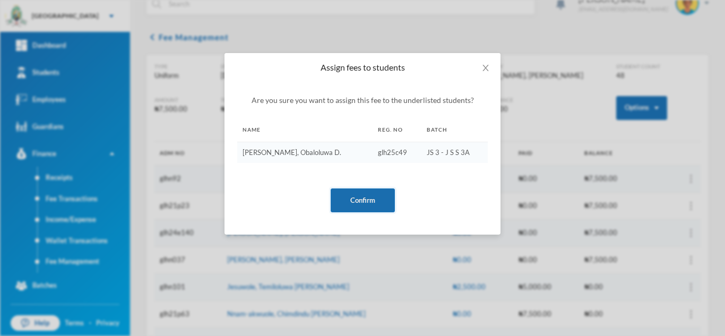
click at [354, 205] on button "Confirm" at bounding box center [362, 200] width 64 height 24
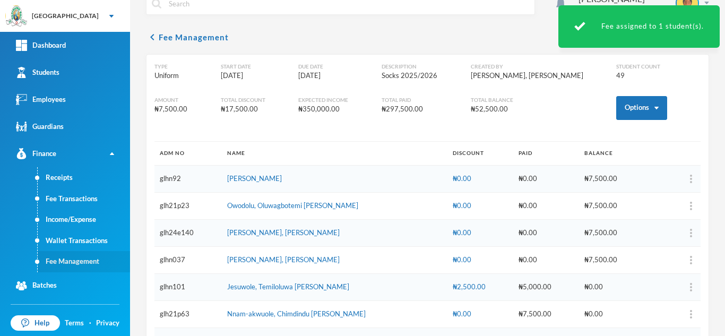
click at [83, 259] on link "Fee Management" at bounding box center [84, 261] width 92 height 21
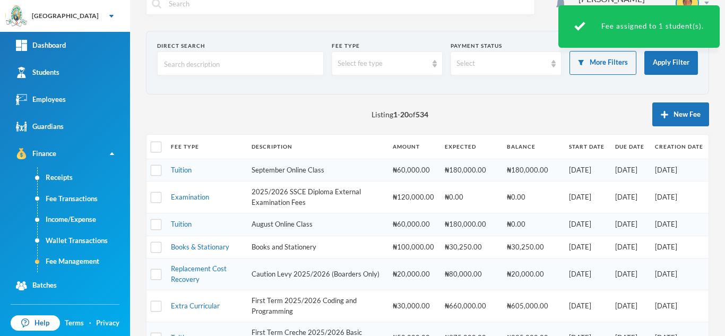
scroll to position [470, 0]
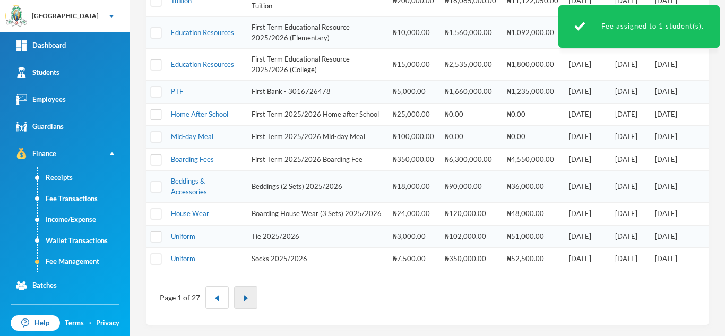
click at [240, 295] on button "button" at bounding box center [245, 297] width 23 height 23
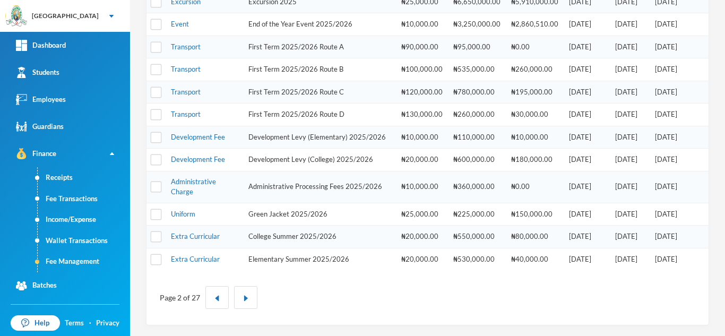
scroll to position [66, 0]
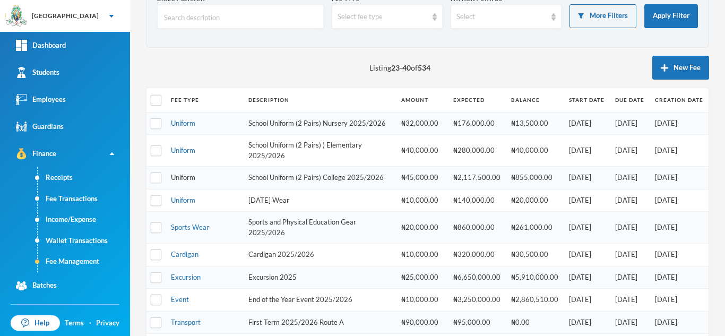
click at [184, 181] on link "Uniform" at bounding box center [183, 177] width 24 height 8
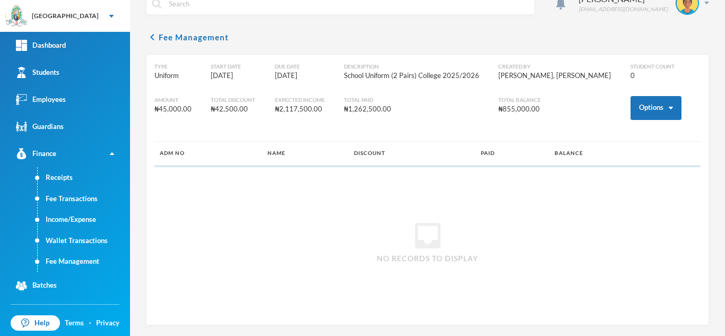
scroll to position [20, 0]
click at [630, 103] on button "Options" at bounding box center [655, 108] width 51 height 24
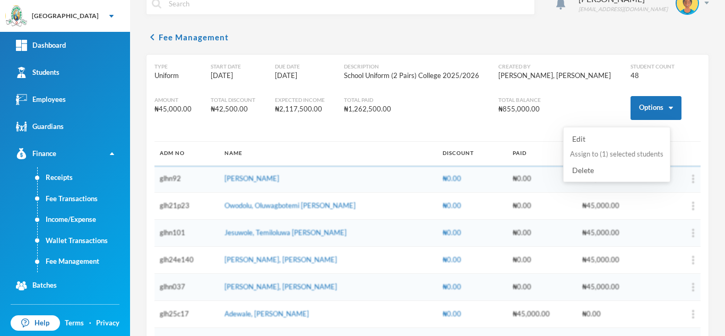
click at [622, 151] on button "Assign to ( 1 ) selected students" at bounding box center [616, 154] width 95 height 19
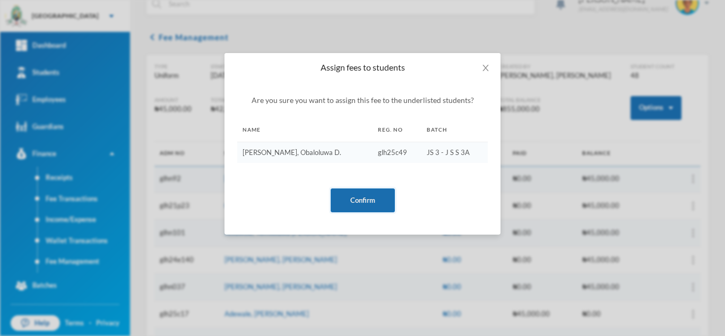
click at [381, 192] on button "Confirm" at bounding box center [362, 200] width 64 height 24
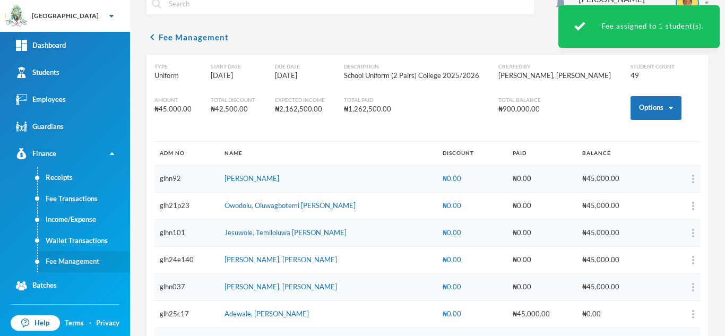
click at [73, 262] on link "Fee Management" at bounding box center [84, 261] width 92 height 21
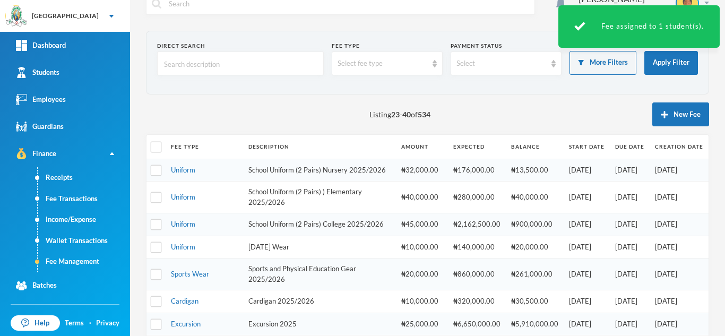
scroll to position [207, 0]
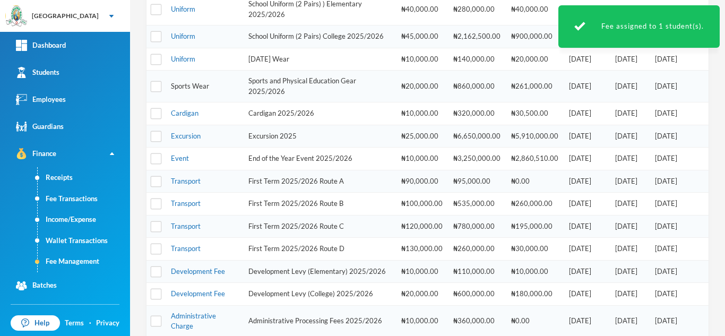
click at [191, 90] on link "Sports Wear" at bounding box center [190, 86] width 38 height 8
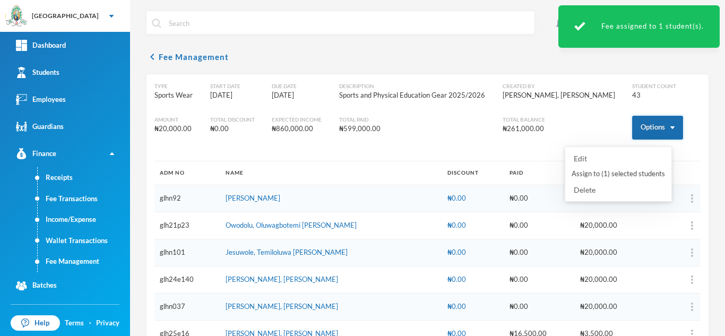
click at [633, 128] on button "Options" at bounding box center [657, 128] width 51 height 24
click at [617, 170] on button "Assign to ( 1 ) selected students" at bounding box center [617, 173] width 95 height 19
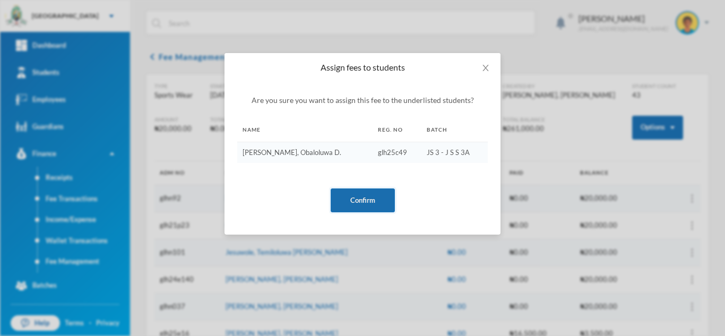
click at [362, 208] on button "Confirm" at bounding box center [362, 200] width 64 height 24
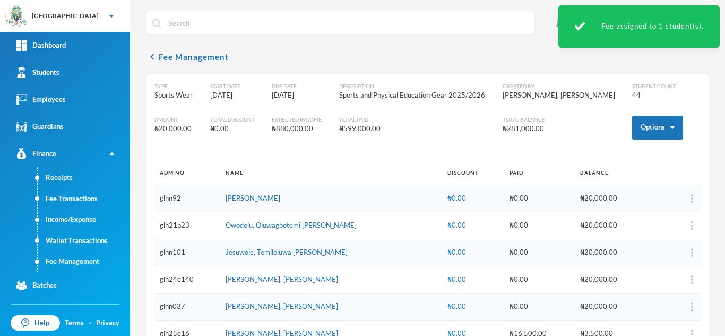
scroll to position [1058, 0]
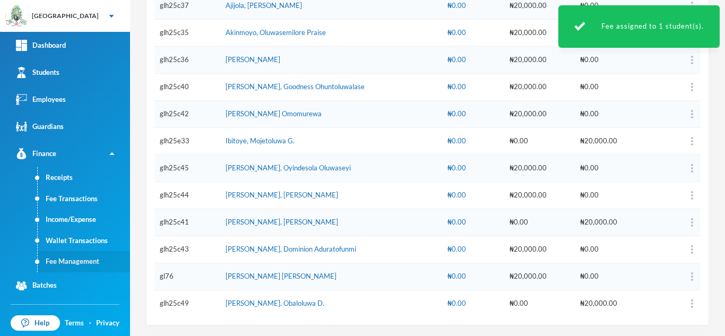
click at [91, 255] on link "Fee Management" at bounding box center [84, 261] width 92 height 21
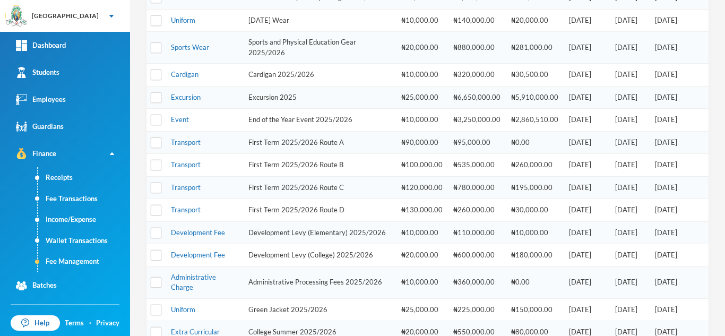
scroll to position [243, 0]
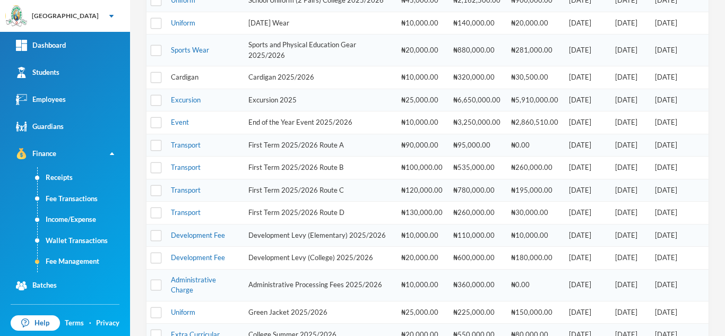
click at [183, 81] on link "Cardigan" at bounding box center [185, 77] width 28 height 8
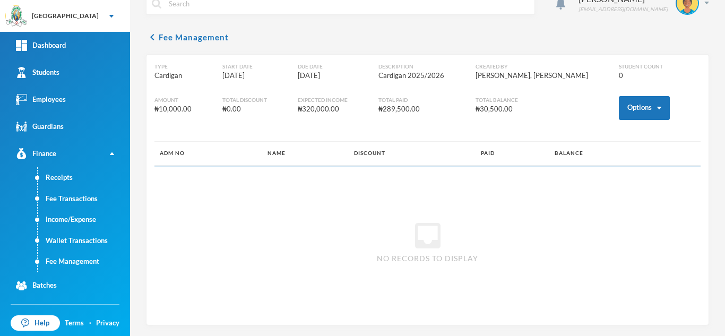
scroll to position [20, 0]
click at [618, 101] on button "Options" at bounding box center [643, 108] width 51 height 24
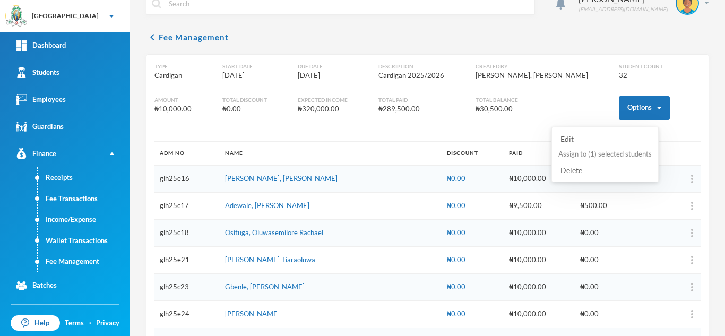
click at [588, 151] on button "Assign to ( 1 ) selected students" at bounding box center [604, 154] width 95 height 19
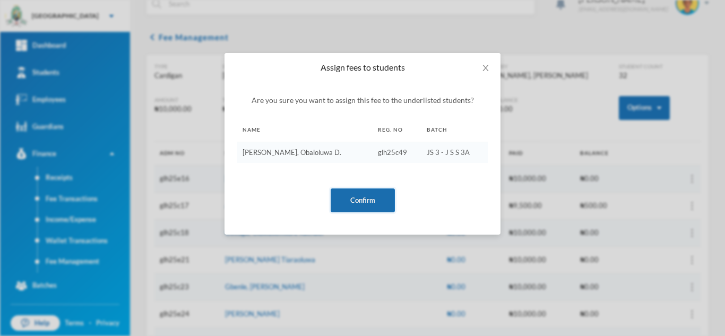
click at [348, 196] on button "Confirm" at bounding box center [362, 200] width 64 height 24
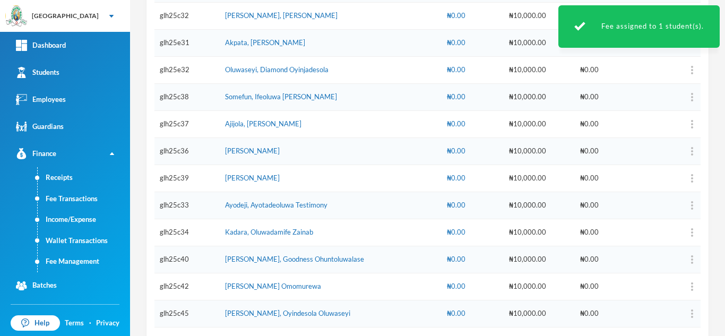
scroll to position [761, 0]
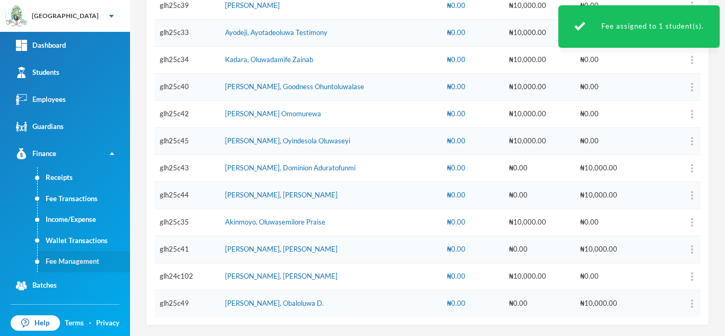
click at [72, 259] on link "Fee Management" at bounding box center [84, 261] width 92 height 21
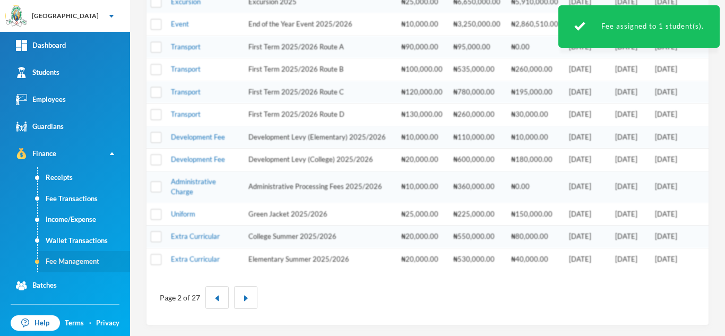
scroll to position [360, 0]
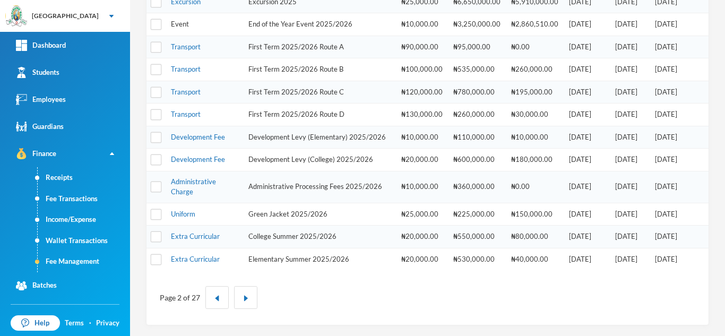
click at [177, 22] on link "Event" at bounding box center [180, 24] width 18 height 8
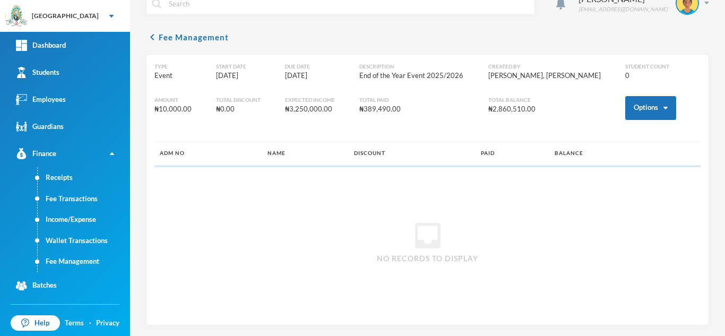
scroll to position [20, 0]
click at [629, 110] on button "Options" at bounding box center [650, 108] width 51 height 24
click at [615, 148] on button "Assign to ( 1 ) selected students" at bounding box center [610, 154] width 95 height 19
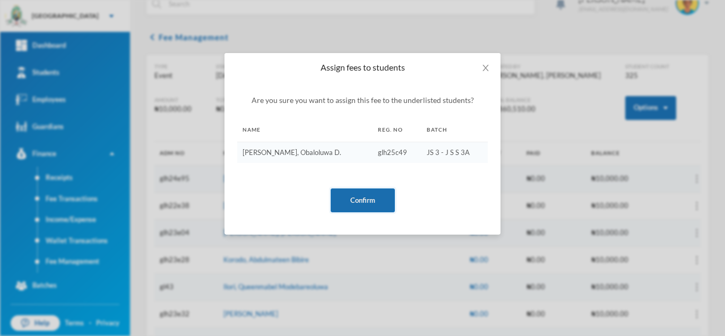
click at [371, 191] on button "Confirm" at bounding box center [362, 200] width 64 height 24
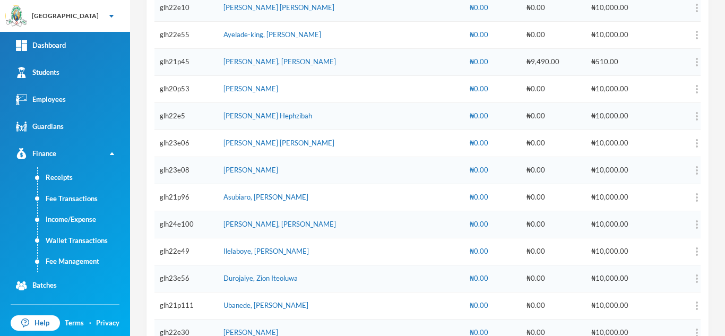
scroll to position [8687, 0]
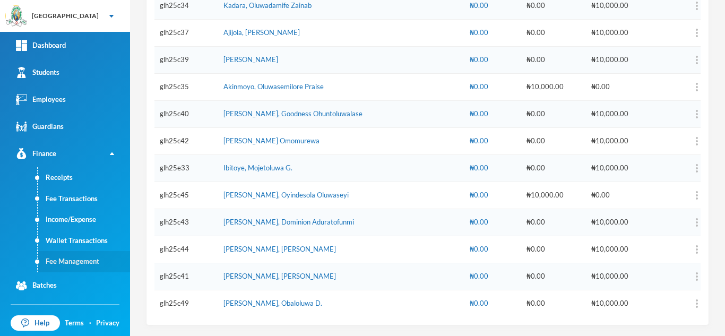
click at [65, 268] on link "Fee Management" at bounding box center [84, 261] width 92 height 21
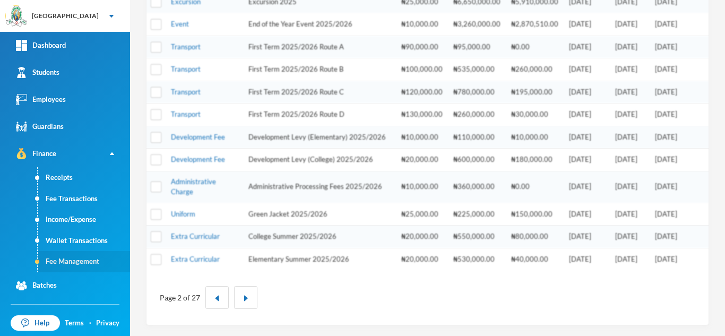
scroll to position [360, 0]
click at [185, 156] on link "Development Fee" at bounding box center [198, 159] width 54 height 8
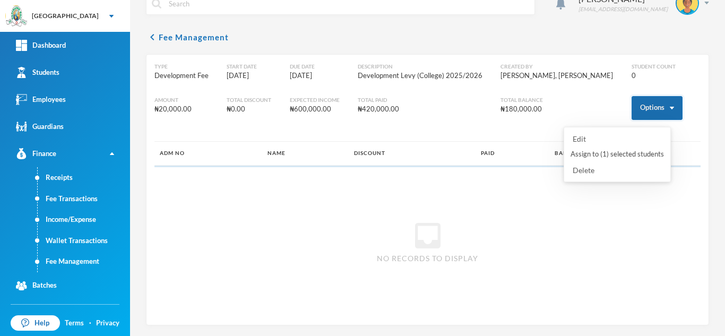
click at [637, 104] on button "Options" at bounding box center [656, 108] width 51 height 24
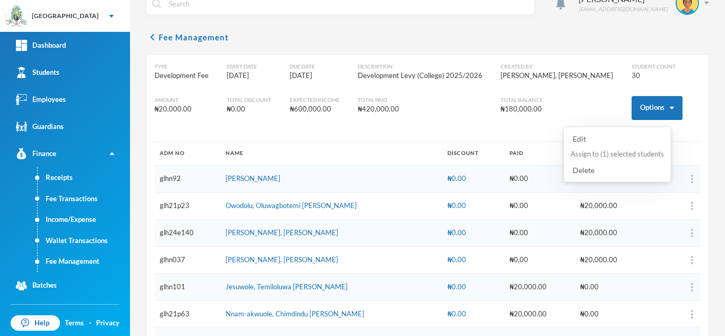
click at [620, 152] on button "Assign to ( 1 ) selected students" at bounding box center [616, 154] width 95 height 19
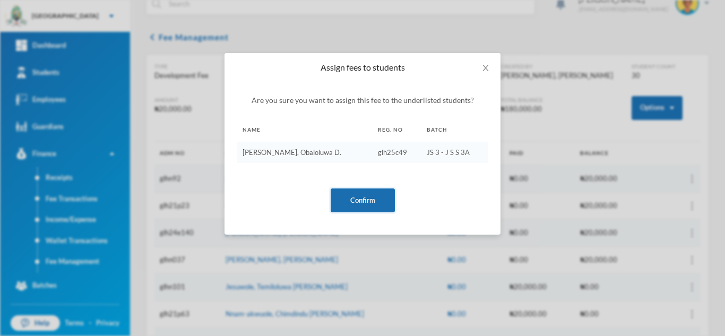
click at [363, 196] on button "Confirm" at bounding box center [362, 200] width 64 height 24
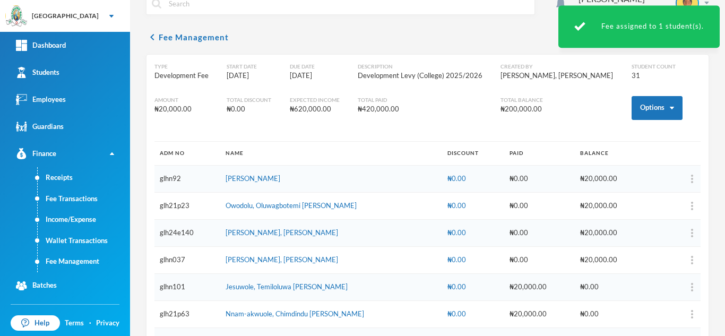
click at [85, 260] on link "Fee Management" at bounding box center [84, 261] width 92 height 21
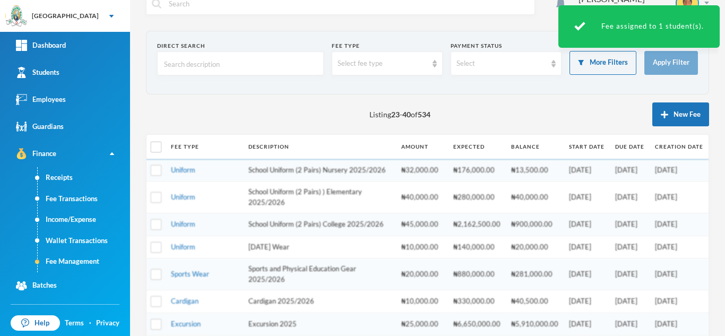
scroll to position [360, 0]
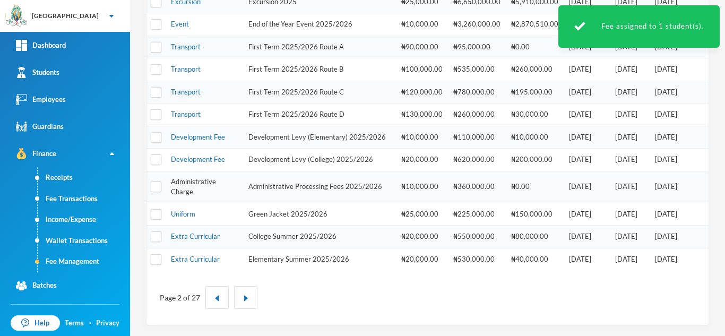
click at [177, 182] on link "Administrative Charge" at bounding box center [193, 186] width 45 height 19
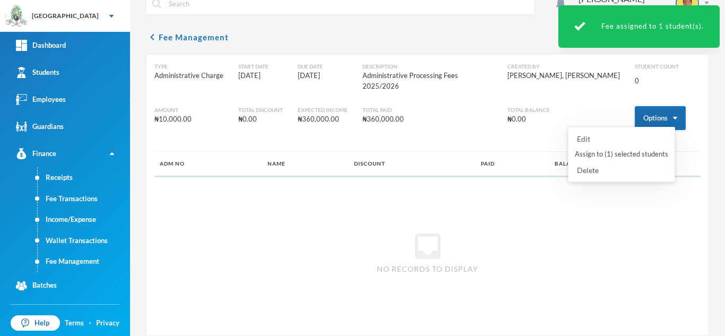
click at [640, 106] on button "Options" at bounding box center [659, 118] width 51 height 24
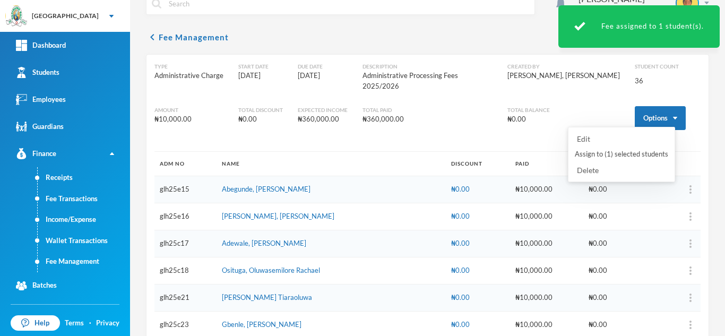
click at [595, 150] on button "Assign to ( 1 ) selected students" at bounding box center [620, 154] width 95 height 19
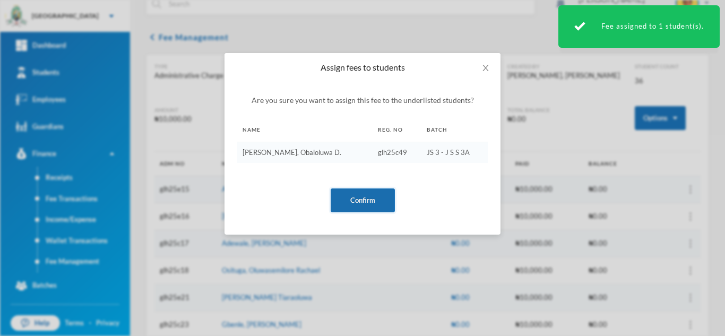
click at [358, 207] on button "Confirm" at bounding box center [362, 200] width 64 height 24
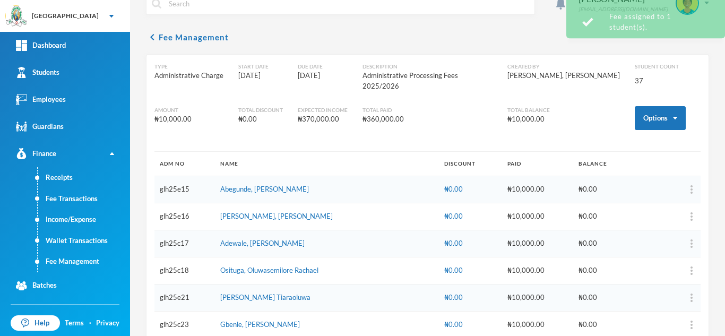
scroll to position [869, 0]
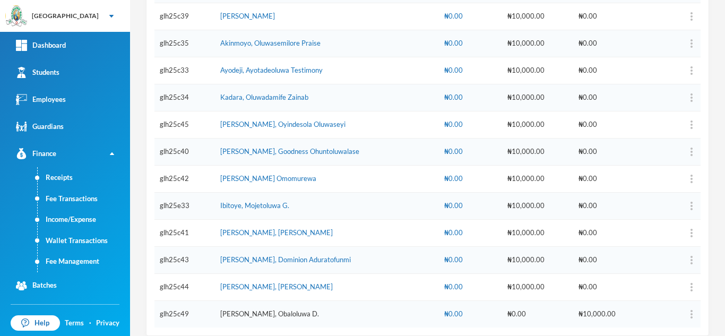
click at [267, 309] on link "Olalere, Obaloluwa D." at bounding box center [269, 313] width 99 height 8
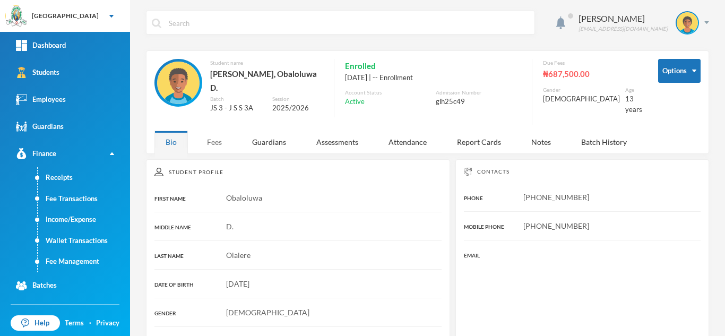
click at [210, 133] on div "Fees" at bounding box center [214, 141] width 37 height 23
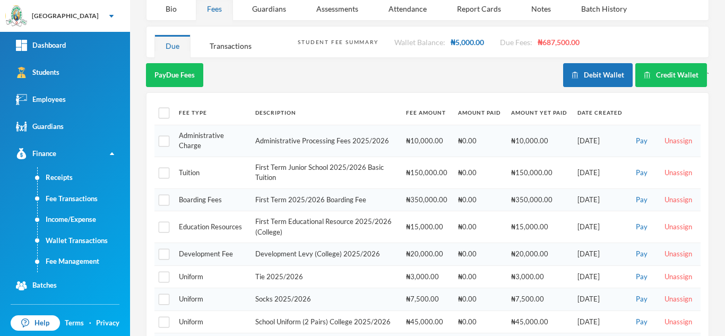
scroll to position [164, 0]
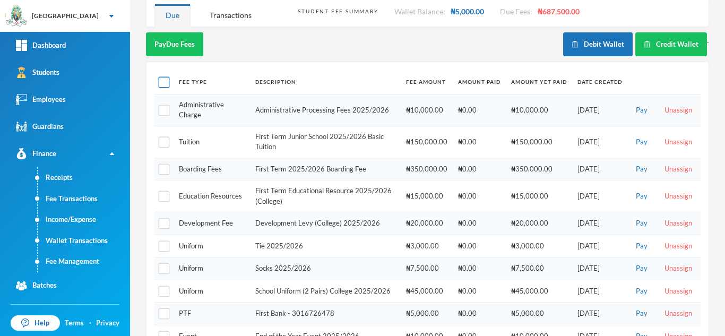
click at [160, 77] on input "checkbox" at bounding box center [164, 82] width 11 height 11
checkbox input "true"
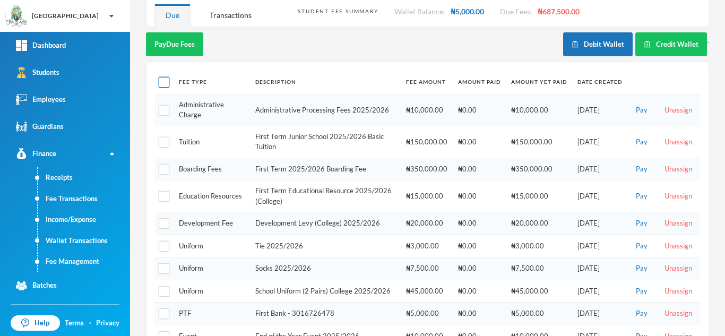
checkbox input "true"
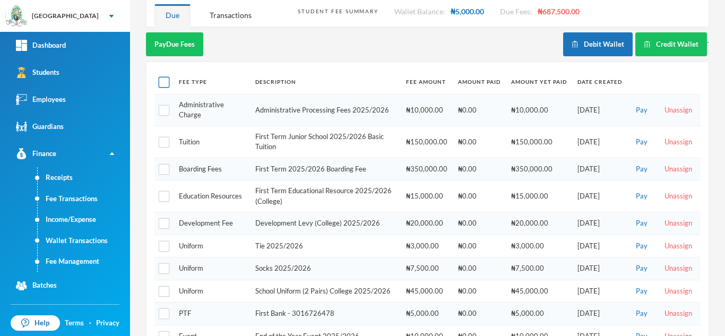
checkbox input "true"
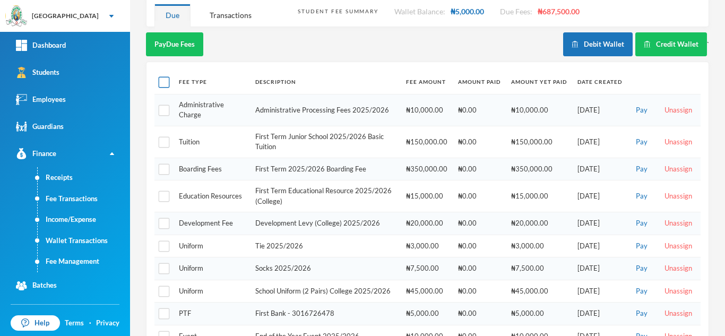
checkbox input "true"
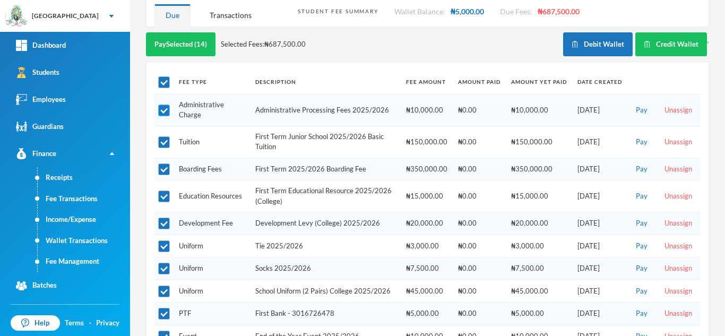
click at [166, 104] on input "checkbox" at bounding box center [164, 109] width 11 height 11
checkbox input "false"
click at [167, 331] on input "checkbox" at bounding box center [164, 336] width 11 height 11
checkbox input "false"
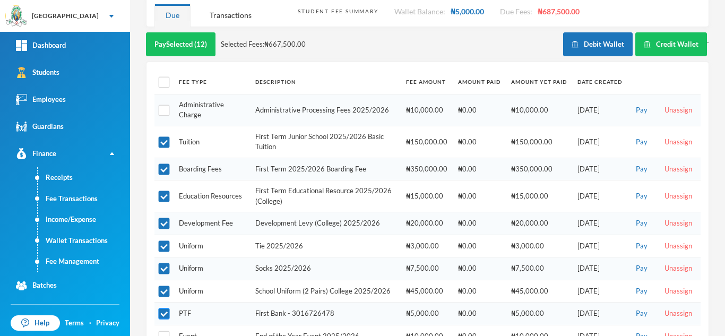
click at [159, 308] on input "checkbox" at bounding box center [164, 313] width 11 height 11
click at [160, 308] on input "checkbox" at bounding box center [164, 313] width 11 height 11
checkbox input "true"
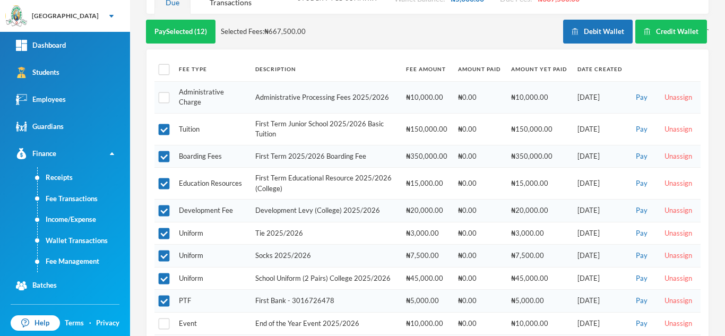
scroll to position [181, 0]
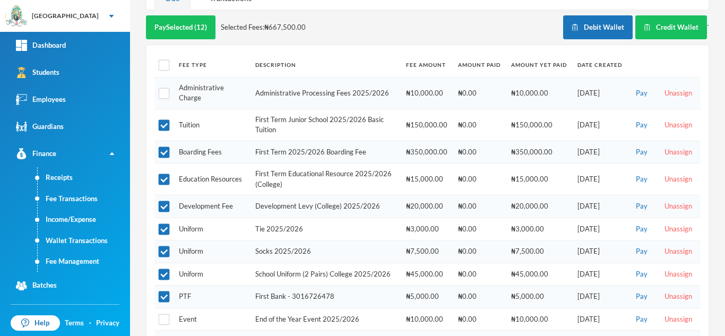
click at [666, 61] on th at bounding box center [663, 65] width 73 height 24
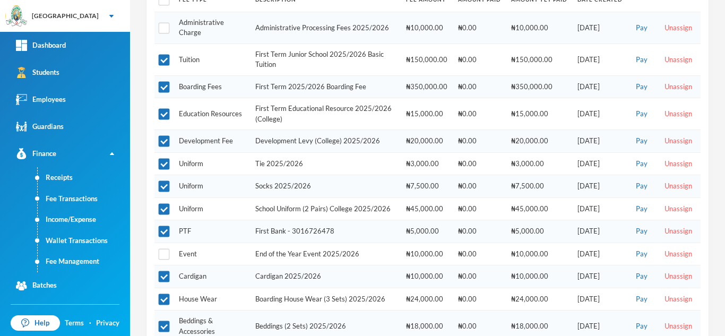
scroll to position [290, 0]
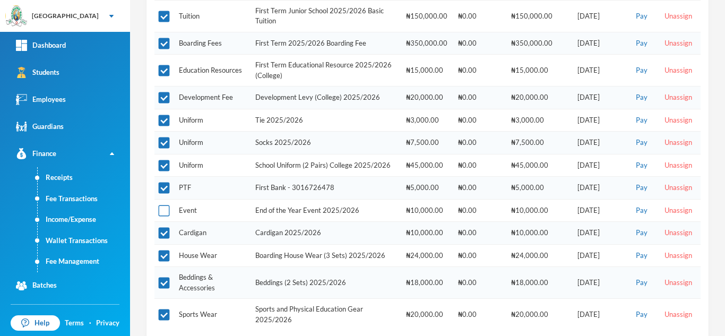
click at [165, 205] on input "checkbox" at bounding box center [164, 210] width 11 height 11
checkbox input "true"
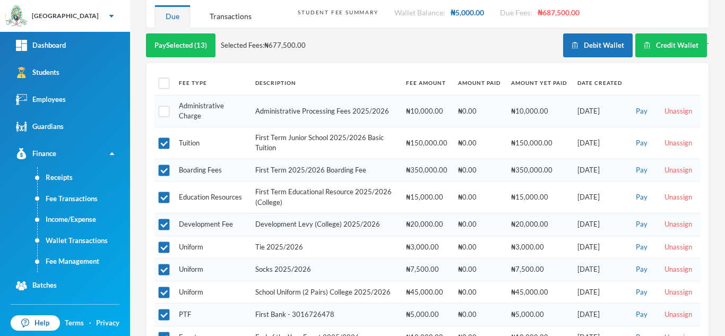
scroll to position [160, 0]
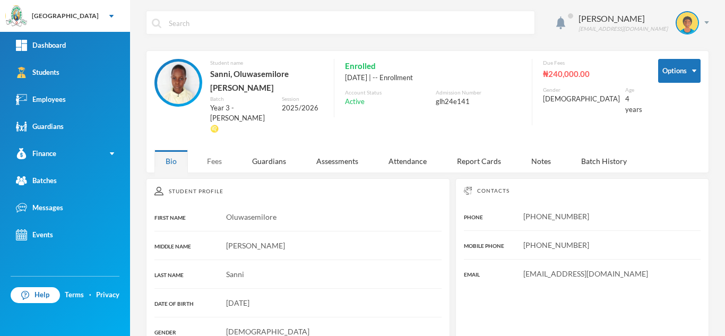
click at [211, 150] on div "Fees" at bounding box center [214, 161] width 37 height 23
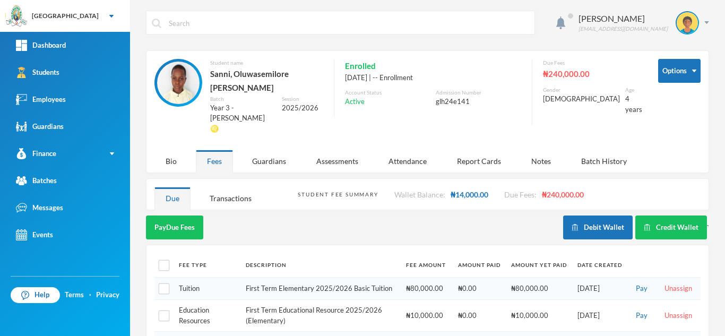
scroll to position [77, 0]
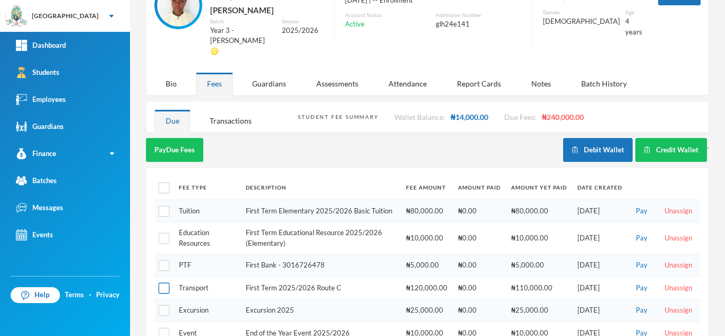
click at [159, 282] on input "checkbox" at bounding box center [164, 287] width 11 height 11
checkbox input "true"
click at [177, 138] on button "Pay Selected (1)" at bounding box center [178, 150] width 65 height 24
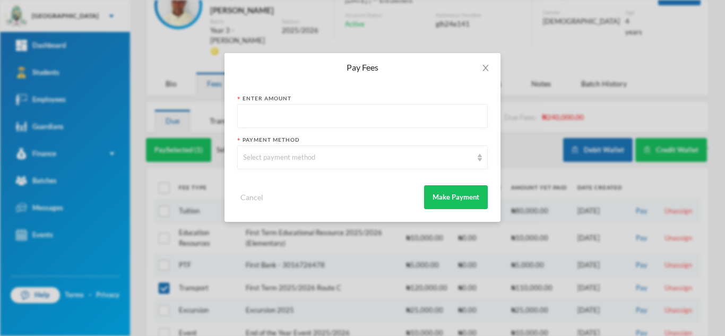
click at [285, 123] on input "text" at bounding box center [362, 116] width 239 height 24
type input "100000"
click at [285, 152] on div "Select payment method" at bounding box center [357, 157] width 229 height 11
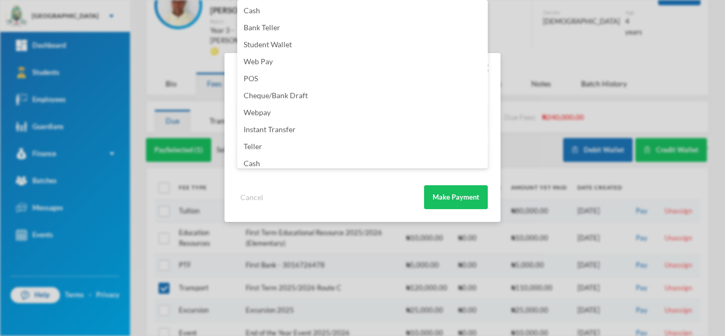
scroll to position [125, 0]
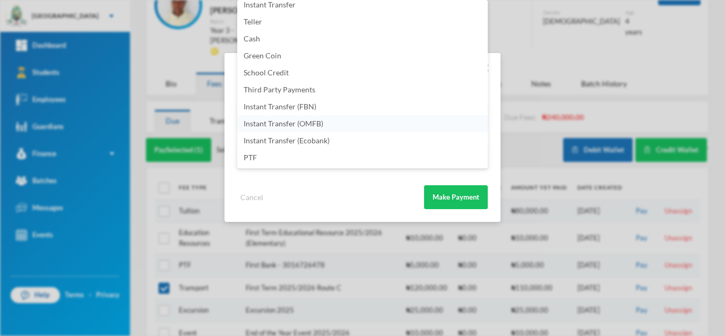
click at [340, 116] on li "Instant Transfer (OMFB)" at bounding box center [362, 123] width 250 height 17
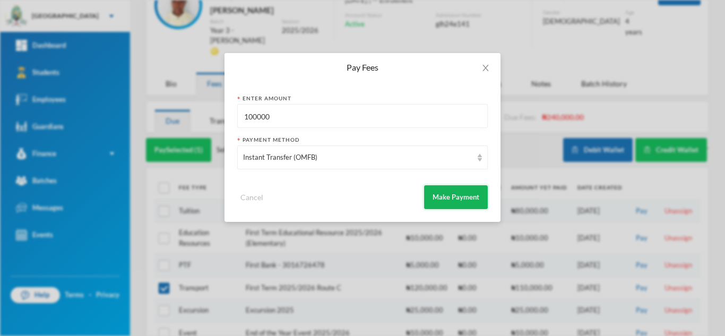
click at [449, 190] on button "Make Payment" at bounding box center [456, 197] width 64 height 24
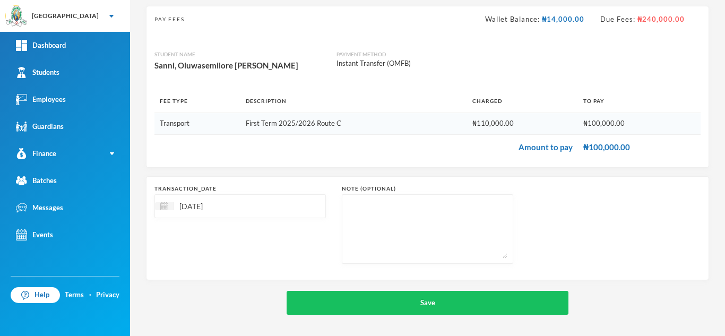
scroll to position [68, 0]
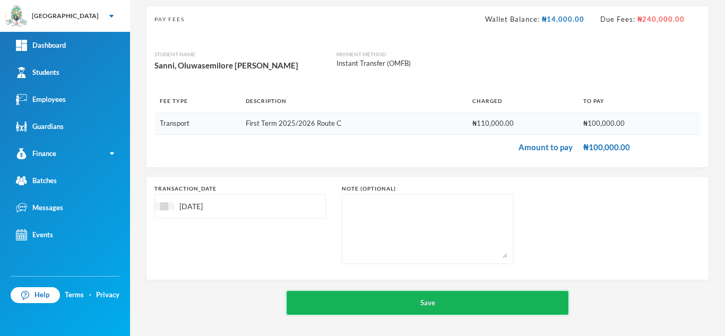
click at [374, 308] on button "Save" at bounding box center [427, 303] width 282 height 24
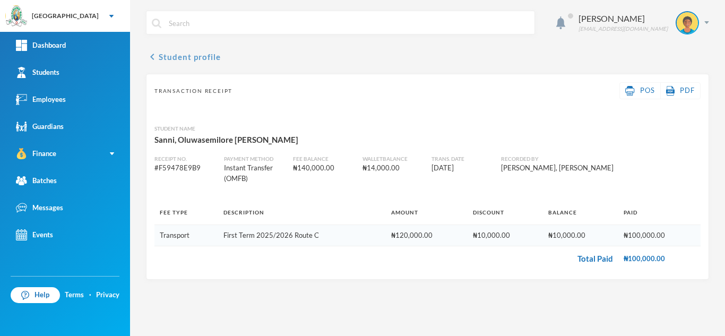
click at [176, 56] on button "chevron_left Student profile" at bounding box center [183, 56] width 75 height 13
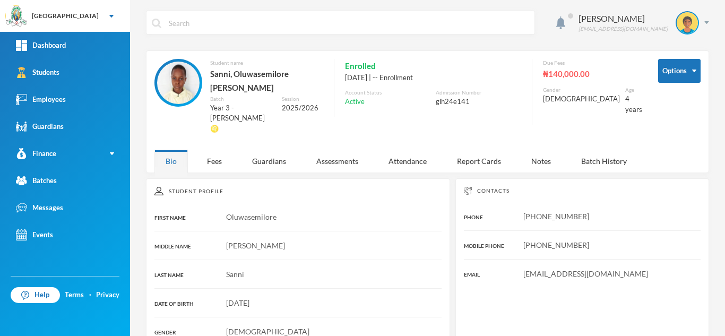
click at [91, 70] on link "Students" at bounding box center [65, 72] width 130 height 27
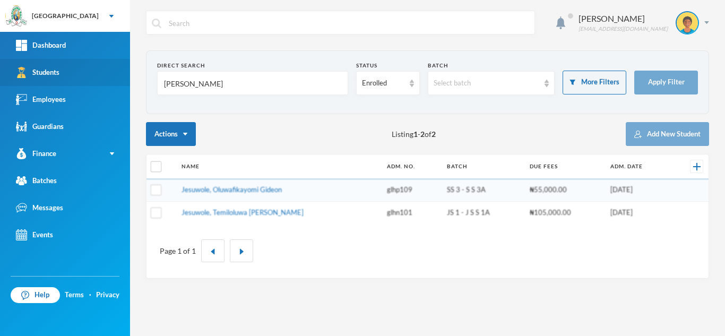
drag, startPoint x: 108, startPoint y: 77, endPoint x: 41, endPoint y: 75, distance: 67.4
click at [41, 75] on div "Greenland Hall Your Bluebic Account Greenland Hall Add a New School Dashboard S…" at bounding box center [362, 168] width 725 height 336
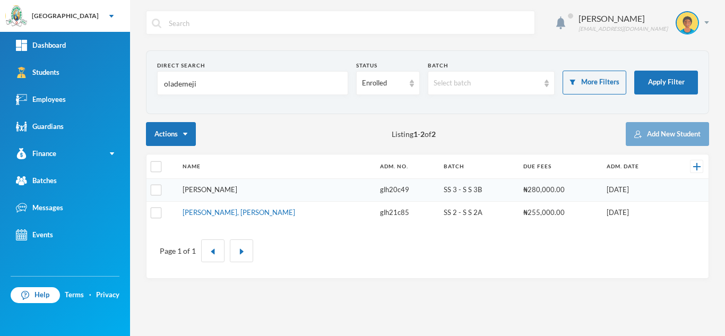
type input "olademeji"
click at [224, 212] on link "Oladimeji, Temiloluwa Enoch" at bounding box center [238, 212] width 112 height 8
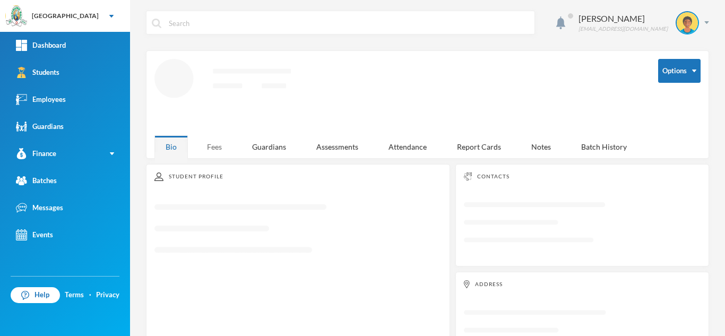
click at [227, 145] on div "Fees" at bounding box center [214, 146] width 37 height 23
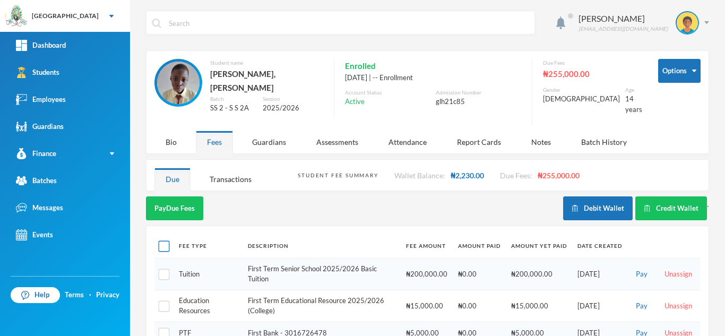
click at [168, 241] on input "checkbox" at bounding box center [164, 246] width 11 height 11
checkbox input "true"
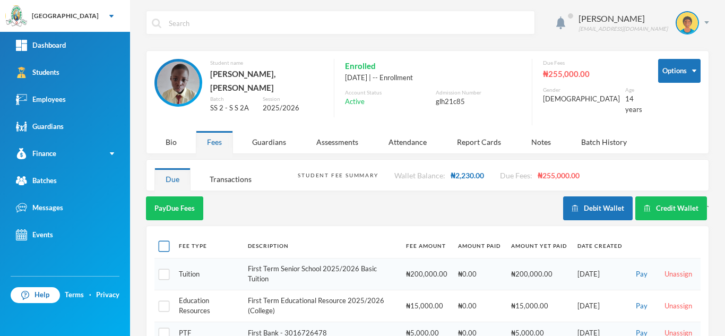
checkbox input "true"
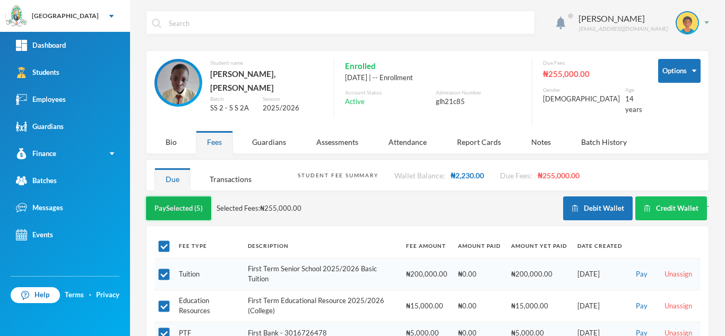
click at [174, 197] on button "Pay Selected (5)" at bounding box center [178, 208] width 65 height 24
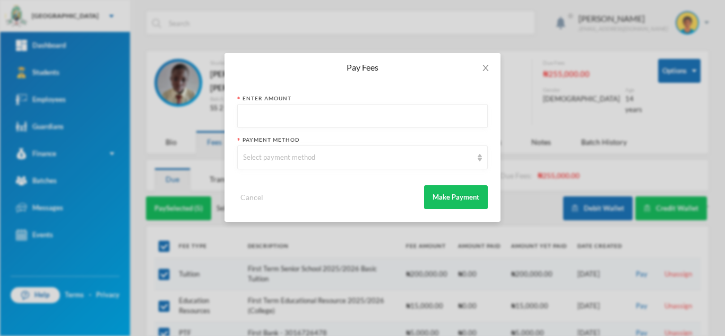
click at [337, 115] on input "text" at bounding box center [362, 116] width 239 height 24
type input "220000"
click at [342, 145] on div "Select payment method" at bounding box center [362, 157] width 250 height 24
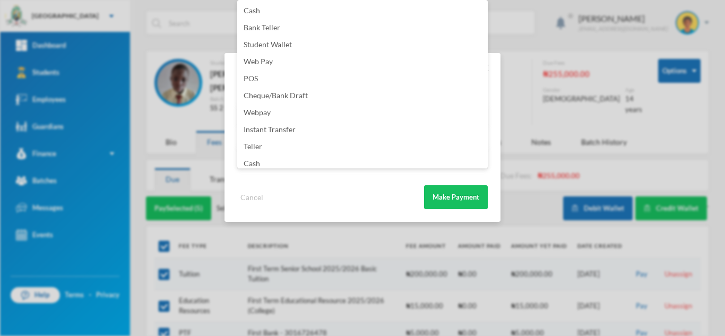
scroll to position [125, 0]
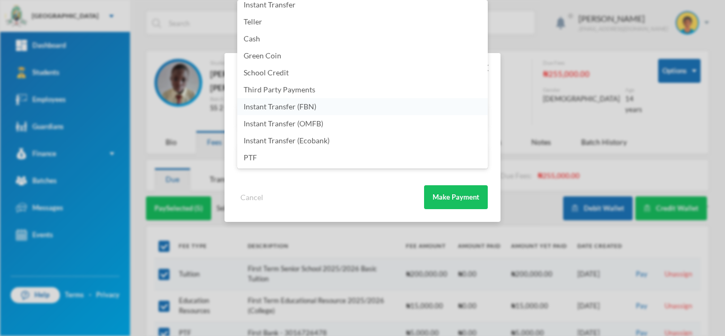
click at [371, 107] on li "Instant Transfer (FBN)" at bounding box center [362, 106] width 250 height 17
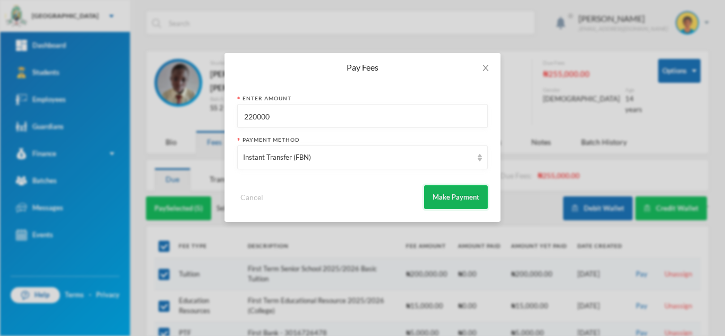
click at [437, 196] on button "Make Payment" at bounding box center [456, 197] width 64 height 24
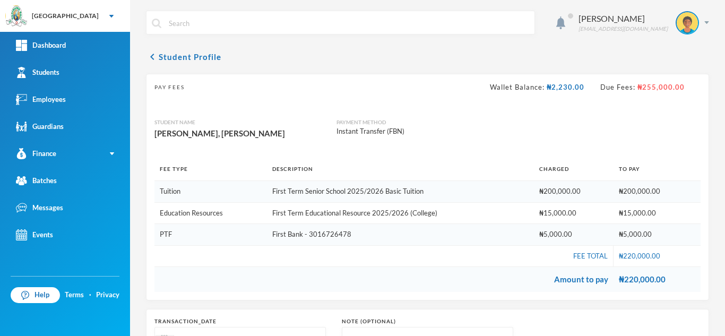
scroll to position [133, 0]
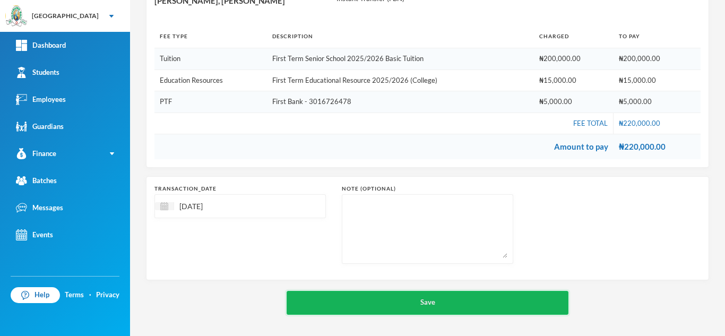
click at [389, 298] on button "Save" at bounding box center [427, 303] width 282 height 24
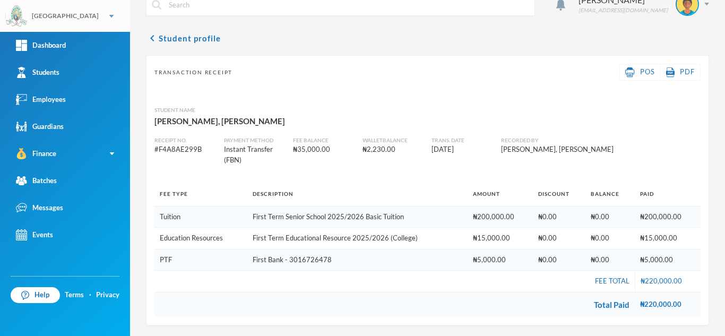
scroll to position [19, 0]
click at [80, 76] on link "Students" at bounding box center [65, 72] width 130 height 27
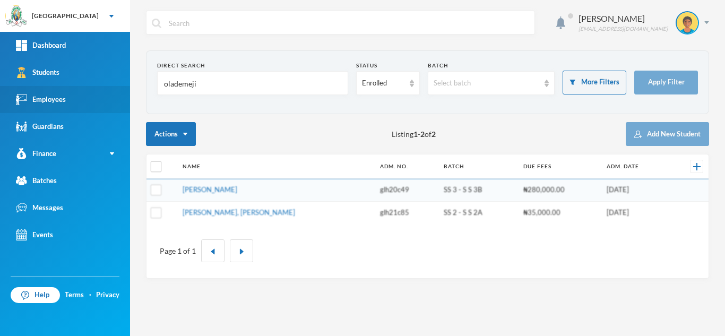
drag, startPoint x: 211, startPoint y: 88, endPoint x: 95, endPoint y: 97, distance: 115.5
click at [138, 88] on div "Aderogba Olumide olumide.aderogba@greenlandhall.org Direct Search olademeji Sta…" at bounding box center [427, 168] width 595 height 336
type input "elegbede"
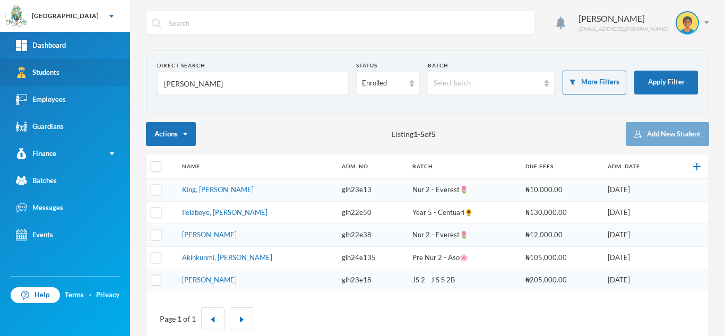
drag, startPoint x: 202, startPoint y: 89, endPoint x: 35, endPoint y: 62, distance: 168.7
click at [35, 62] on div "Greenland Hall Your Bluebic Account Greenland Hall Add a New School Dashboard S…" at bounding box center [362, 168] width 725 height 336
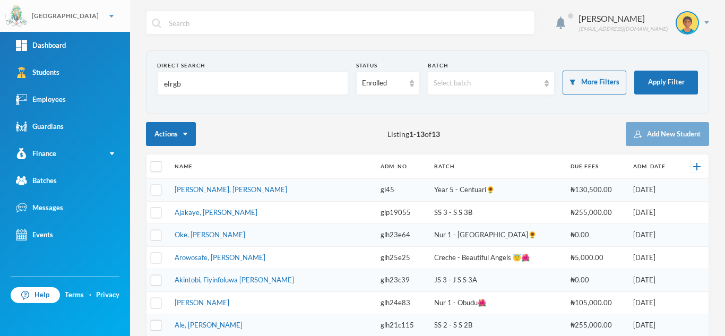
type input "elrgb"
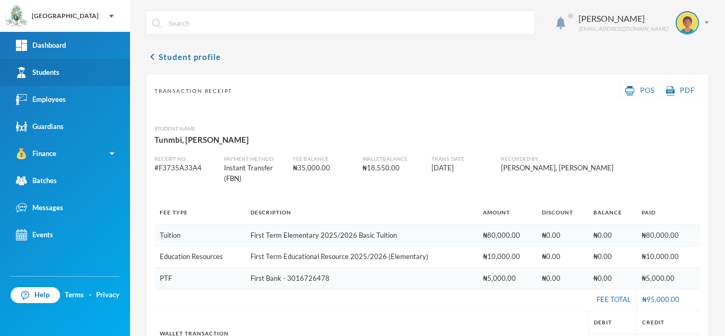
scroll to position [31, 0]
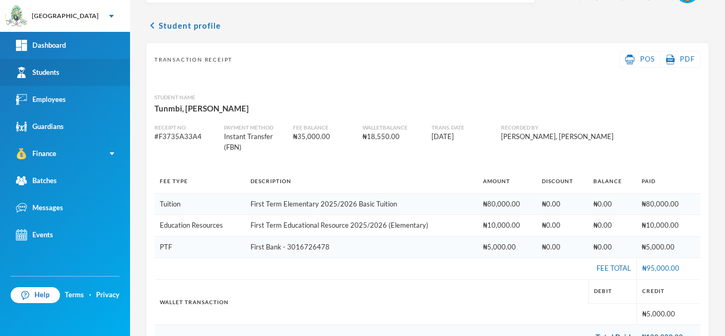
click at [84, 65] on link "Students" at bounding box center [65, 72] width 130 height 27
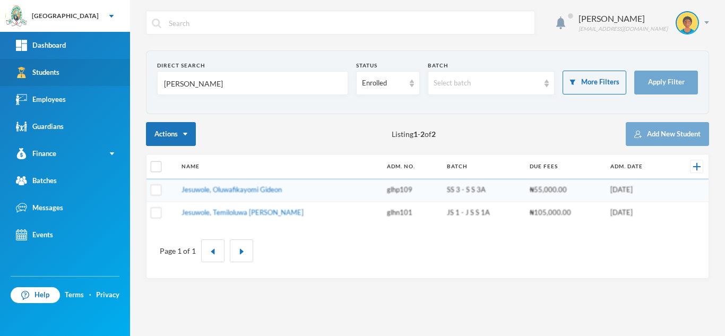
drag, startPoint x: 193, startPoint y: 86, endPoint x: 67, endPoint y: 63, distance: 128.4
click at [67, 63] on div "Greenland Hall Your Bluebic Account Greenland Hall Add a New School Dashboard S…" at bounding box center [362, 168] width 725 height 336
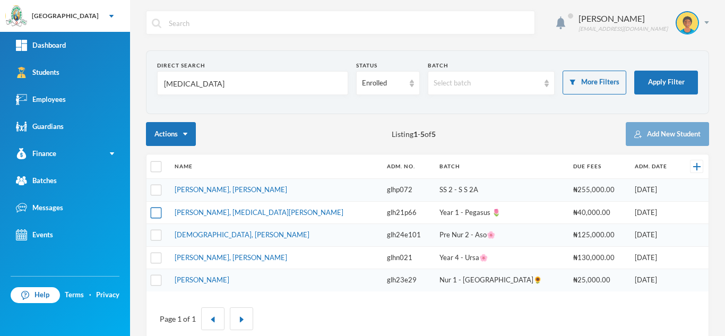
type input "[MEDICAL_DATA]"
click at [156, 210] on input "checkbox" at bounding box center [156, 212] width 11 height 11
checkbox input "true"
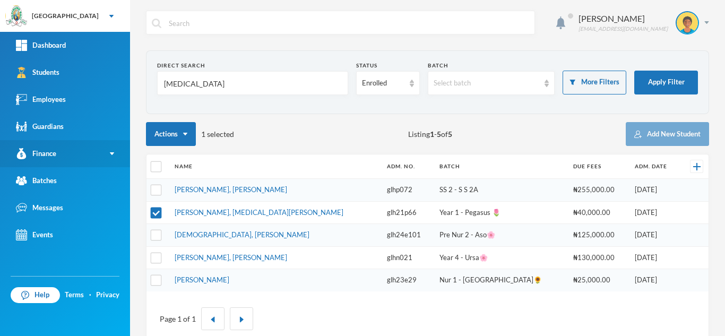
click at [56, 159] on div "Finance" at bounding box center [36, 153] width 40 height 11
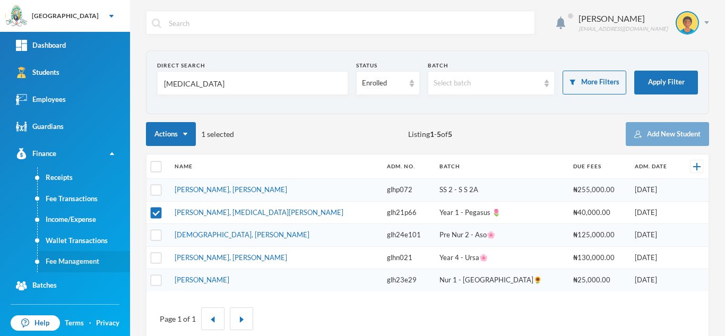
click at [71, 259] on link "Fee Management" at bounding box center [84, 261] width 92 height 21
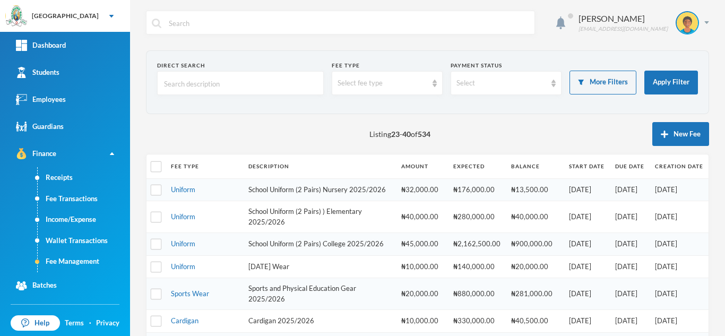
drag, startPoint x: 717, startPoint y: 188, endPoint x: 724, endPoint y: 269, distance: 82.0
click at [724, 269] on div "Aderogba Olumide [EMAIL_ADDRESS][DOMAIN_NAME] Direct Search Fee type Select fee…" at bounding box center [427, 168] width 595 height 336
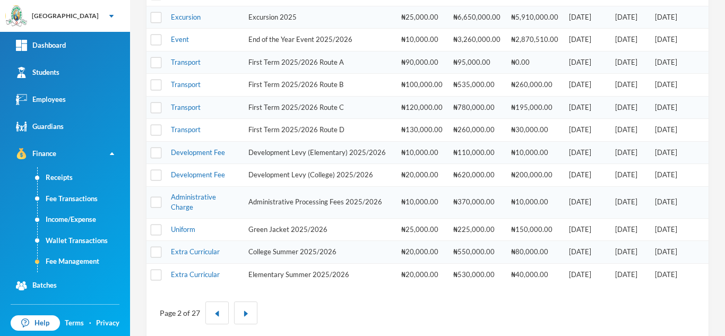
scroll to position [360, 0]
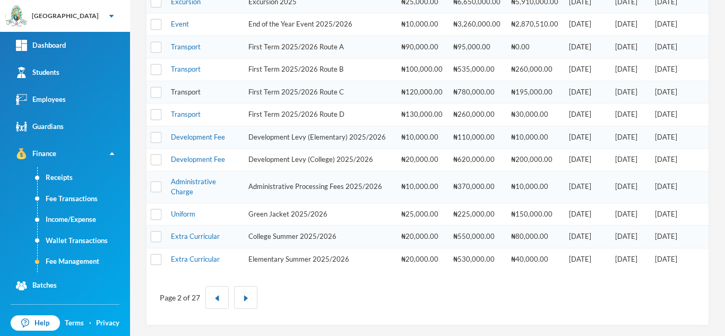
click at [181, 90] on link "Transport" at bounding box center [186, 92] width 30 height 8
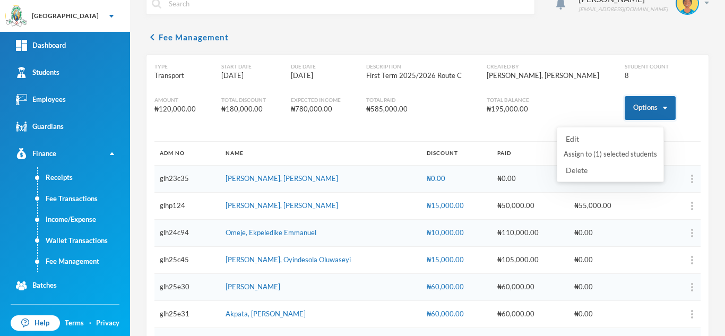
click at [637, 106] on button "Options" at bounding box center [649, 108] width 51 height 24
click at [617, 152] on button "Assign to ( 1 ) selected students" at bounding box center [609, 154] width 95 height 19
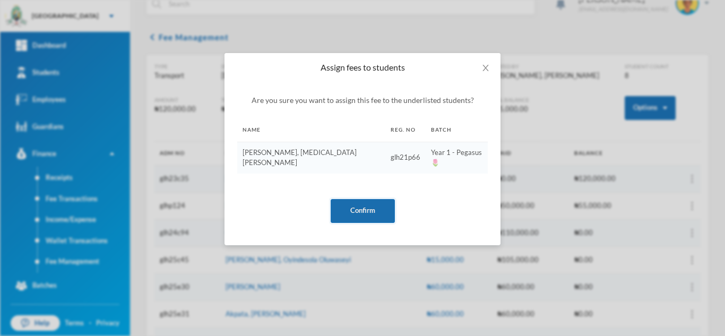
click at [361, 201] on button "Confirm" at bounding box center [362, 211] width 64 height 24
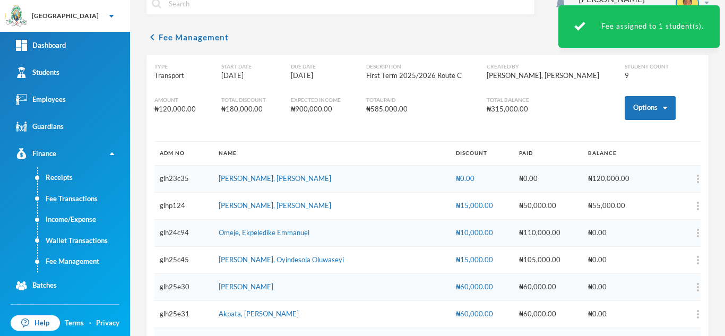
scroll to position [111, 0]
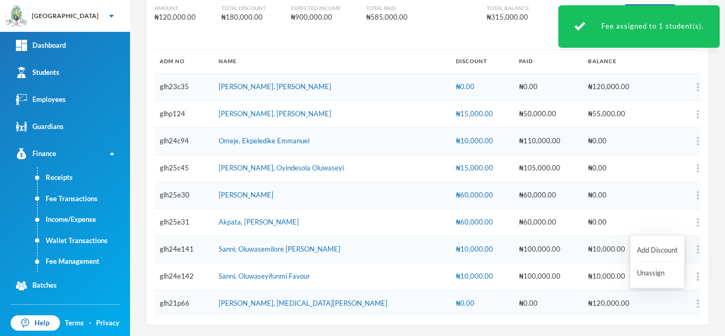
click at [682, 303] on button "button" at bounding box center [677, 303] width 42 height 16
click at [637, 247] on button "Add Discount" at bounding box center [656, 250] width 43 height 19
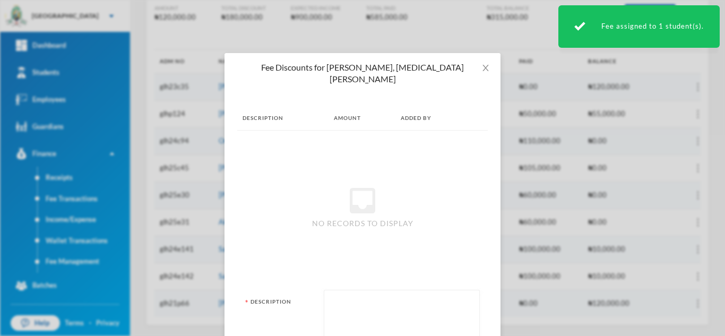
click at [315, 308] on div "Description" at bounding box center [362, 324] width 234 height 69
click at [319, 307] on div "Description" at bounding box center [362, 324] width 234 height 69
click at [351, 295] on textarea at bounding box center [401, 324] width 144 height 58
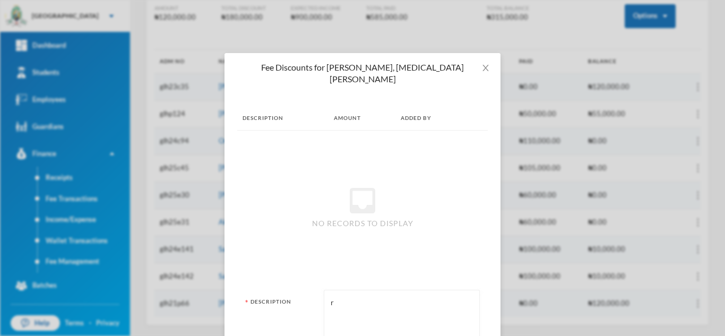
type textarea "r"
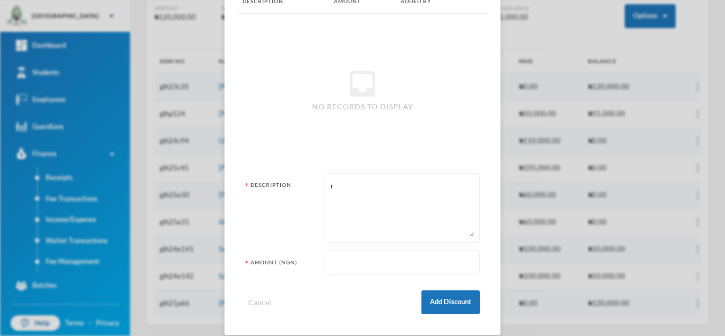
click at [354, 251] on input "text" at bounding box center [401, 263] width 144 height 24
type input "10000"
click at [432, 292] on button "Add Discount" at bounding box center [450, 302] width 58 height 24
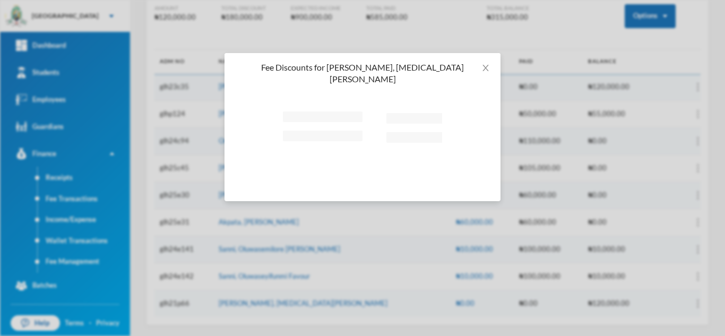
scroll to position [0, 0]
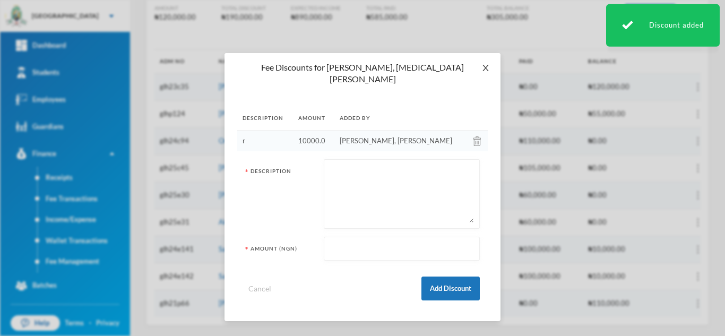
click at [486, 66] on icon "icon: close" at bounding box center [485, 68] width 8 height 8
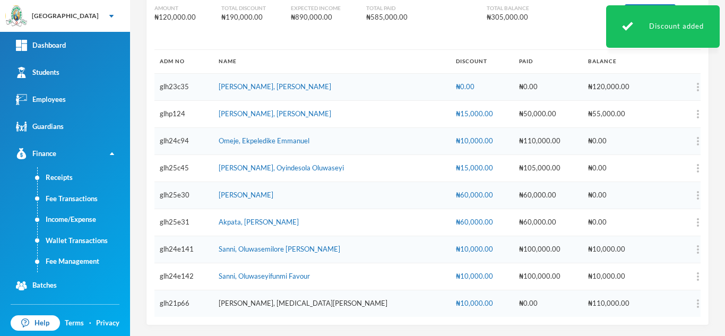
click at [265, 306] on link "[PERSON_NAME], [MEDICAL_DATA][PERSON_NAME]" at bounding box center [303, 303] width 169 height 8
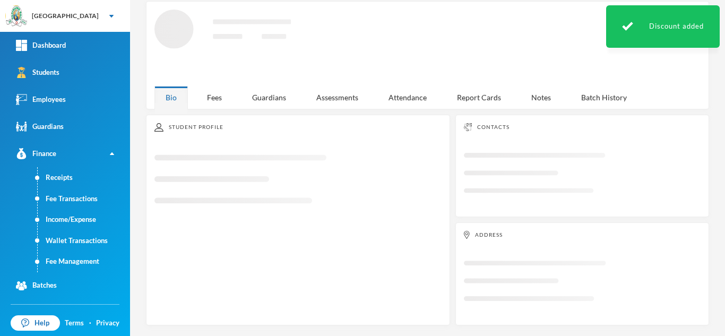
scroll to position [46, 0]
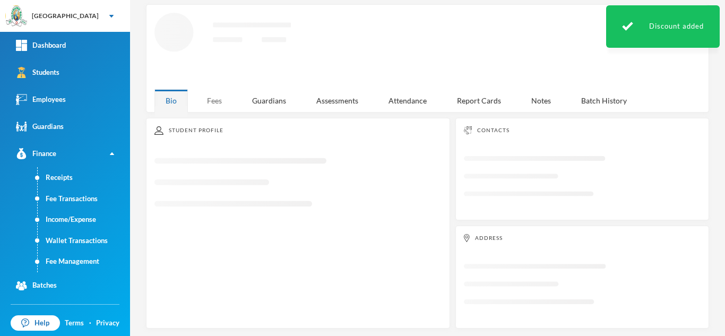
click at [221, 103] on div "Fees" at bounding box center [214, 100] width 37 height 23
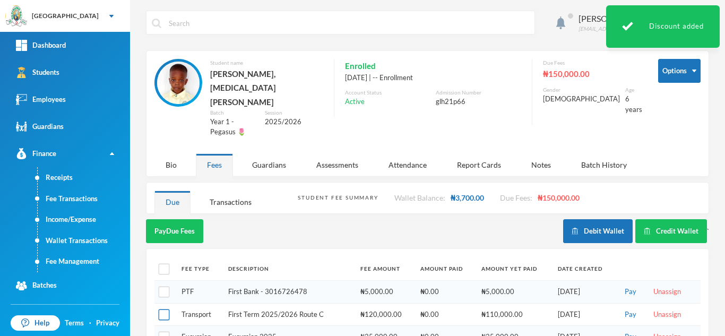
click at [164, 309] on input "checkbox" at bounding box center [164, 314] width 11 height 11
checkbox input "true"
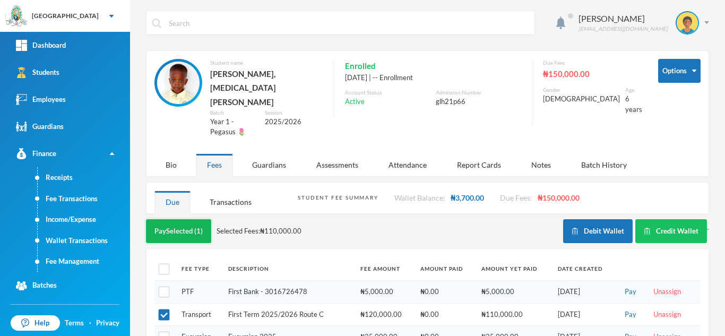
click at [173, 219] on button "Pay Selected (1)" at bounding box center [178, 231] width 65 height 24
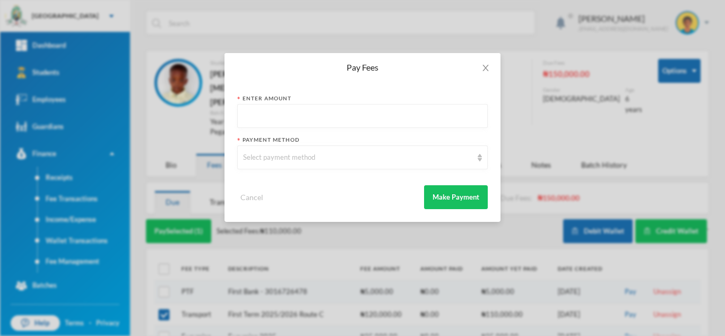
click at [329, 120] on input "text" at bounding box center [362, 116] width 239 height 24
type input "100000"
click at [310, 151] on div "Select payment method" at bounding box center [362, 157] width 250 height 24
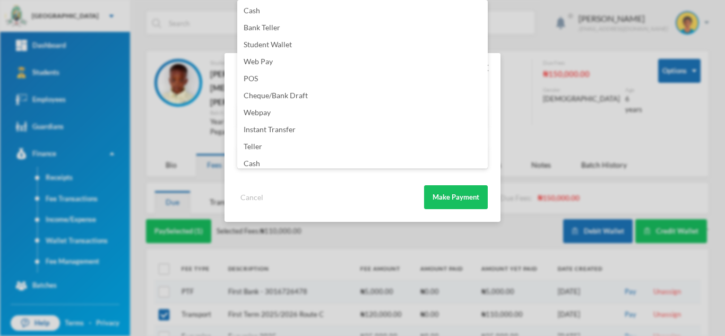
scroll to position [125, 0]
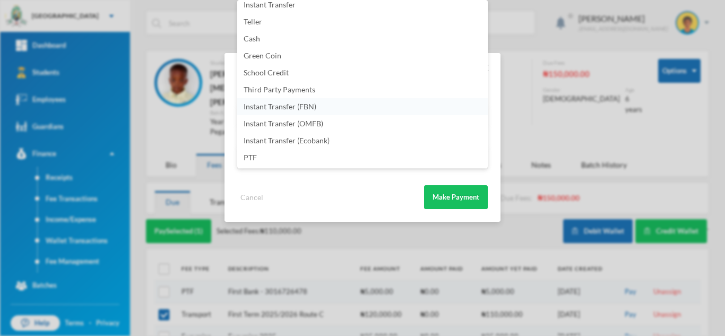
click at [338, 103] on li "Instant Transfer (FBN)" at bounding box center [362, 106] width 250 height 17
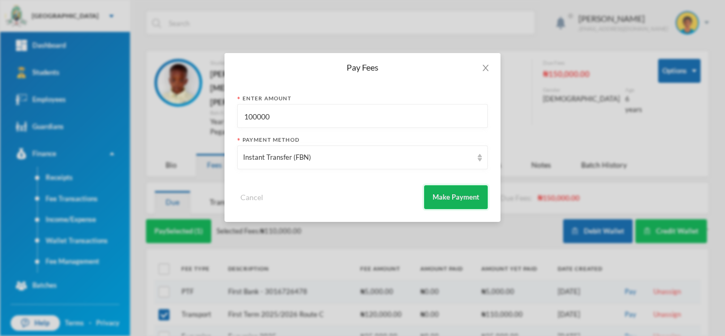
click at [450, 191] on button "Make Payment" at bounding box center [456, 197] width 64 height 24
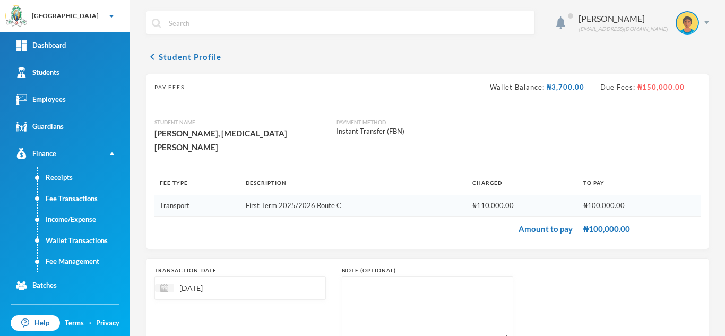
scroll to position [68, 0]
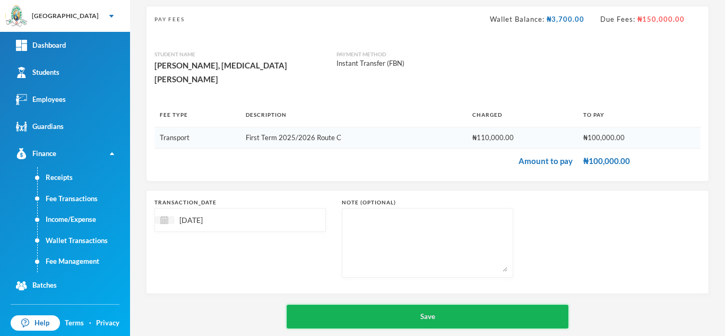
click at [384, 304] on button "Save" at bounding box center [427, 316] width 282 height 24
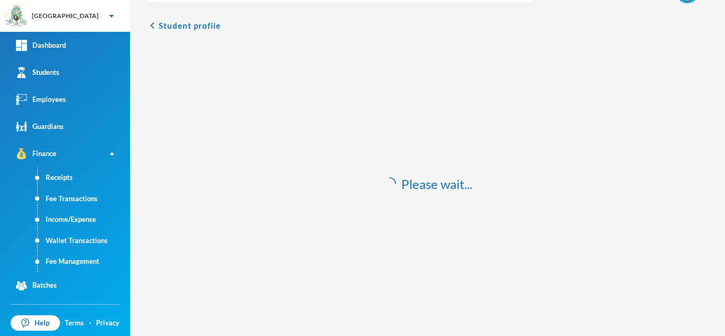
scroll to position [31, 0]
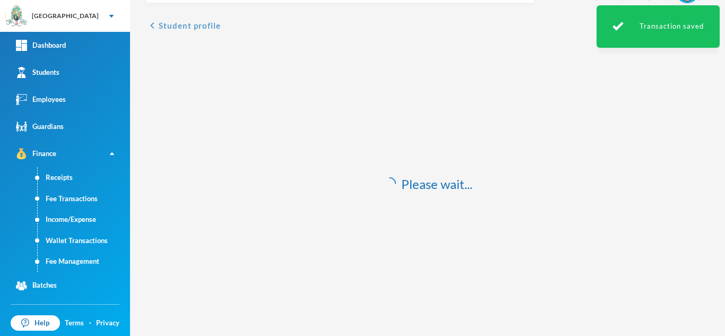
click at [182, 22] on button "chevron_left Student profile" at bounding box center [183, 25] width 75 height 13
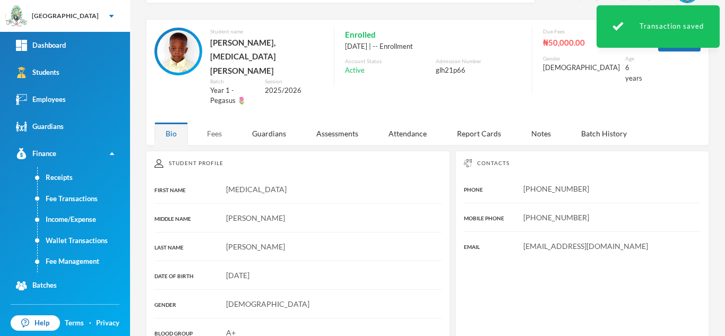
click at [211, 122] on div "Fees" at bounding box center [214, 133] width 37 height 23
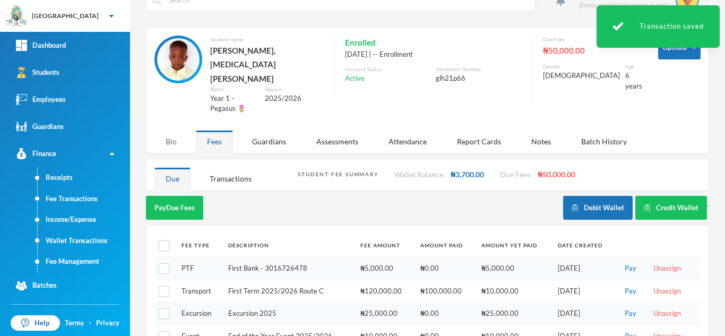
click at [172, 130] on div "Bio" at bounding box center [170, 141] width 33 height 23
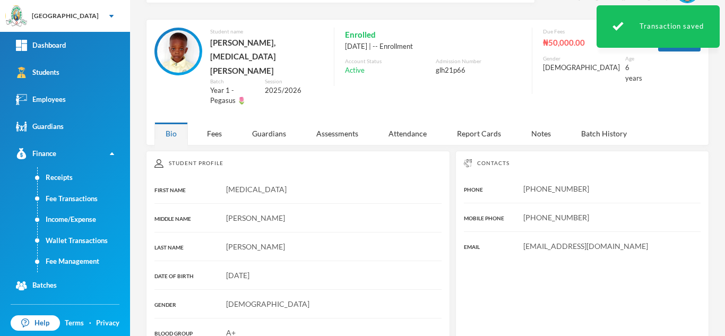
scroll to position [194, 0]
